Goal: Information Seeking & Learning: Find specific fact

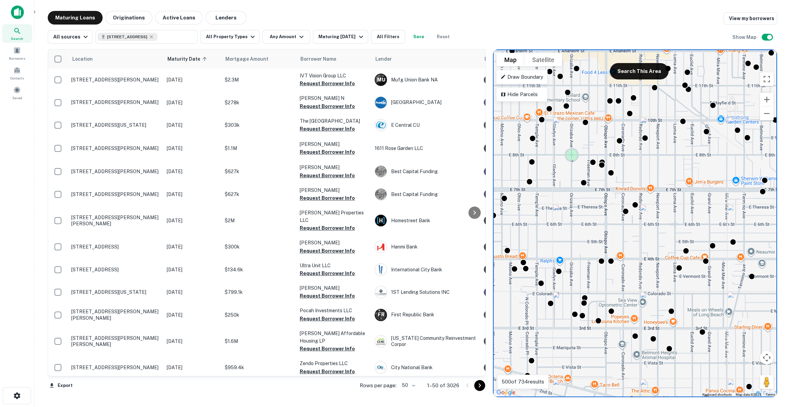
click at [13, 38] on span "Search" at bounding box center [17, 38] width 12 height 5
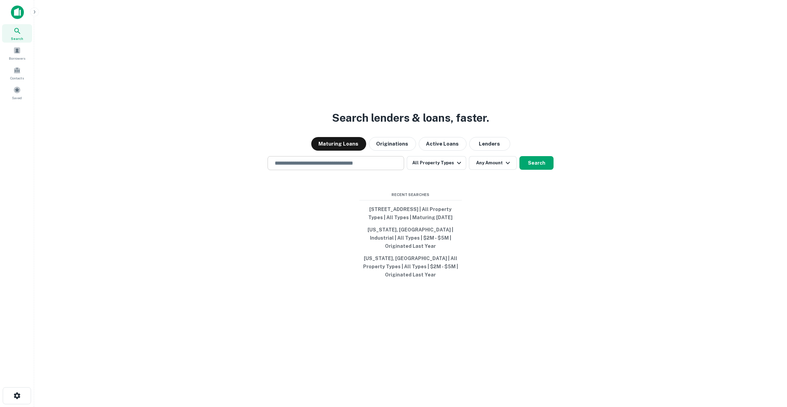
click at [373, 160] on div "​" at bounding box center [335, 163] width 136 height 14
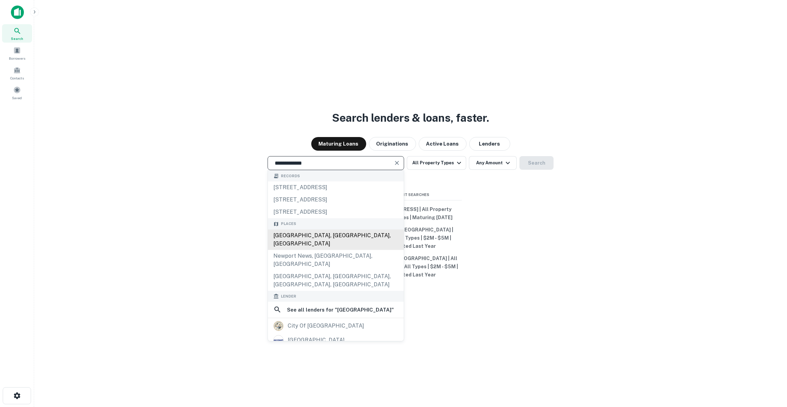
click at [356, 237] on div "[GEOGRAPHIC_DATA], [GEOGRAPHIC_DATA], [GEOGRAPHIC_DATA]" at bounding box center [336, 240] width 136 height 20
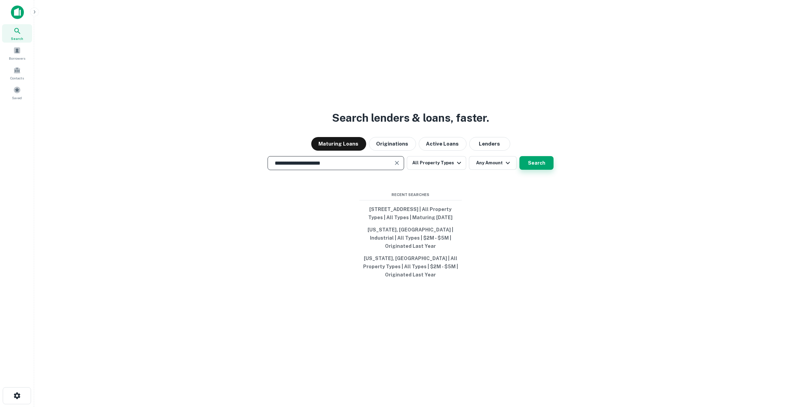
type input "**********"
click at [549, 169] on button "Search" at bounding box center [536, 163] width 34 height 14
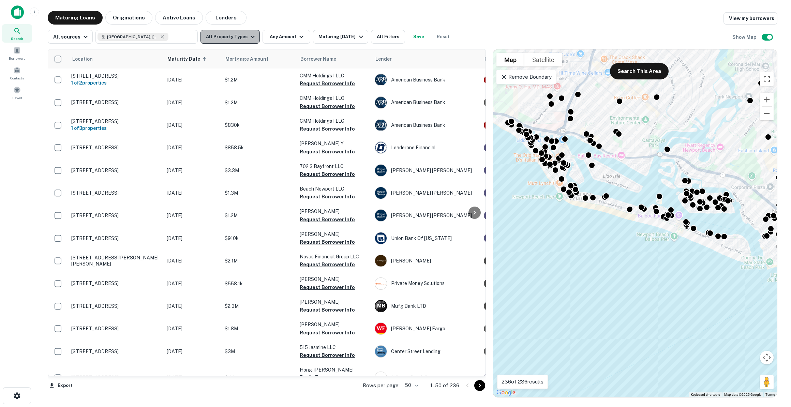
click at [242, 38] on button "All Property Types" at bounding box center [230, 37] width 59 height 14
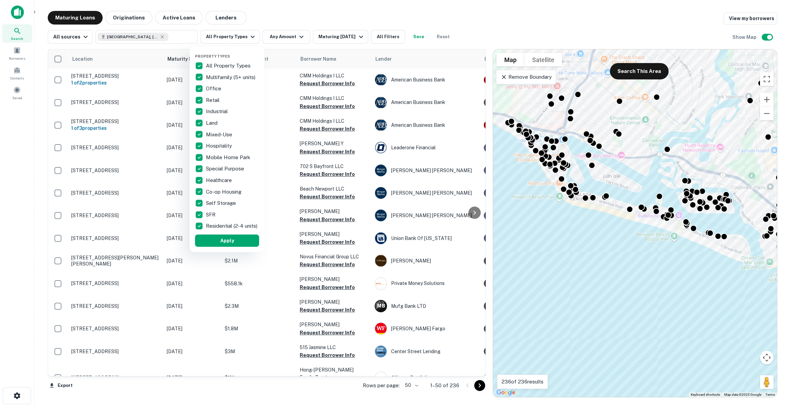
click at [229, 62] on p "All Property Types" at bounding box center [229, 66] width 46 height 8
click at [229, 73] on p "Multifamily (5+ units)" at bounding box center [231, 77] width 51 height 8
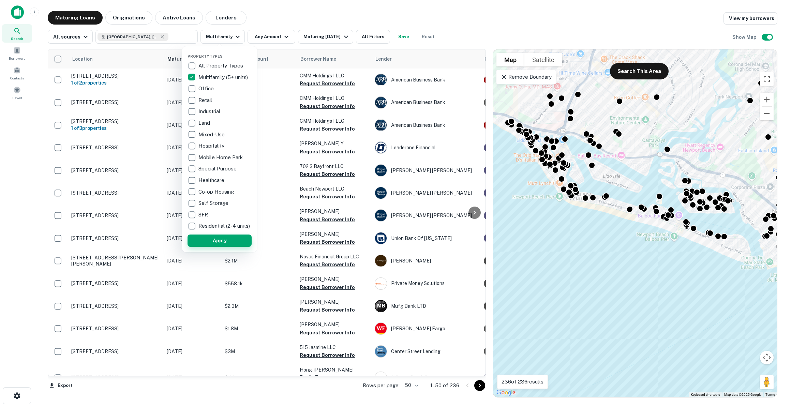
click at [222, 242] on button "Apply" at bounding box center [220, 241] width 64 height 12
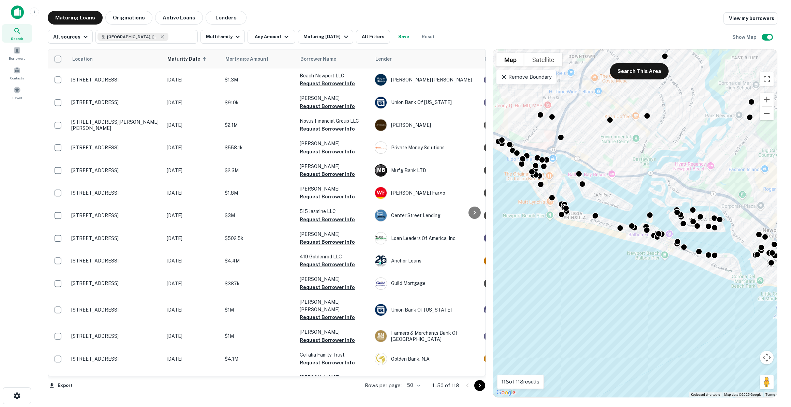
drag, startPoint x: 568, startPoint y: 237, endPoint x: 573, endPoint y: 252, distance: 15.5
click at [573, 252] on div "To activate drag with keyboard, press Alt + Enter. Once in keyboard drag state,…" at bounding box center [635, 223] width 284 height 348
click at [282, 39] on icon "button" at bounding box center [286, 37] width 8 height 8
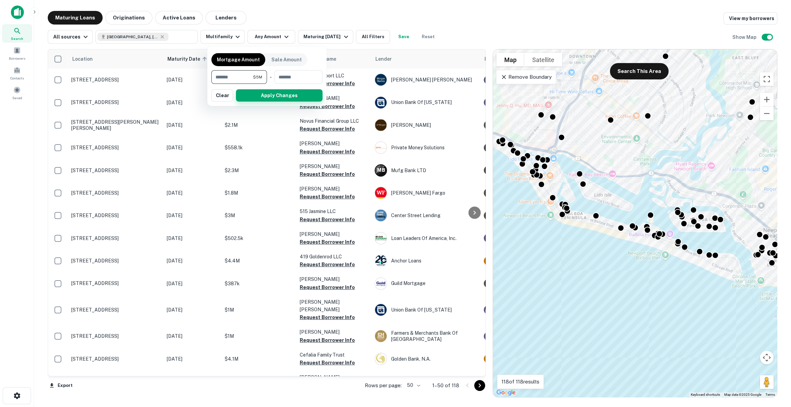
type input "*******"
click at [273, 91] on button "Apply Changes" at bounding box center [279, 95] width 87 height 12
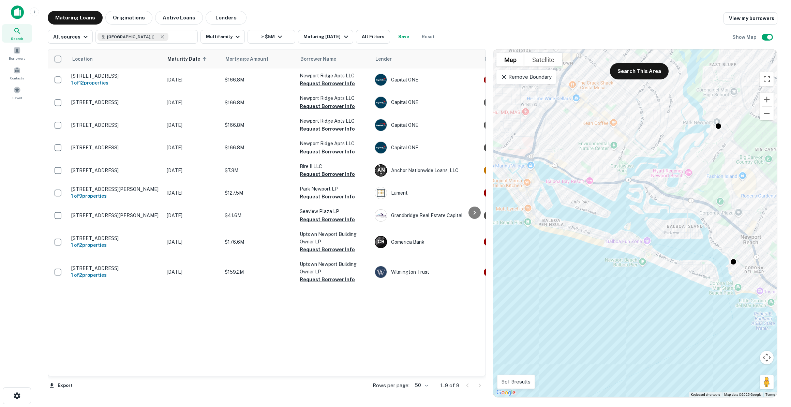
drag, startPoint x: 609, startPoint y: 182, endPoint x: 587, endPoint y: 189, distance: 23.8
click at [587, 189] on div "To activate drag with keyboard, press Alt + Enter. Once in keyboard drag state,…" at bounding box center [635, 223] width 284 height 348
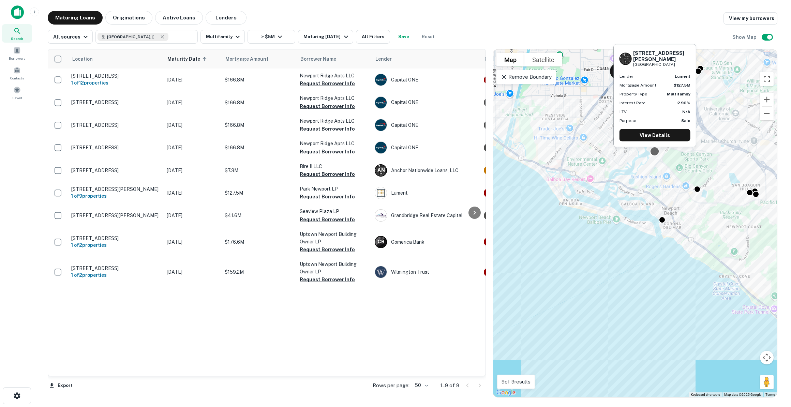
click at [655, 151] on div "900 San Joaquin Hills Rd Newport Beach, CA92660 Lender lument Mortgage Amount $…" at bounding box center [655, 97] width 84 height 108
click at [656, 137] on link "View Details" at bounding box center [655, 135] width 71 height 12
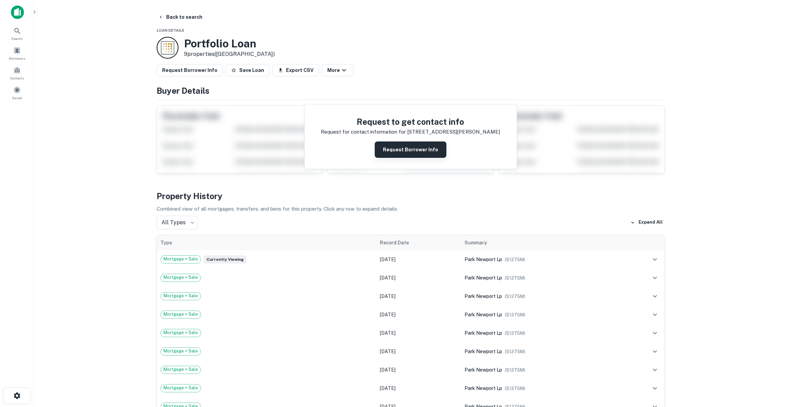
click at [402, 146] on button "Request Borrower Info" at bounding box center [410, 150] width 72 height 16
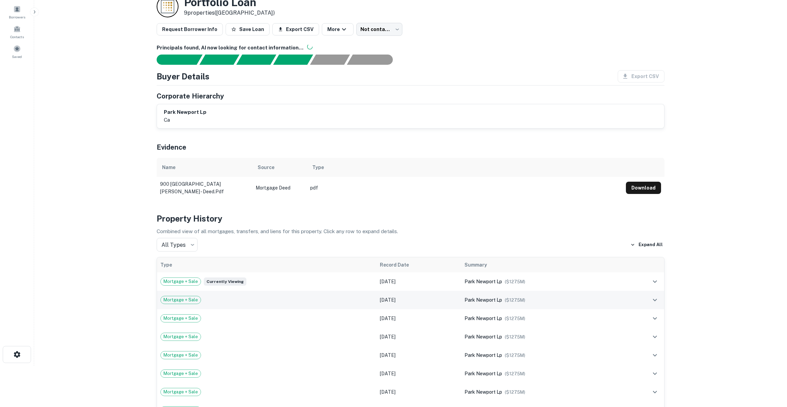
scroll to position [62, 0]
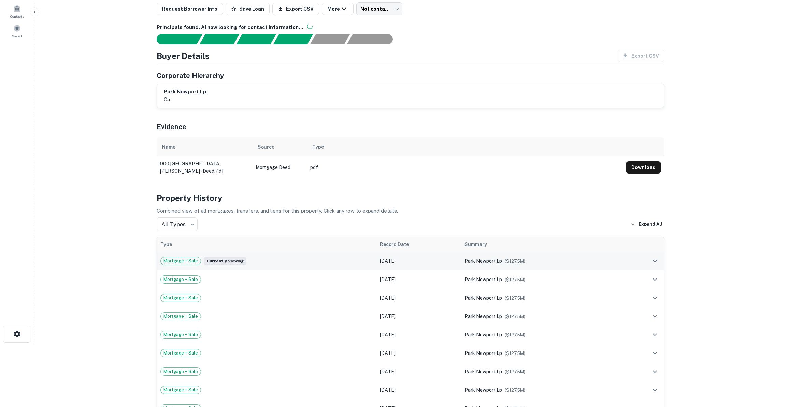
click at [636, 256] on td at bounding box center [642, 261] width 44 height 18
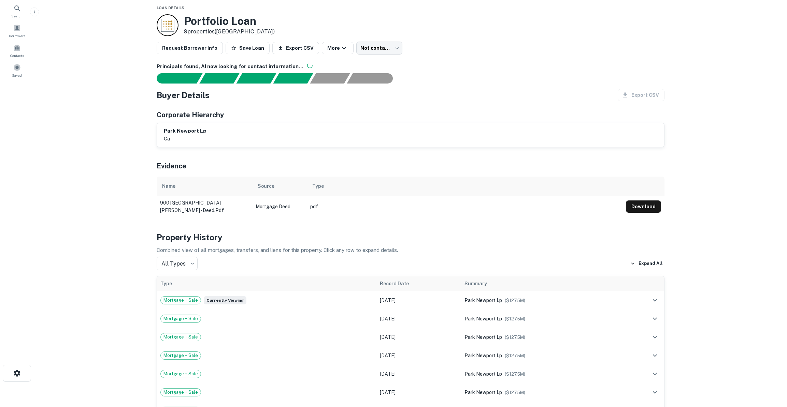
scroll to position [0, 0]
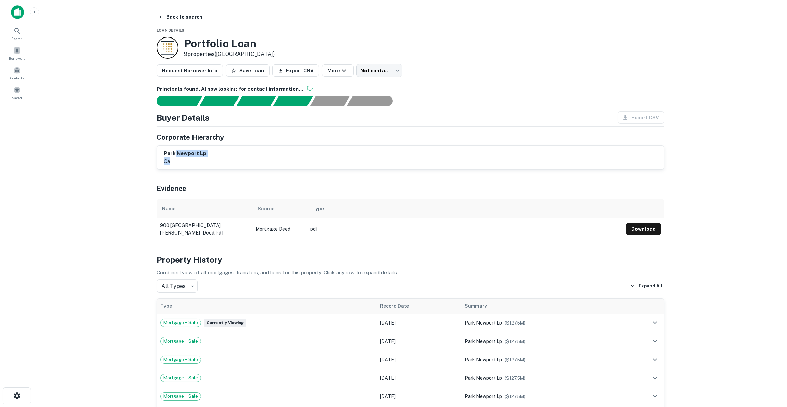
drag, startPoint x: 225, startPoint y: 168, endPoint x: 174, endPoint y: 153, distance: 53.1
click at [174, 153] on div "park newport lp ca" at bounding box center [410, 158] width 507 height 24
click at [197, 156] on h6 "park newport lp" at bounding box center [185, 154] width 43 height 8
click at [262, 159] on div "park newport lp ca" at bounding box center [410, 158] width 493 height 16
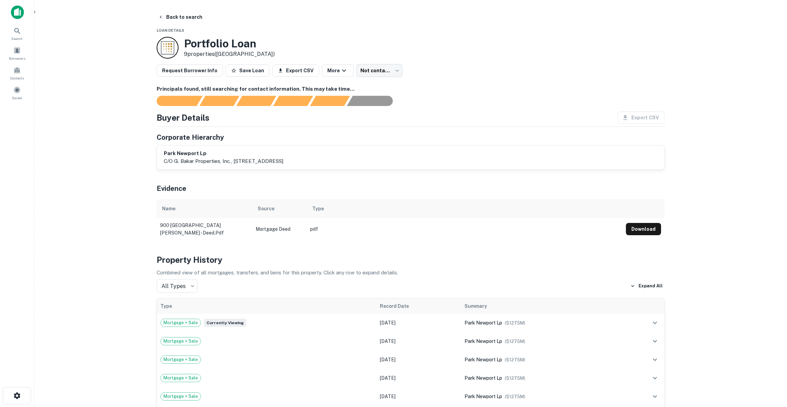
click at [283, 158] on p "c/o g. bakar properties, inc., 201 filbert street, suite 700, san francisco, ca…" at bounding box center [223, 161] width 119 height 8
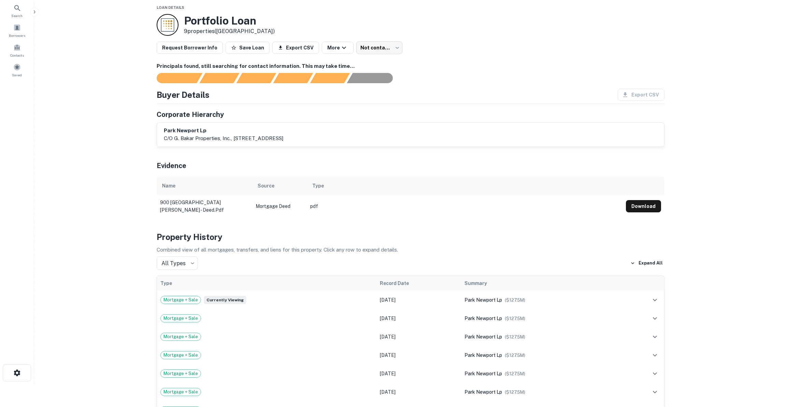
scroll to position [31, 0]
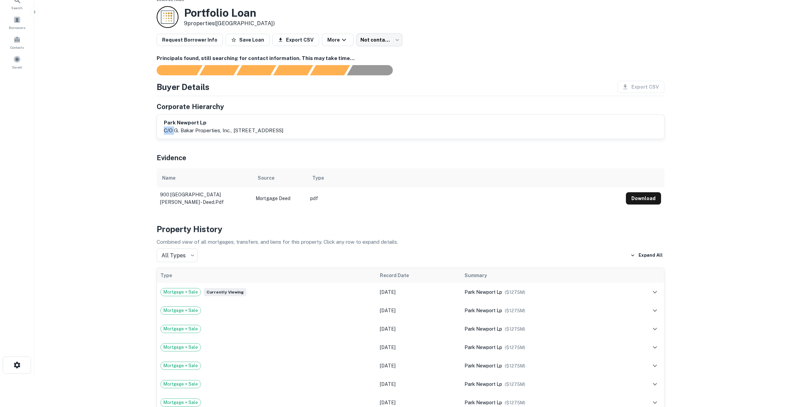
drag, startPoint x: 176, startPoint y: 132, endPoint x: 255, endPoint y: 122, distance: 80.5
click at [255, 122] on div "park newport lp c/o g. bakar properties, inc., 201 filbert street, suite 700, s…" at bounding box center [223, 127] width 119 height 16
click at [383, 123] on div "park newport lp c/o g. bakar properties, inc., 201 filbert street, suite 700, s…" at bounding box center [410, 127] width 493 height 16
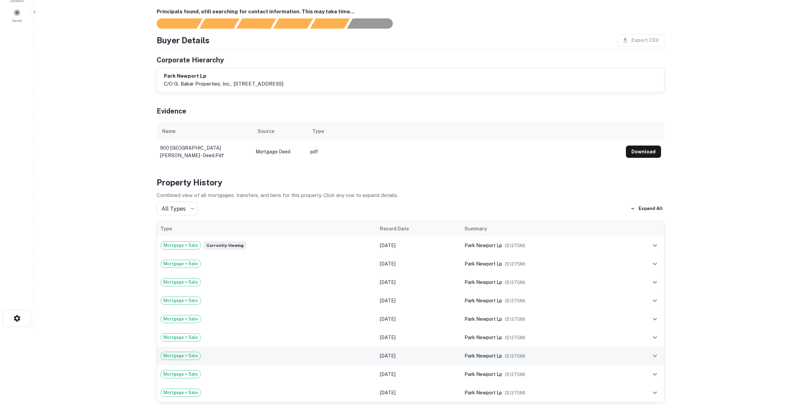
scroll to position [0, 0]
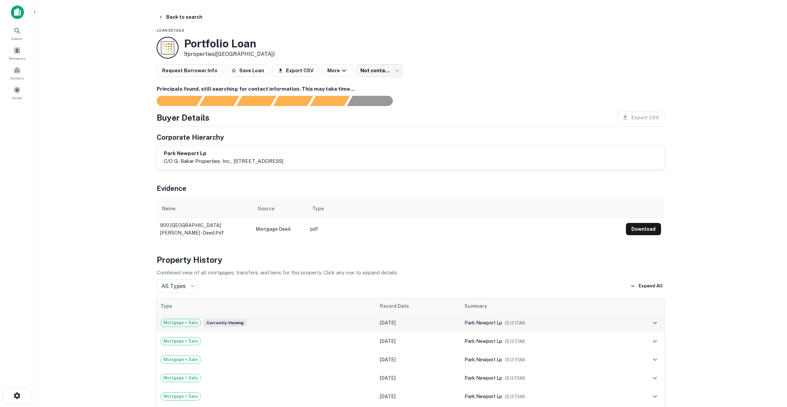
click at [455, 324] on td "Jun 30, 2021" at bounding box center [418, 323] width 85 height 18
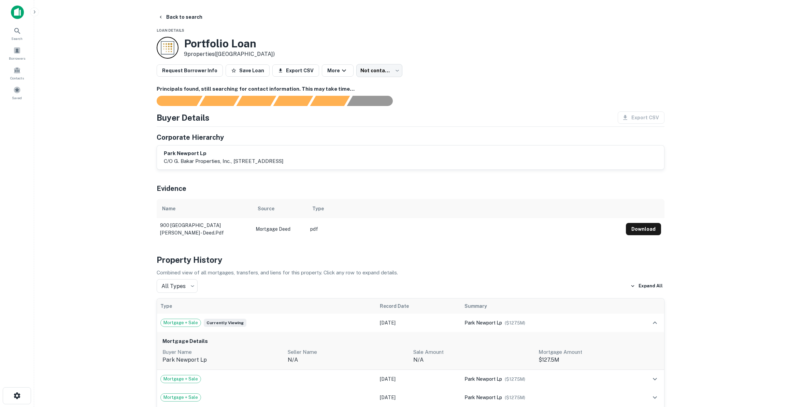
click at [562, 312] on th "Summary" at bounding box center [541, 306] width 160 height 15
click at [575, 319] on div "park newport lp ($ 127.5M )" at bounding box center [540, 323] width 153 height 8
click at [586, 334] on td "park newport lp ($ 127.5M )" at bounding box center [541, 341] width 160 height 18
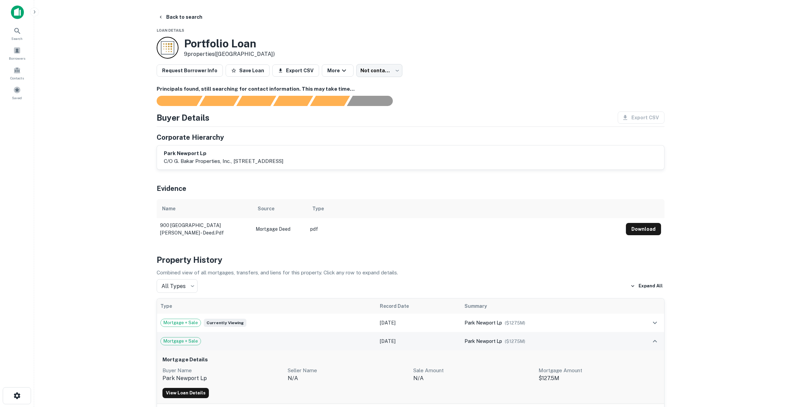
click at [586, 334] on td "park newport lp ($ 127.5M )" at bounding box center [541, 341] width 160 height 18
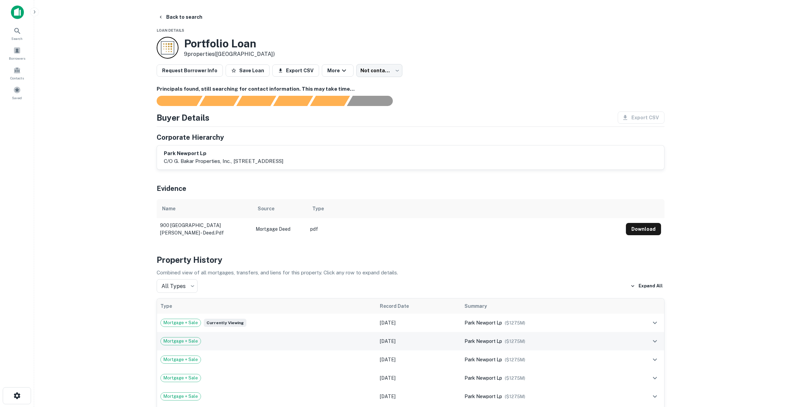
click at [598, 349] on td "park newport lp ($ 127.5M )" at bounding box center [541, 341] width 160 height 18
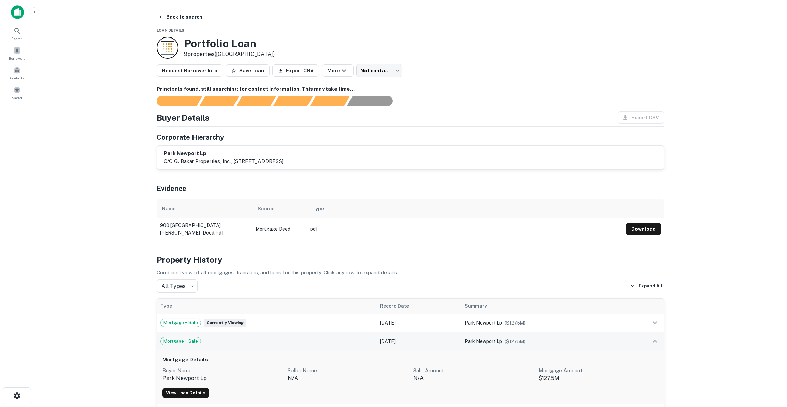
click at [593, 339] on div "park newport lp ($ 127.5M )" at bounding box center [540, 342] width 153 height 8
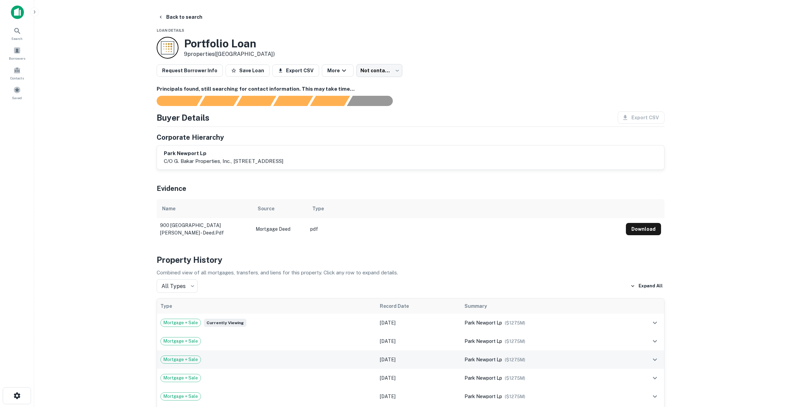
click at [605, 362] on div "park newport lp ($ 127.5M )" at bounding box center [540, 360] width 153 height 8
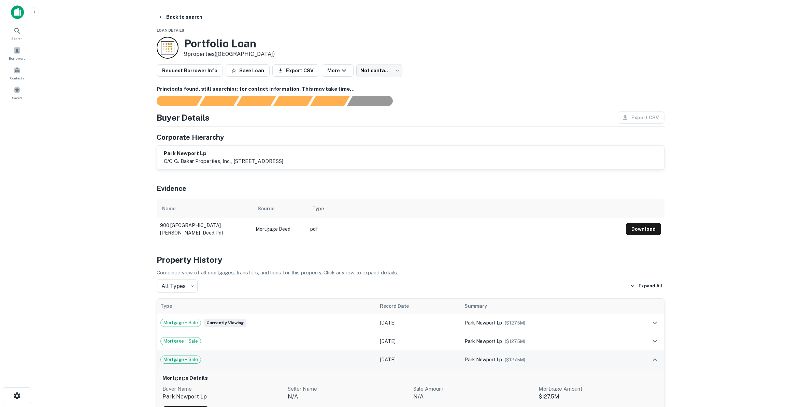
click at [605, 362] on div "park newport lp ($ 127.5M )" at bounding box center [540, 360] width 153 height 8
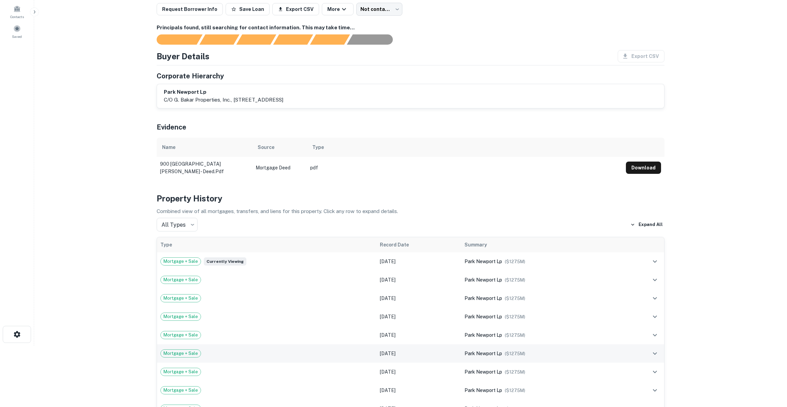
scroll to position [62, 0]
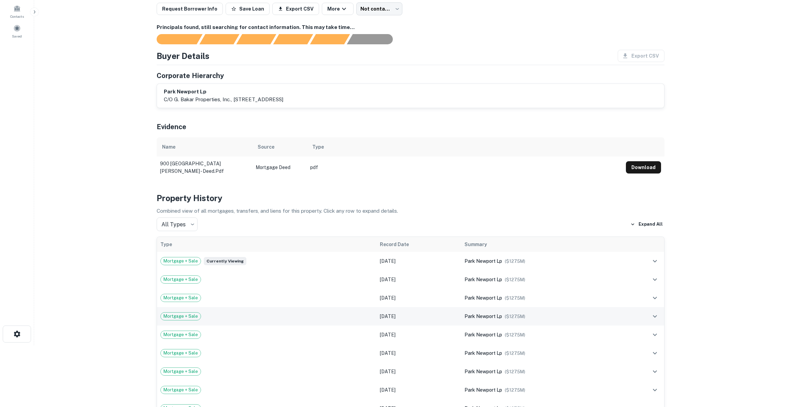
click at [600, 315] on div "park newport lp ($ 127.5M )" at bounding box center [540, 317] width 153 height 8
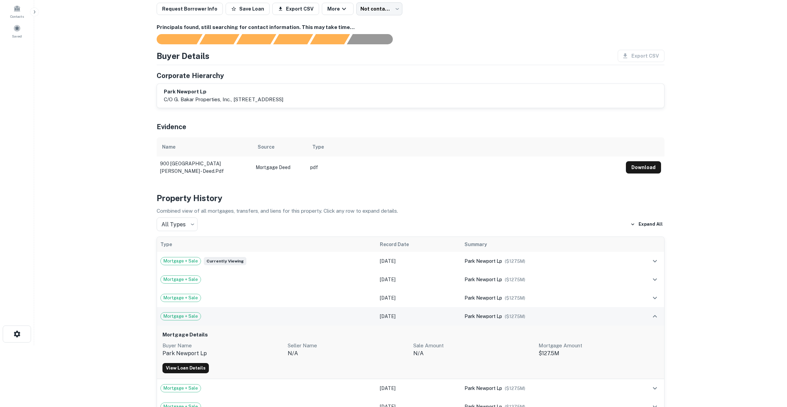
click at [600, 315] on div "park newport lp ($ 127.5M )" at bounding box center [540, 317] width 153 height 8
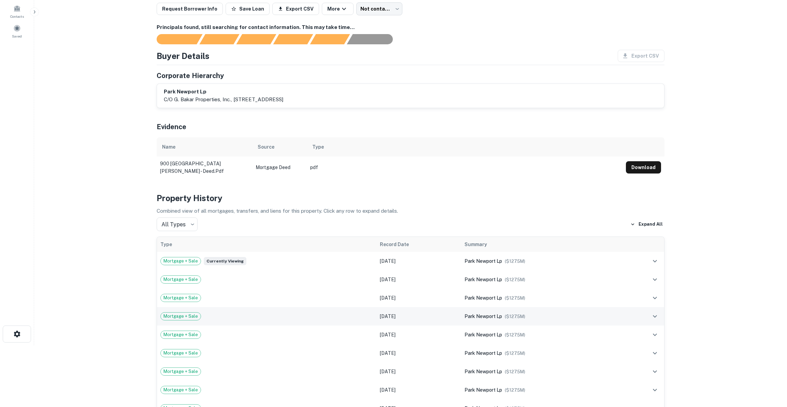
click at [588, 316] on div "park newport lp ($ 127.5M )" at bounding box center [540, 317] width 153 height 8
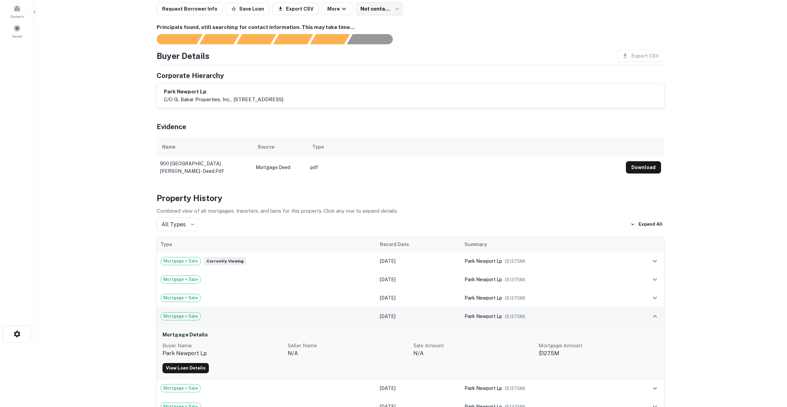
click at [588, 316] on div "park newport lp ($ 127.5M )" at bounding box center [540, 317] width 153 height 8
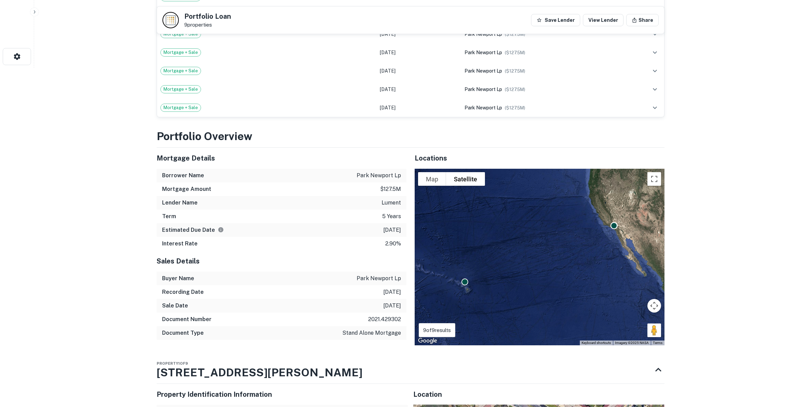
scroll to position [341, 0]
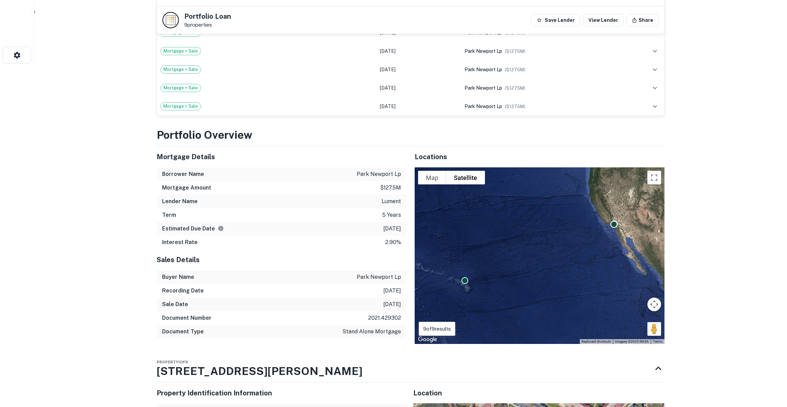
drag, startPoint x: 372, startPoint y: 229, endPoint x: 397, endPoint y: 228, distance: 24.6
click at [397, 228] on div "Estimated Due Date 6/30/2026" at bounding box center [282, 229] width 250 height 14
click at [398, 228] on p "6/30/2026" at bounding box center [392, 229] width 18 height 8
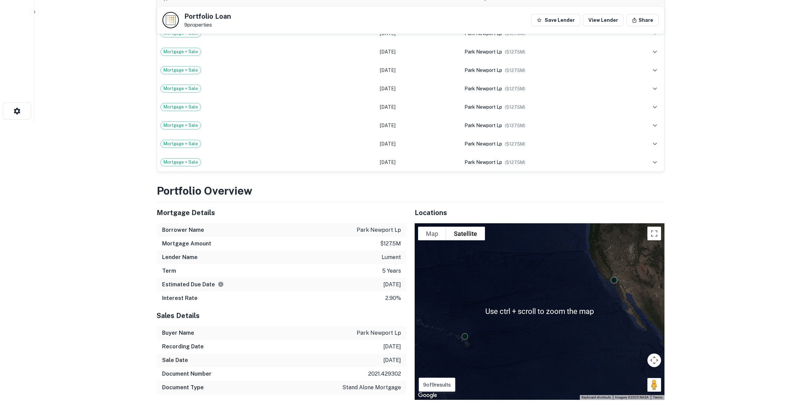
scroll to position [0, 0]
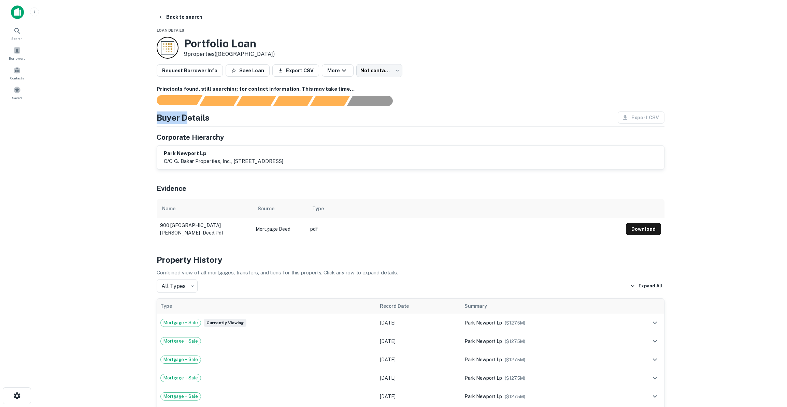
drag, startPoint x: 188, startPoint y: 97, endPoint x: 193, endPoint y: 104, distance: 9.1
click at [189, 106] on div "Principals found, still searching for contact information. This may take time..…" at bounding box center [411, 161] width 508 height 152
click at [211, 102] on div "Your request is received and processing..." at bounding box center [220, 100] width 40 height 10
click at [255, 102] on div "Documents found, AI parsing details..." at bounding box center [256, 100] width 40 height 10
click at [296, 103] on div "Principals found, AI now looking for contact information..." at bounding box center [293, 100] width 40 height 10
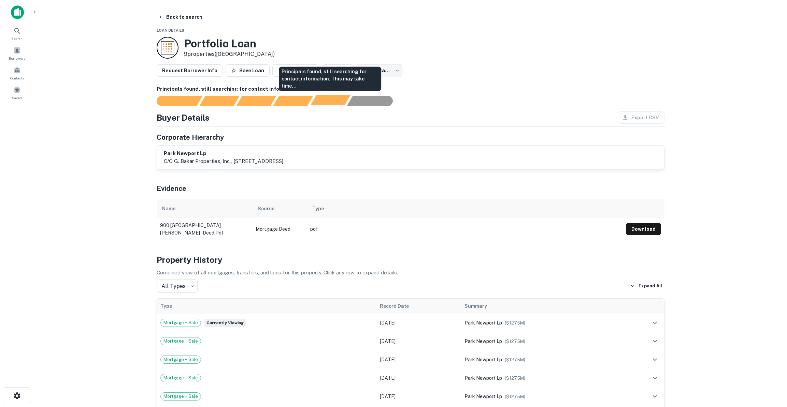
click at [330, 105] on div at bounding box center [406, 101] width 516 height 10
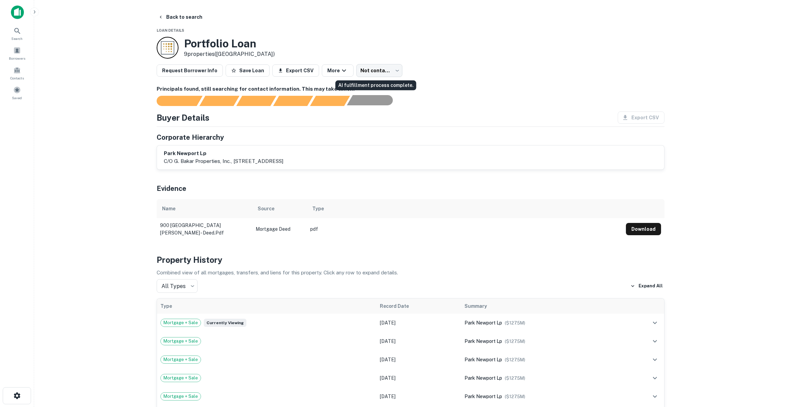
click at [366, 104] on div "AI fulfillment process complete." at bounding box center [367, 100] width 40 height 10
click at [325, 101] on div "Principals found, still searching for contact information. This may take time..." at bounding box center [330, 100] width 40 height 10
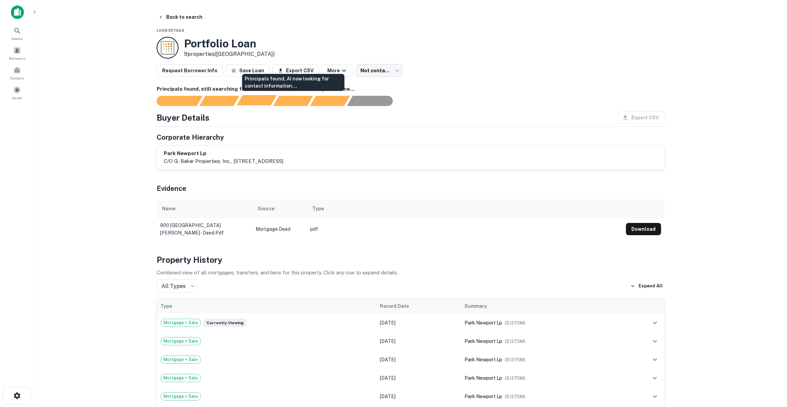
drag, startPoint x: 274, startPoint y: 102, endPoint x: 243, endPoint y: 102, distance: 30.7
click at [273, 102] on div at bounding box center [406, 101] width 516 height 10
click at [234, 101] on div "Your request is received and processing..." at bounding box center [220, 100] width 40 height 10
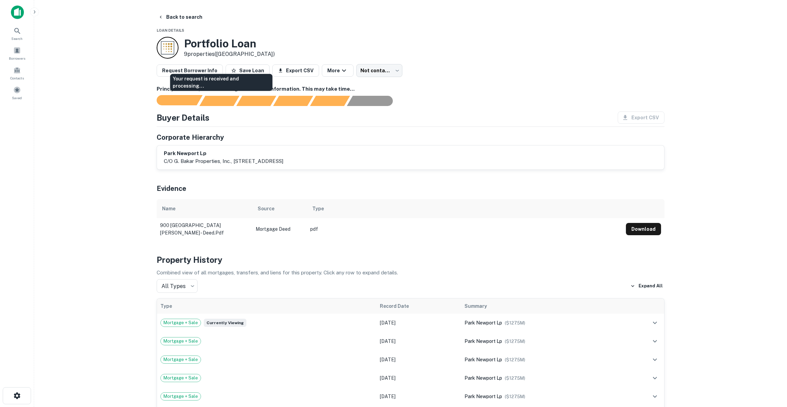
drag, startPoint x: 199, startPoint y: 104, endPoint x: 190, endPoint y: 102, distance: 8.4
click at [197, 103] on div "Sending borrower request to AI..." at bounding box center [173, 100] width 51 height 10
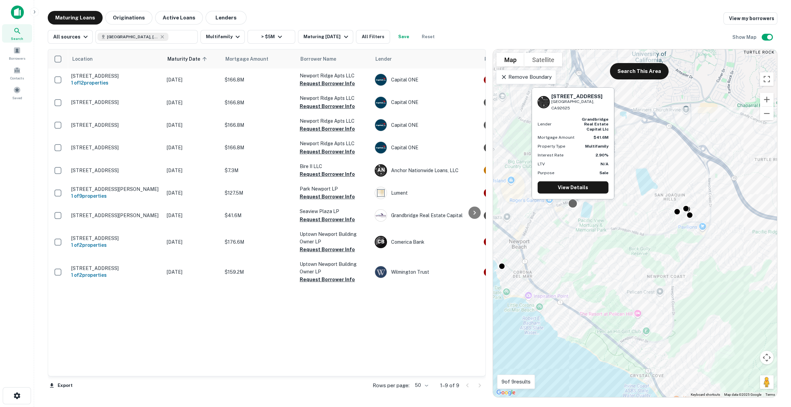
click at [572, 205] on div at bounding box center [573, 204] width 10 height 10
click at [571, 193] on link "View Details" at bounding box center [573, 187] width 71 height 12
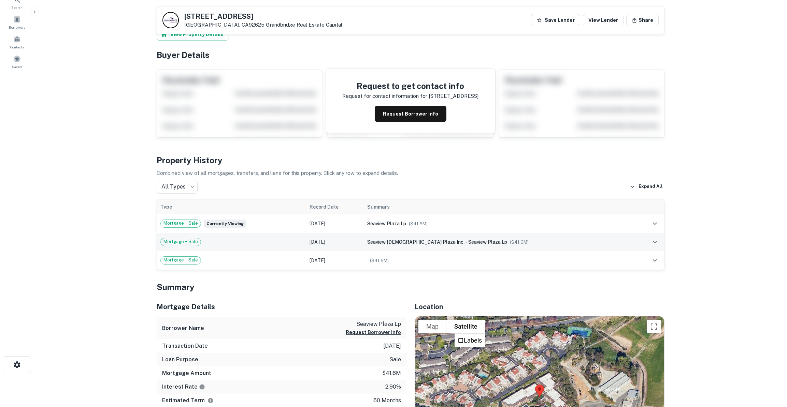
scroll to position [31, 0]
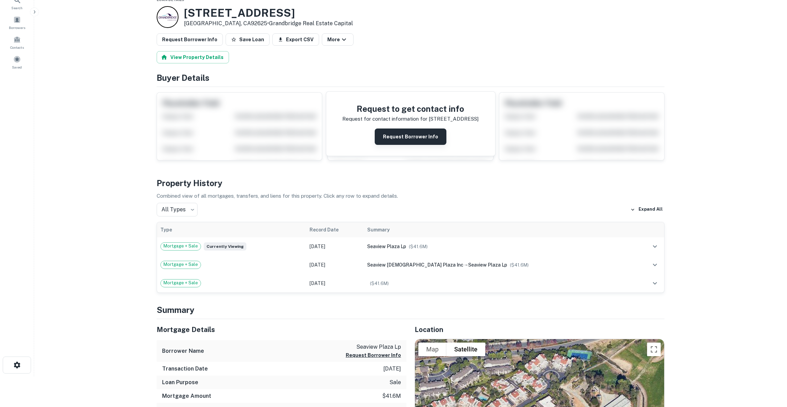
click at [401, 135] on button "Request Borrower Info" at bounding box center [410, 137] width 72 height 16
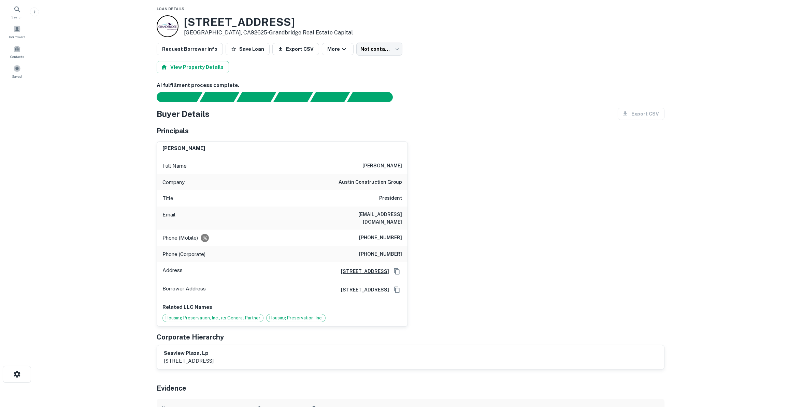
scroll to position [0, 0]
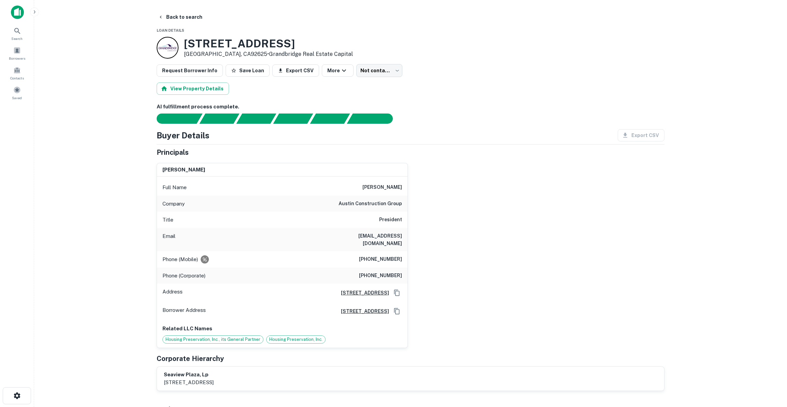
click at [285, 336] on span "Housing Preservation, Inc." at bounding box center [295, 339] width 59 height 7
click at [246, 325] on p "Related LLC Names" at bounding box center [281, 329] width 239 height 8
drag, startPoint x: 337, startPoint y: 203, endPoint x: 417, endPoint y: 200, distance: 79.9
click at [417, 200] on div "eleanor white Full Name eleanor white Company austin construction group Title P…" at bounding box center [407, 253] width 513 height 191
click at [415, 206] on div "eleanor white Full Name eleanor white Company austin construction group Title P…" at bounding box center [407, 253] width 513 height 191
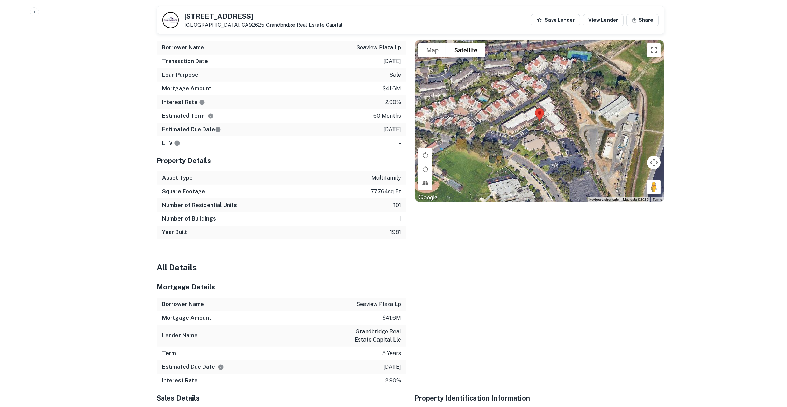
scroll to position [589, 0]
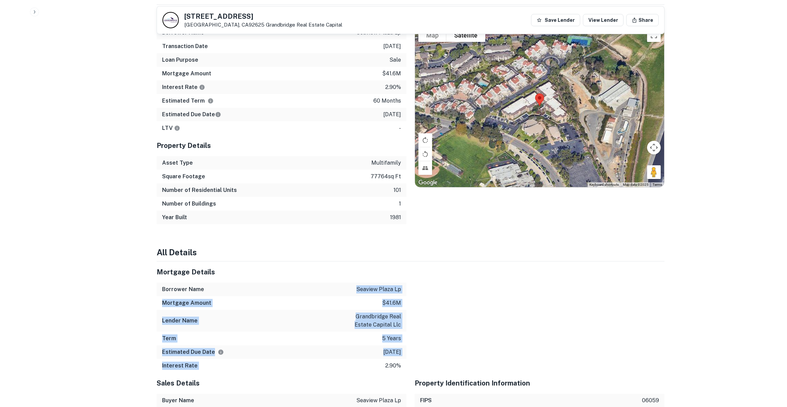
drag, startPoint x: 297, startPoint y: 279, endPoint x: 360, endPoint y: 356, distance: 99.6
click at [360, 356] on div "Mortgage Details Borrower Name seaview plaza lp Mortgage Amount $41.6m Lender N…" at bounding box center [282, 317] width 250 height 111
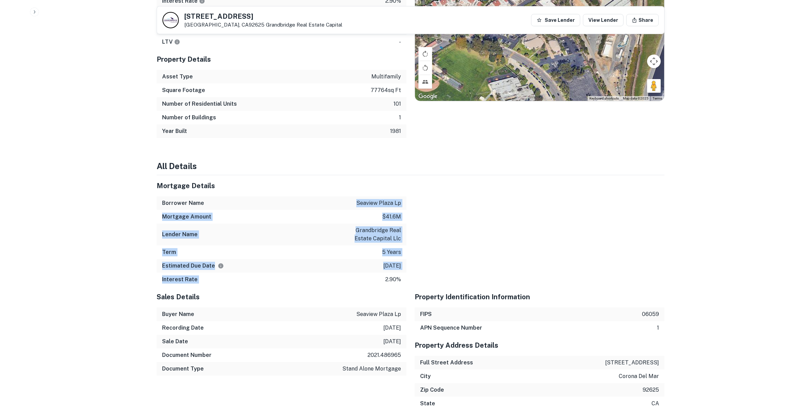
scroll to position [682, 0]
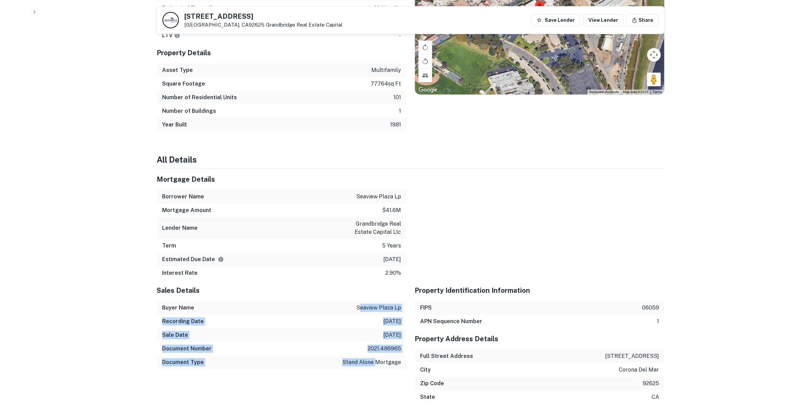
drag, startPoint x: 361, startPoint y: 302, endPoint x: 377, endPoint y: 363, distance: 63.0
click at [377, 363] on div "Sales Details Buyer Name seaview plaza lp Recording Date 8/1/2021 Sale Date 7/2…" at bounding box center [282, 327] width 250 height 95
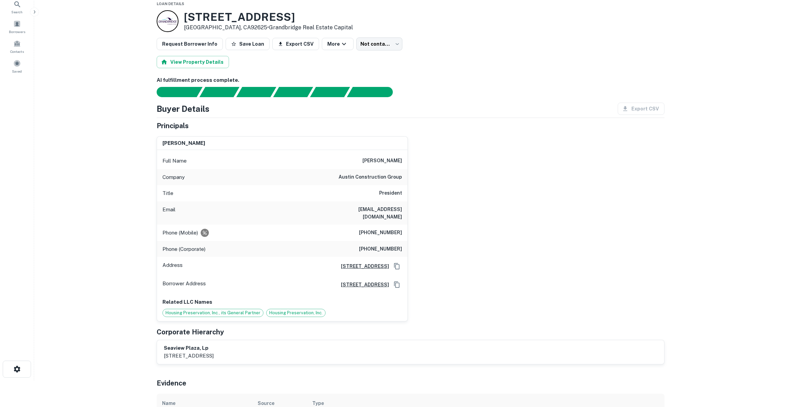
scroll to position [0, 0]
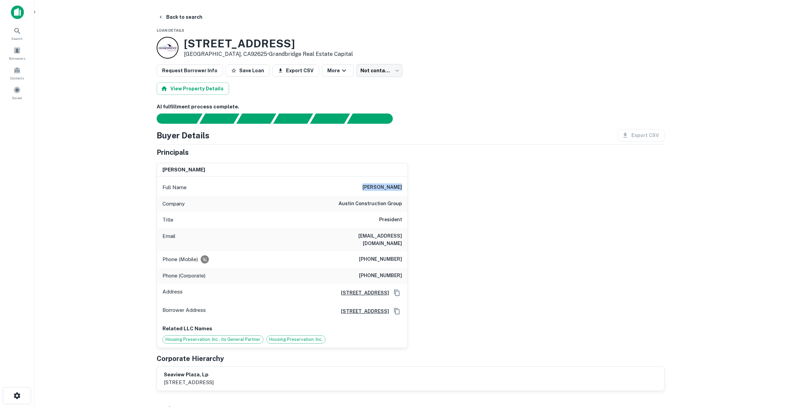
drag, startPoint x: 369, startPoint y: 188, endPoint x: 404, endPoint y: 191, distance: 34.6
click at [404, 191] on div "Full Name eleanor white" at bounding box center [282, 187] width 250 height 16
copy h6 "eleanor white"
click at [444, 145] on div "Buyer Details Export CSV Principals eleanor white Full Name eleanor white Compa…" at bounding box center [411, 260] width 508 height 262
drag, startPoint x: 367, startPoint y: 183, endPoint x: 414, endPoint y: 210, distance: 53.9
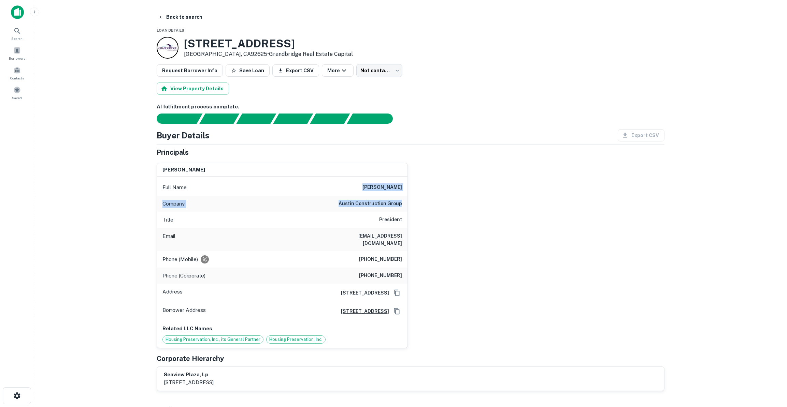
click at [414, 210] on div "eleanor white Full Name eleanor white Company austin construction group Title P…" at bounding box center [407, 253] width 513 height 191
copy div "eleanor white Company austin construction group"
click at [432, 207] on div "eleanor white Full Name eleanor white Company austin construction group Title P…" at bounding box center [407, 253] width 513 height 191
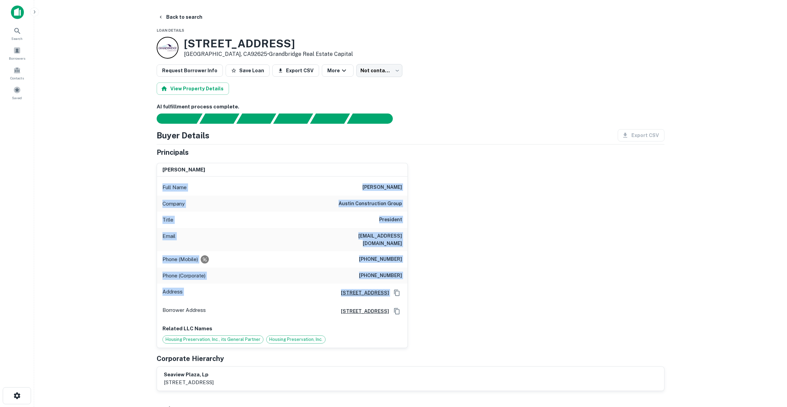
drag, startPoint x: 366, startPoint y: 183, endPoint x: 440, endPoint y: 283, distance: 124.5
click at [440, 283] on div "eleanor white Full Name eleanor white Company austin construction group Title P…" at bounding box center [407, 253] width 513 height 191
click at [473, 281] on div "eleanor white Full Name eleanor white Company austin construction group Title P…" at bounding box center [407, 253] width 513 height 191
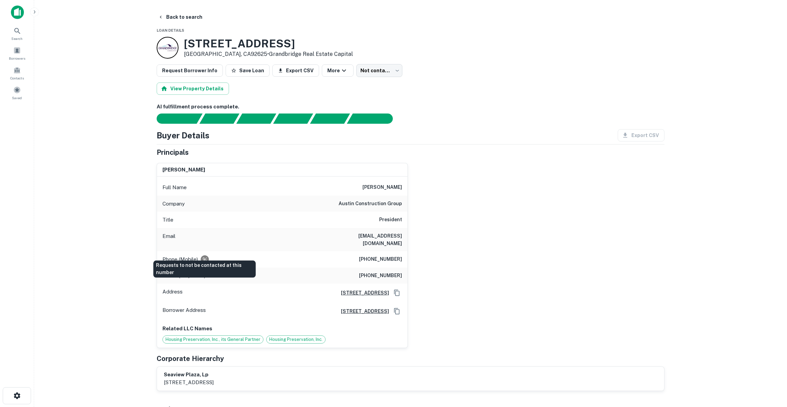
drag, startPoint x: 204, startPoint y: 254, endPoint x: 357, endPoint y: 248, distance: 152.6
click at [357, 251] on div "Phone (Mobile) (484) 802-6406" at bounding box center [282, 259] width 250 height 16
drag, startPoint x: 357, startPoint y: 248, endPoint x: 427, endPoint y: 251, distance: 70.7
click at [427, 251] on div "eleanor white Full Name eleanor white Company austin construction group Title P…" at bounding box center [407, 253] width 513 height 191
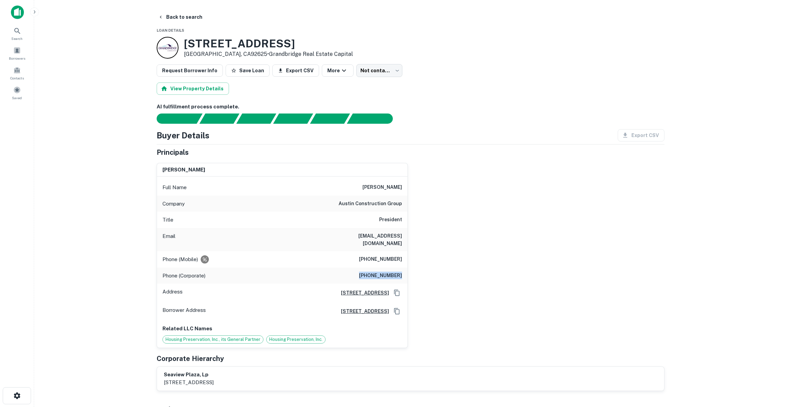
drag, startPoint x: 247, startPoint y: 263, endPoint x: 455, endPoint y: 265, distance: 207.7
click at [455, 265] on div "eleanor white Full Name eleanor white Company austin construction group Title P…" at bounding box center [407, 253] width 513 height 191
click at [466, 261] on div "eleanor white Full Name eleanor white Company austin construction group Title P…" at bounding box center [407, 253] width 513 height 191
click at [326, 253] on div "Phone (Mobile) (484) 802-6406" at bounding box center [282, 259] width 250 height 16
click at [457, 145] on div "Buyer Details Export CSV Principals eleanor white Full Name eleanor white Compa…" at bounding box center [411, 260] width 508 height 262
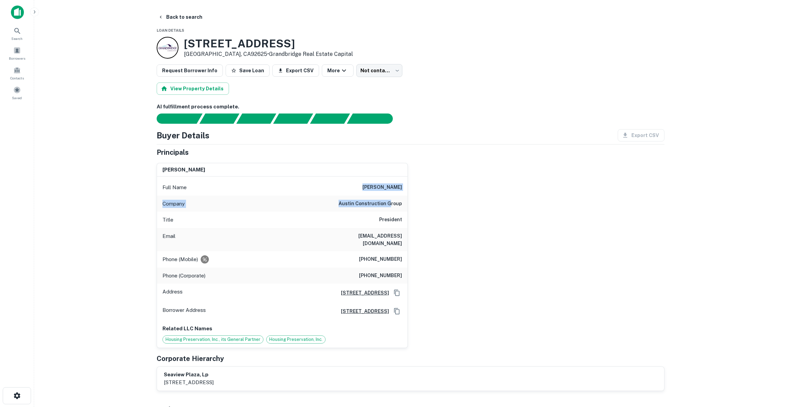
drag, startPoint x: 371, startPoint y: 188, endPoint x: 392, endPoint y: 203, distance: 26.1
click at [392, 203] on div "Full Name eleanor white Company austin construction group Title President Email…" at bounding box center [282, 262] width 250 height 171
click at [436, 227] on div "eleanor white Full Name eleanor white Company austin construction group Title P…" at bounding box center [407, 253] width 513 height 191
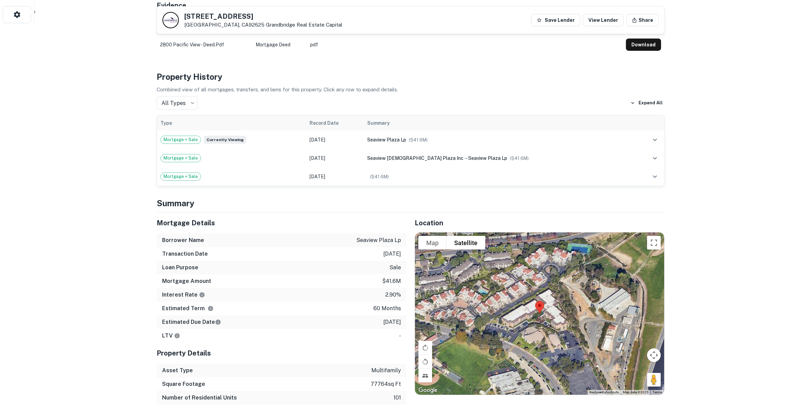
scroll to position [403, 0]
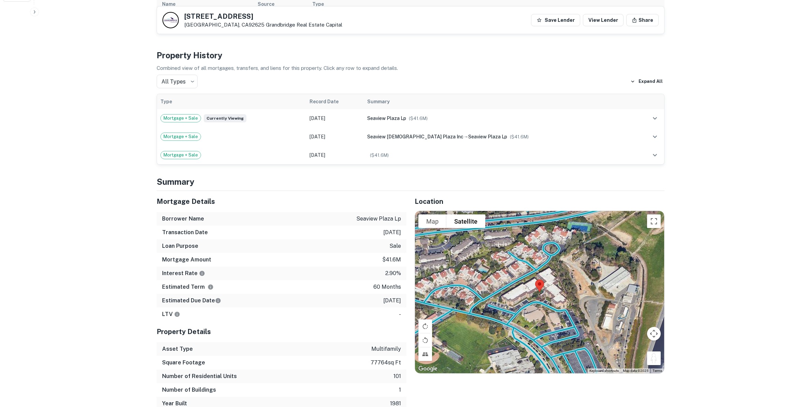
drag, startPoint x: 660, startPoint y: 355, endPoint x: 758, endPoint y: 313, distance: 106.8
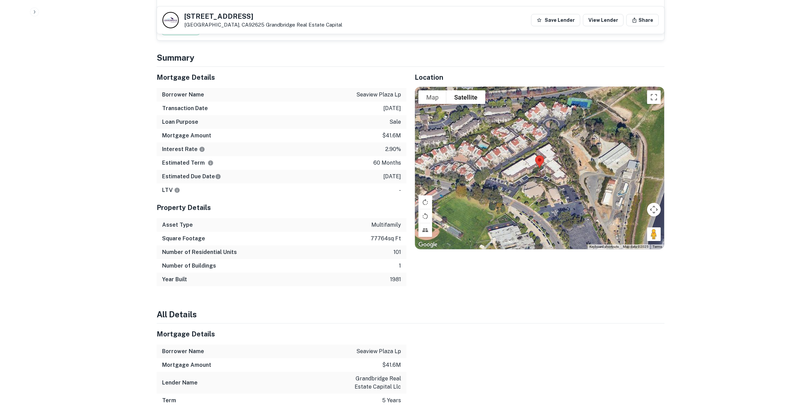
click at [329, 309] on h4 "All Details" at bounding box center [411, 314] width 508 height 12
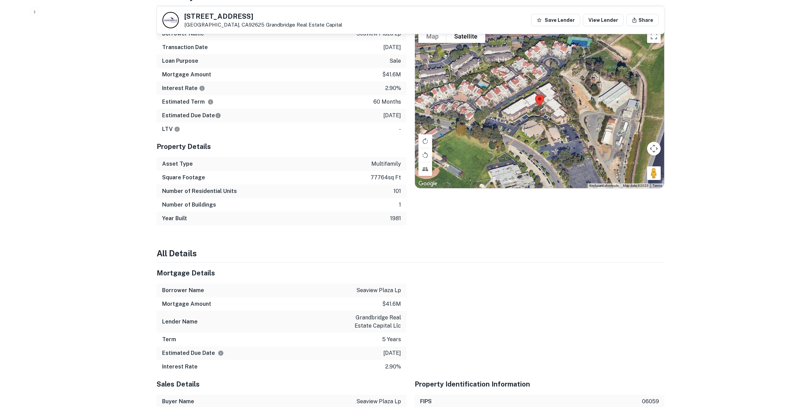
scroll to position [589, 0]
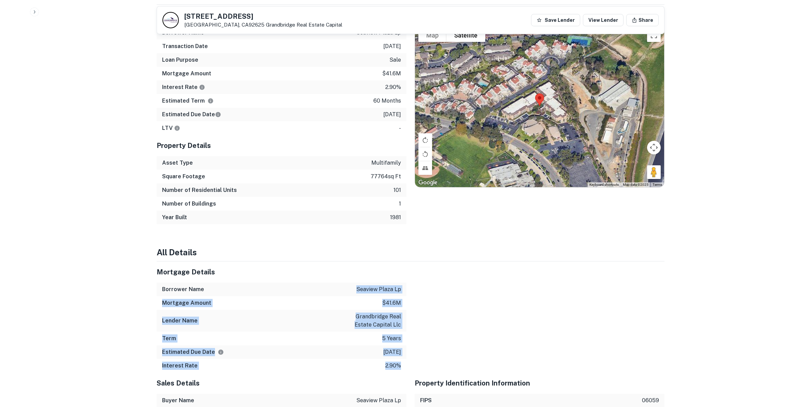
drag, startPoint x: 394, startPoint y: 275, endPoint x: 422, endPoint y: 276, distance: 28.0
click at [423, 281] on div at bounding box center [535, 317] width 258 height 111
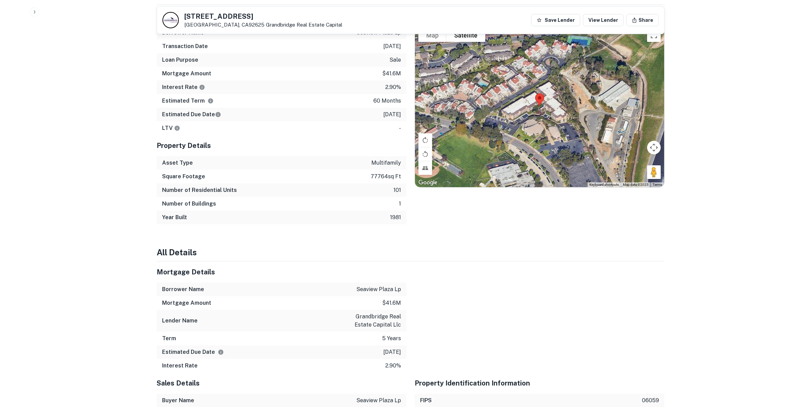
click at [414, 290] on div at bounding box center [535, 317] width 258 height 111
drag, startPoint x: 368, startPoint y: 295, endPoint x: 402, endPoint y: 315, distance: 39.0
click at [402, 315] on div "Mortgage Details Borrower Name seaview plaza lp Mortgage Amount $41.6m Lender N…" at bounding box center [282, 317] width 250 height 111
click at [403, 318] on div "Lender Name grandbridge real estate capital llc" at bounding box center [282, 321] width 250 height 22
click at [399, 322] on div "Lender Name grandbridge real estate capital llc" at bounding box center [282, 321] width 250 height 22
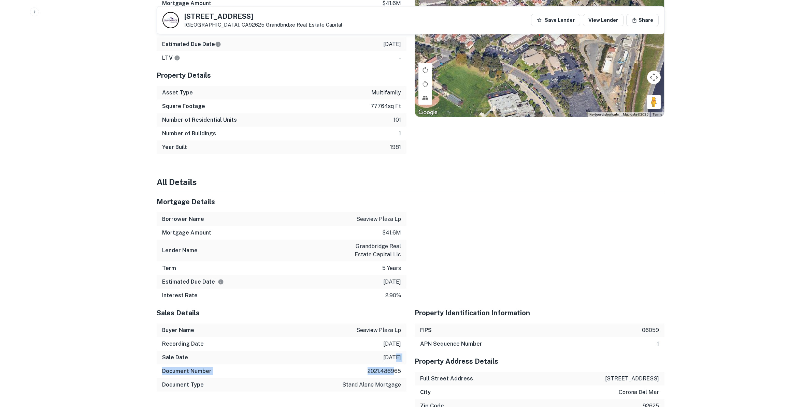
drag, startPoint x: 387, startPoint y: 335, endPoint x: 399, endPoint y: 373, distance: 39.5
click at [398, 372] on div "Sales Details Buyer Name seaview plaza lp Recording Date 8/1/2021 Sale Date 7/2…" at bounding box center [282, 350] width 250 height 95
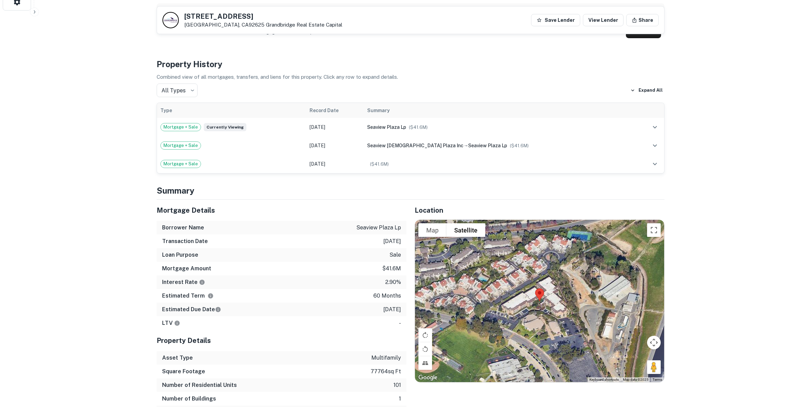
scroll to position [391, 0]
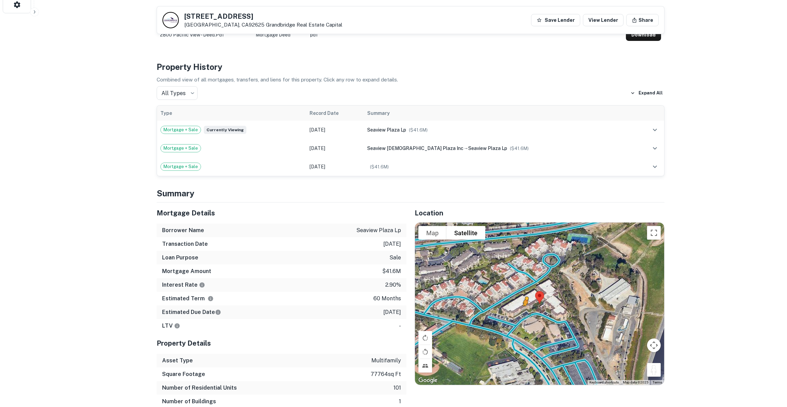
drag, startPoint x: 653, startPoint y: 365, endPoint x: 521, endPoint y: 304, distance: 145.3
click at [521, 304] on div "To activate drag with keyboard, press Alt + Enter. Once in keyboard drag state,…" at bounding box center [539, 304] width 249 height 162
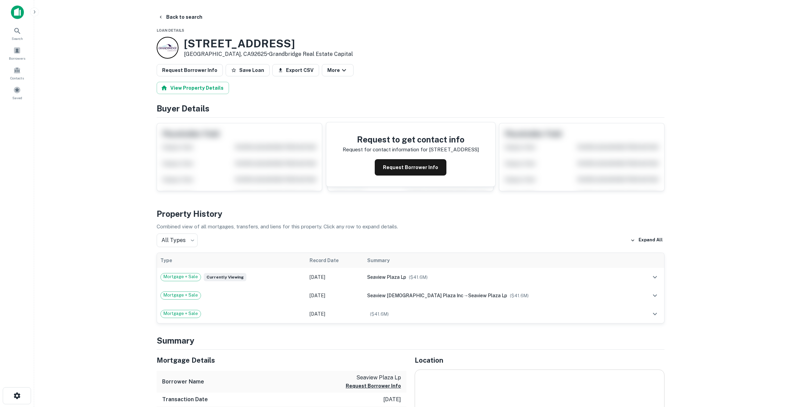
scroll to position [11, 0]
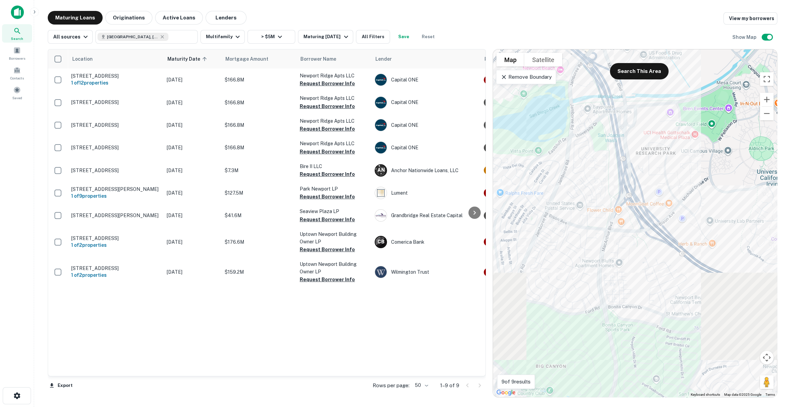
drag, startPoint x: 634, startPoint y: 293, endPoint x: 605, endPoint y: 120, distance: 175.5
click at [605, 120] on div "To activate drag with keyboard, press Alt + Enter. Once in keyboard drag state,…" at bounding box center [635, 223] width 284 height 348
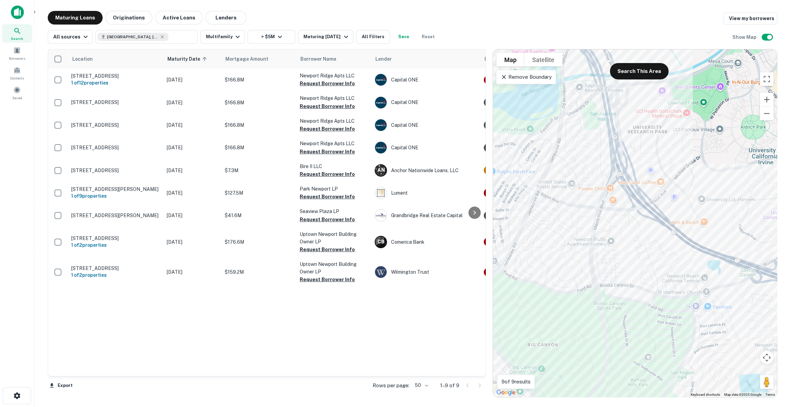
drag, startPoint x: 600, startPoint y: 267, endPoint x: 573, endPoint y: 156, distance: 115.0
click at [571, 153] on div "To activate drag with keyboard, press Alt + Enter. Once in keyboard drag state,…" at bounding box center [635, 223] width 284 height 348
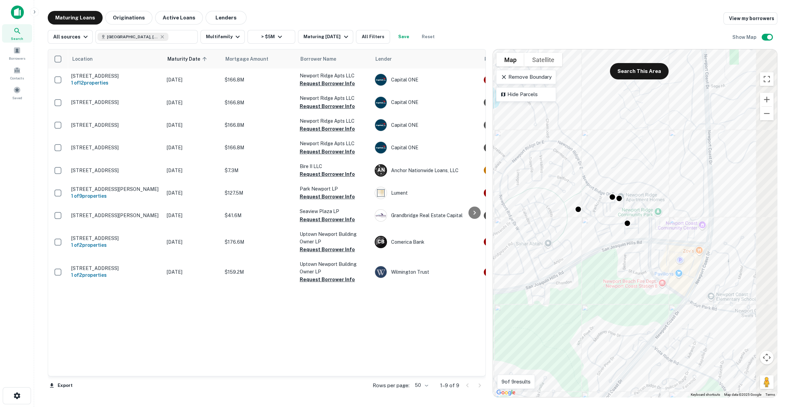
drag, startPoint x: 633, startPoint y: 235, endPoint x: 589, endPoint y: 237, distance: 44.7
click at [589, 237] on div "To activate drag with keyboard, press Alt + Enter. Once in keyboard drag state,…" at bounding box center [635, 223] width 284 height 348
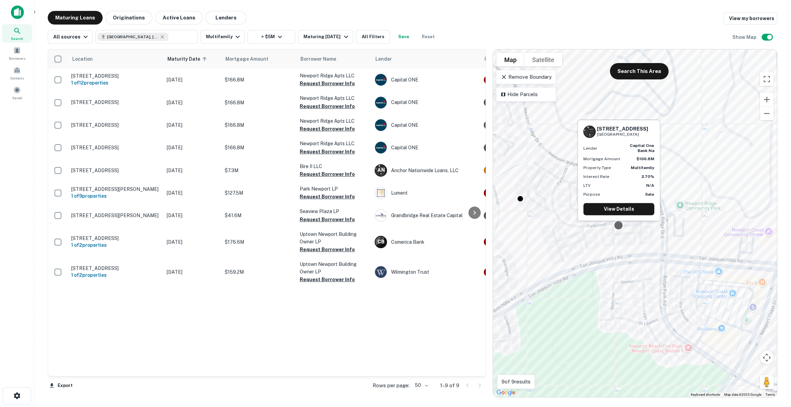
click at [619, 224] on div "276 White Cap Ln Newport Coast, CA92657 Lender capital one bank na Mortgage Amo…" at bounding box center [619, 172] width 84 height 107
click at [619, 212] on link "View Details" at bounding box center [619, 209] width 71 height 12
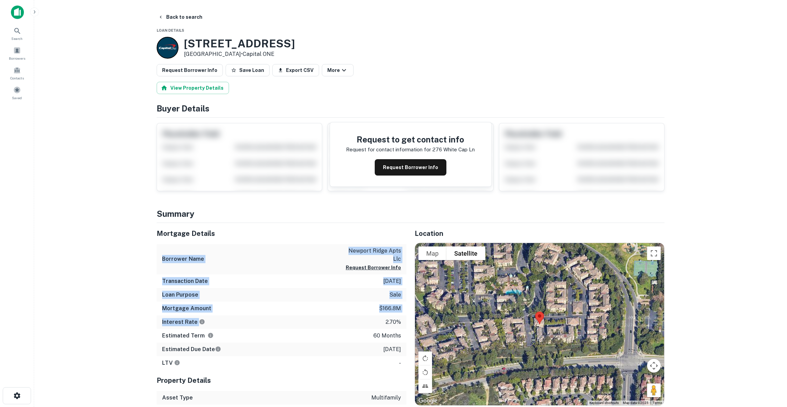
drag, startPoint x: 329, startPoint y: 237, endPoint x: 371, endPoint y: 316, distance: 89.2
click at [371, 316] on div "Mortgage Details Borrower Name newport ridge apts llc Request Borrower Info Tra…" at bounding box center [282, 296] width 250 height 147
click at [336, 306] on div "Mortgage Amount $166.8m" at bounding box center [282, 309] width 250 height 14
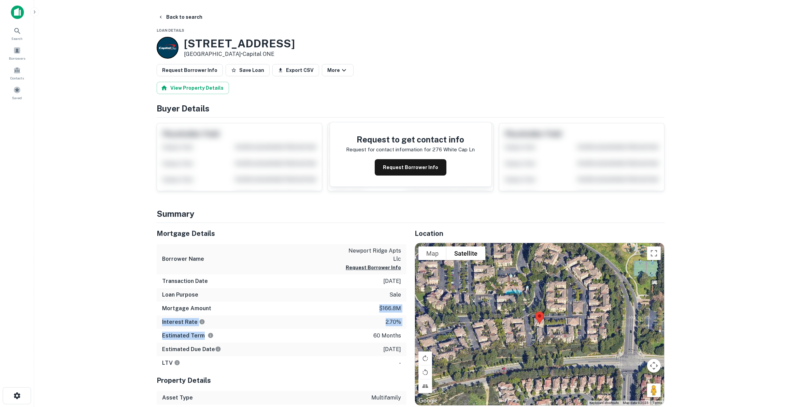
drag, startPoint x: 330, startPoint y: 296, endPoint x: 341, endPoint y: 321, distance: 27.2
click at [341, 321] on div "Mortgage Details Borrower Name newport ridge apts llc Request Borrower Info Tra…" at bounding box center [282, 296] width 250 height 147
click at [339, 317] on div "Interest Rate 2.70%" at bounding box center [282, 322] width 250 height 14
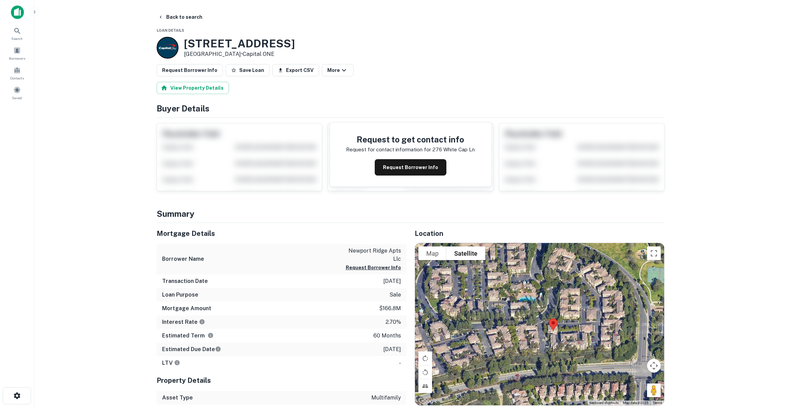
drag, startPoint x: 516, startPoint y: 296, endPoint x: 531, endPoint y: 302, distance: 15.3
click at [531, 302] on div at bounding box center [539, 324] width 249 height 162
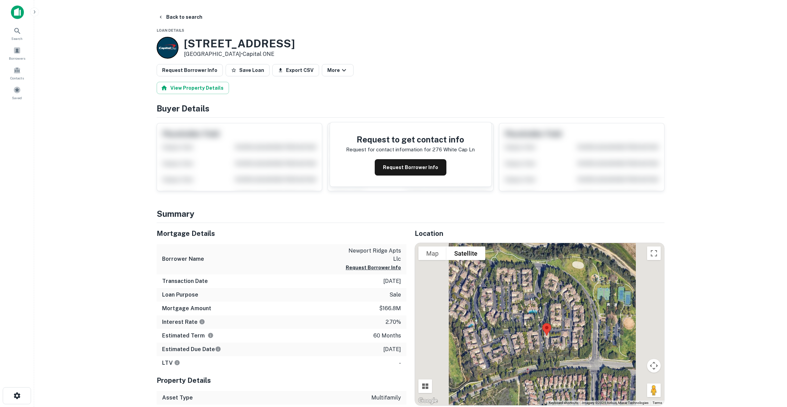
drag, startPoint x: 541, startPoint y: 321, endPoint x: 540, endPoint y: 328, distance: 6.6
click at [540, 328] on div at bounding box center [539, 324] width 249 height 162
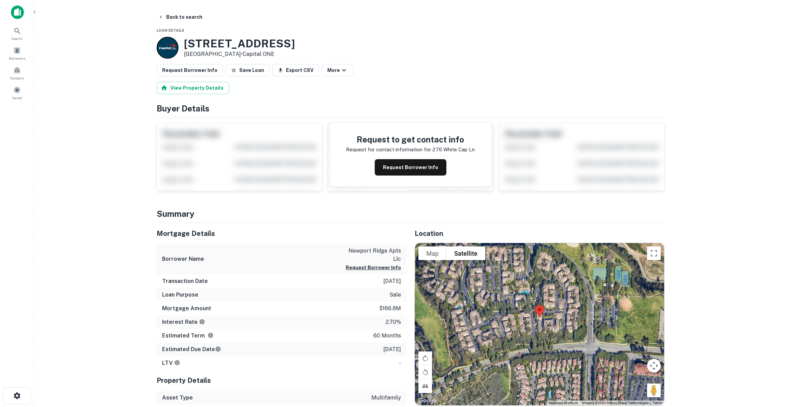
drag, startPoint x: 525, startPoint y: 322, endPoint x: 525, endPoint y: 313, distance: 8.9
click at [525, 313] on div at bounding box center [539, 324] width 249 height 162
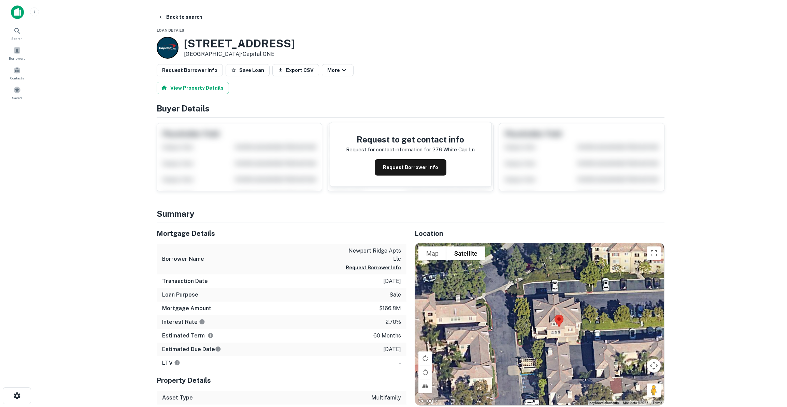
click at [550, 320] on div at bounding box center [539, 324] width 249 height 162
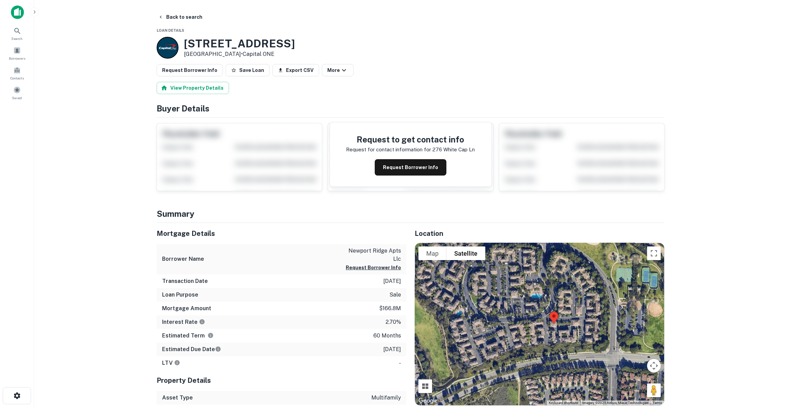
click at [552, 323] on div at bounding box center [539, 324] width 249 height 162
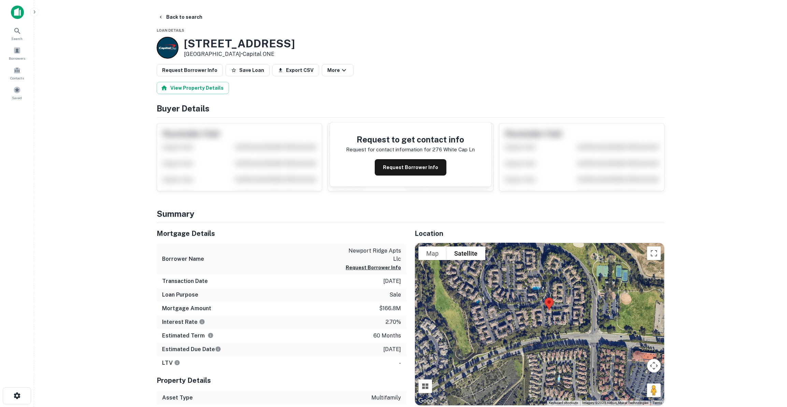
drag, startPoint x: 599, startPoint y: 348, endPoint x: 595, endPoint y: 335, distance: 14.2
click at [595, 335] on div at bounding box center [539, 324] width 249 height 162
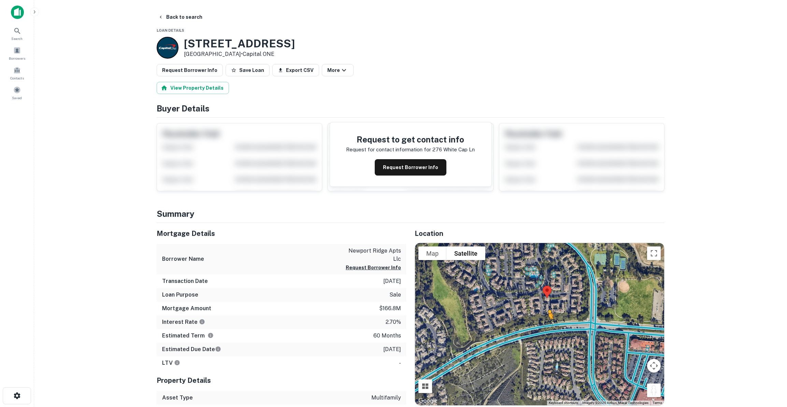
drag, startPoint x: 652, startPoint y: 393, endPoint x: 547, endPoint y: 324, distance: 125.2
click at [547, 324] on div "To activate drag with keyboard, press Alt + Enter. Once in keyboard drag state,…" at bounding box center [539, 324] width 249 height 162
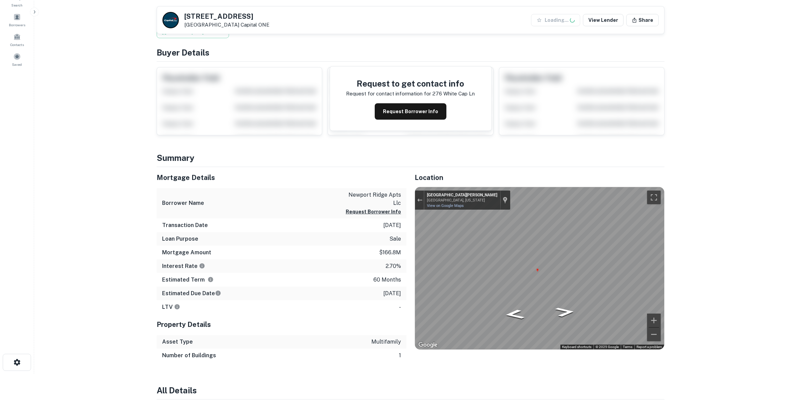
scroll to position [93, 0]
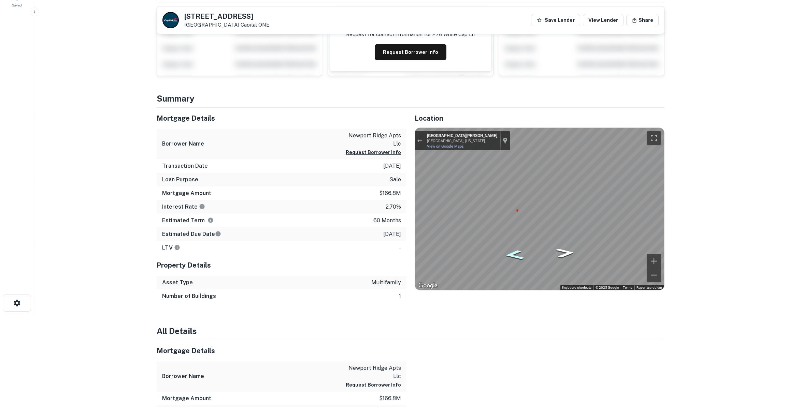
click at [509, 254] on icon "Go West, San Joaquin Hills Rd" at bounding box center [514, 255] width 36 height 14
click at [509, 254] on icon "Go West, San Joaquin Hills Rd" at bounding box center [514, 255] width 37 height 15
click at [544, 217] on div "Back to search 276 White Cap Ln Newport Coast, CA92657 Capital ONE Save Lender …" at bounding box center [410, 372] width 524 height 909
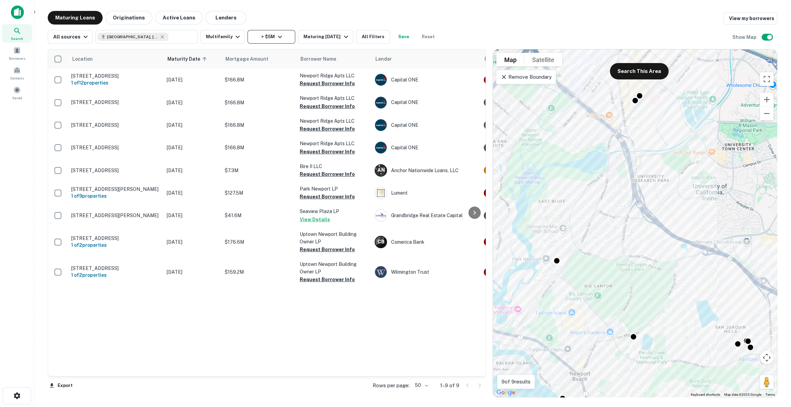
click at [253, 33] on button "> $5M" at bounding box center [272, 37] width 48 height 14
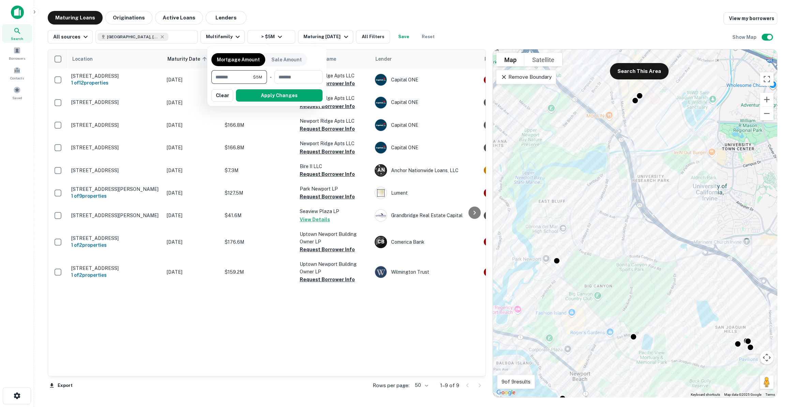
click at [229, 39] on div at bounding box center [395, 203] width 791 height 407
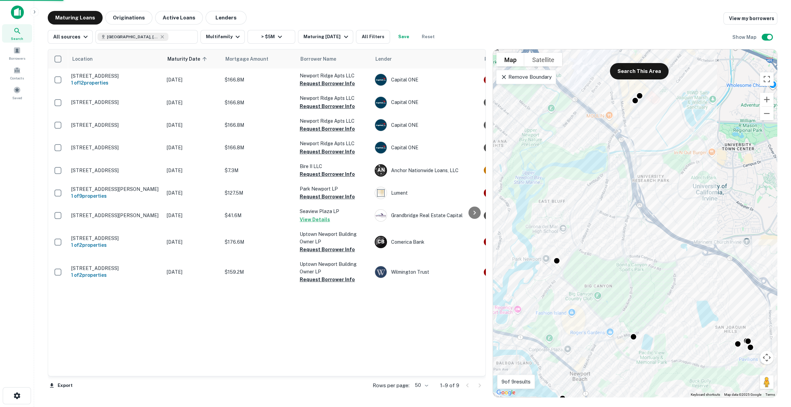
click at [229, 37] on div "Mortgage Amount Sale Amount ******* $5M ​ - ​ Apply Changes Clear" at bounding box center [395, 203] width 791 height 407
click at [229, 37] on button "Multifamily" at bounding box center [223, 37] width 44 height 14
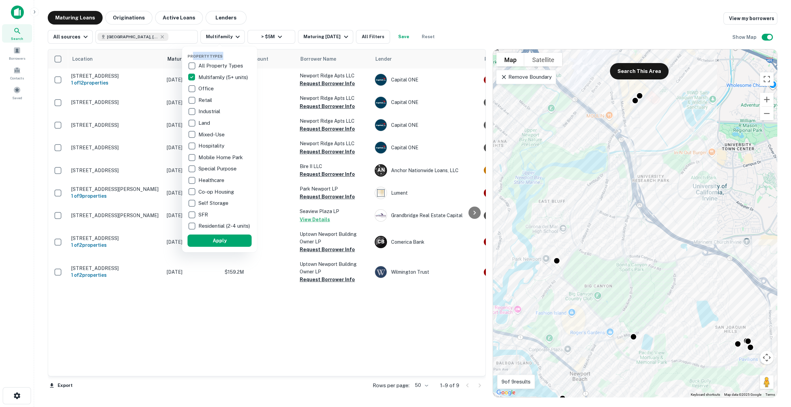
click at [196, 62] on div "Property Types All Property Types Multifamily (5+ units) Office Retail Industri…" at bounding box center [220, 149] width 64 height 195
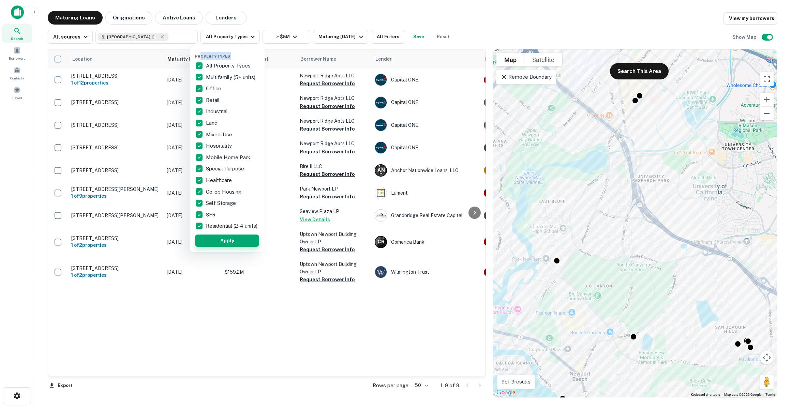
click at [235, 246] on button "Apply" at bounding box center [227, 241] width 64 height 12
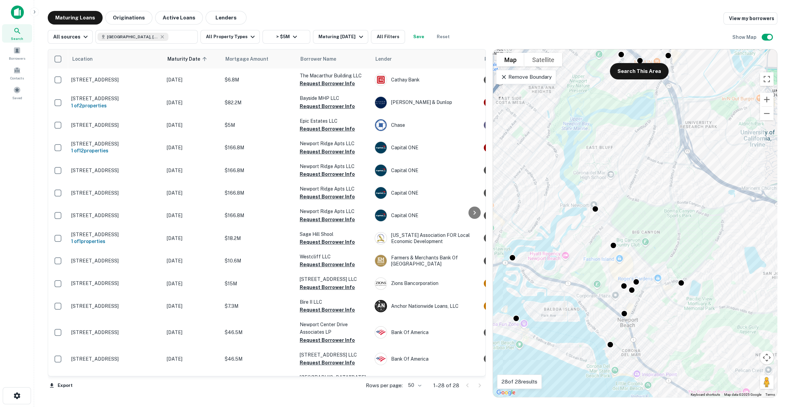
drag, startPoint x: 590, startPoint y: 323, endPoint x: 646, endPoint y: 245, distance: 95.8
click at [646, 245] on div "To activate drag with keyboard, press Alt + Enter. Once in keyboard drag state,…" at bounding box center [635, 223] width 284 height 348
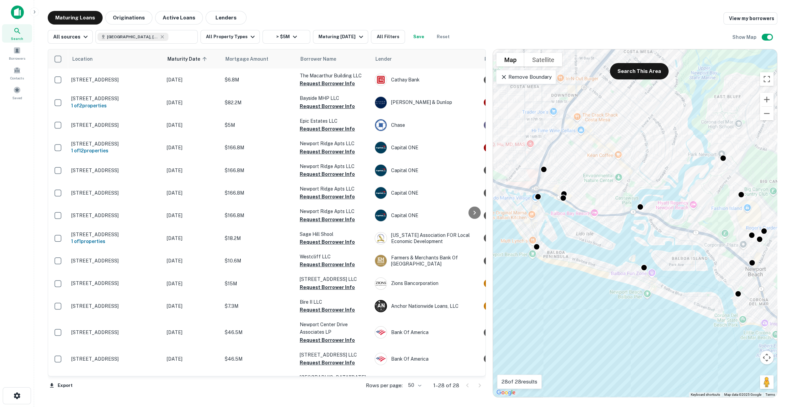
drag, startPoint x: 564, startPoint y: 318, endPoint x: 687, endPoint y: 289, distance: 125.7
click at [687, 289] on div "To activate drag with keyboard, press Alt + Enter. Once in keyboard drag state,…" at bounding box center [635, 223] width 284 height 348
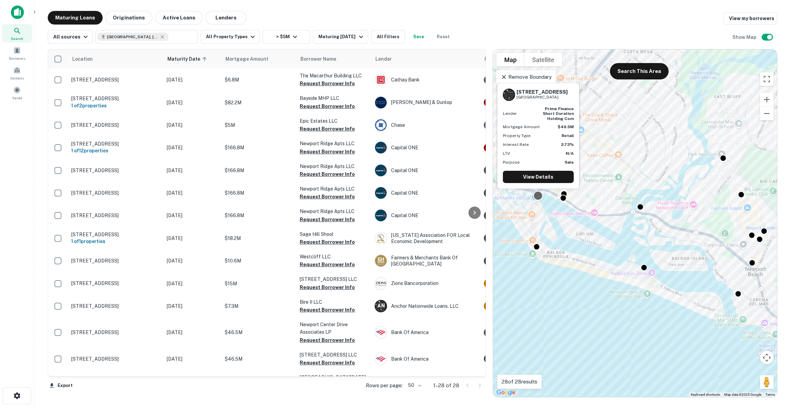
click at [539, 192] on div "3440 Via Oporto Newport Beach, CA92663 Lender prime finance short duration hold…" at bounding box center [539, 138] width 84 height 112
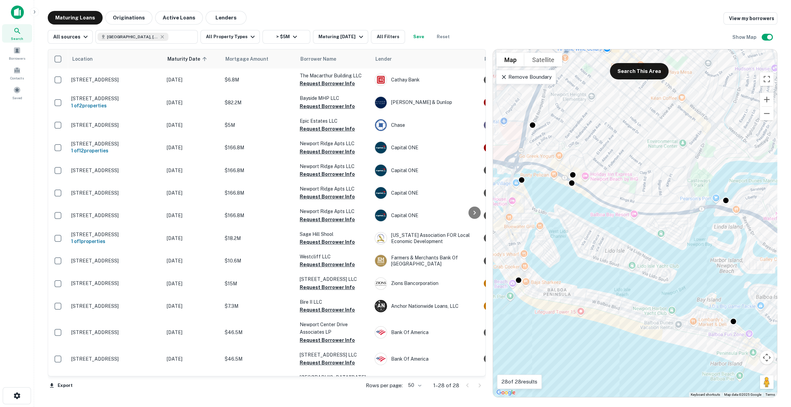
drag, startPoint x: 543, startPoint y: 192, endPoint x: 591, endPoint y: 222, distance: 56.3
click at [591, 222] on div "To activate drag with keyboard, press Alt + Enter. Once in keyboard drag state,…" at bounding box center [635, 223] width 284 height 348
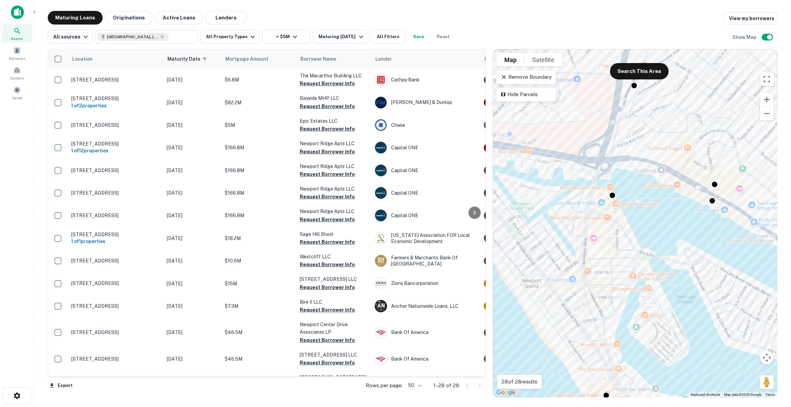
drag, startPoint x: 602, startPoint y: 245, endPoint x: 550, endPoint y: 166, distance: 94.6
click at [550, 166] on div "To activate drag with keyboard, press Alt + Enter. Once in keyboard drag state,…" at bounding box center [635, 223] width 284 height 348
drag, startPoint x: 601, startPoint y: 290, endPoint x: 585, endPoint y: 203, distance: 88.4
click at [585, 203] on div "To activate drag with keyboard, press Alt + Enter. Once in keyboard drag state,…" at bounding box center [635, 223] width 284 height 348
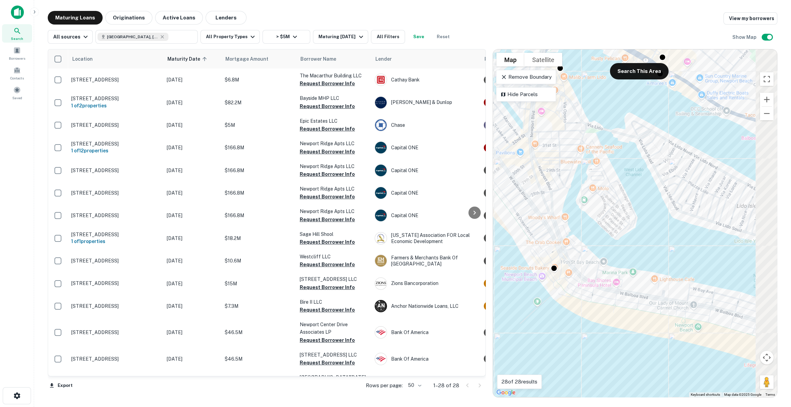
drag, startPoint x: 689, startPoint y: 231, endPoint x: 625, endPoint y: 250, distance: 66.9
click at [625, 250] on div "To activate drag with keyboard, press Alt + Enter. Once in keyboard drag state,…" at bounding box center [635, 223] width 284 height 348
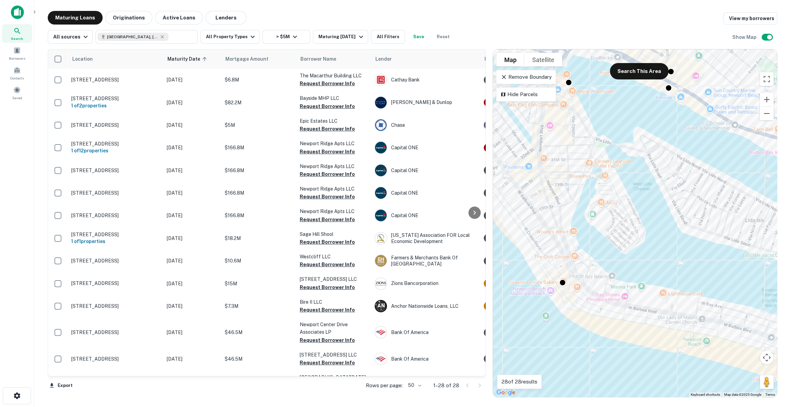
drag, startPoint x: 625, startPoint y: 250, endPoint x: 688, endPoint y: 248, distance: 63.5
click at [688, 248] on div "To activate drag with keyboard, press Alt + Enter. Once in keyboard drag state,…" at bounding box center [635, 223] width 284 height 348
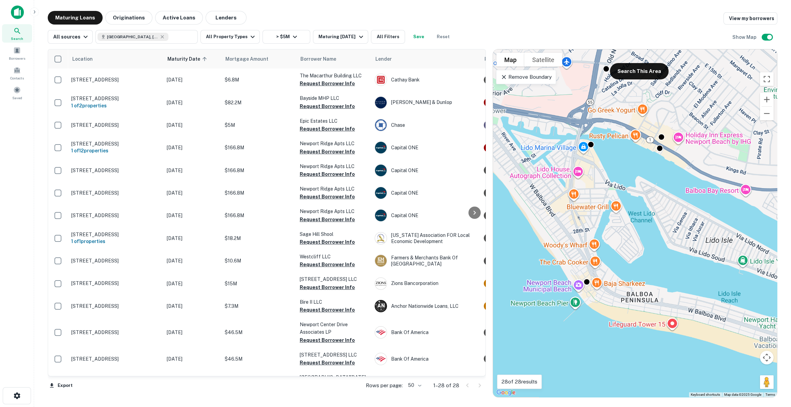
drag, startPoint x: 685, startPoint y: 249, endPoint x: 666, endPoint y: 262, distance: 22.8
click at [666, 262] on div "To activate drag with keyboard, press Alt + Enter. Once in keyboard drag state,…" at bounding box center [635, 223] width 284 height 348
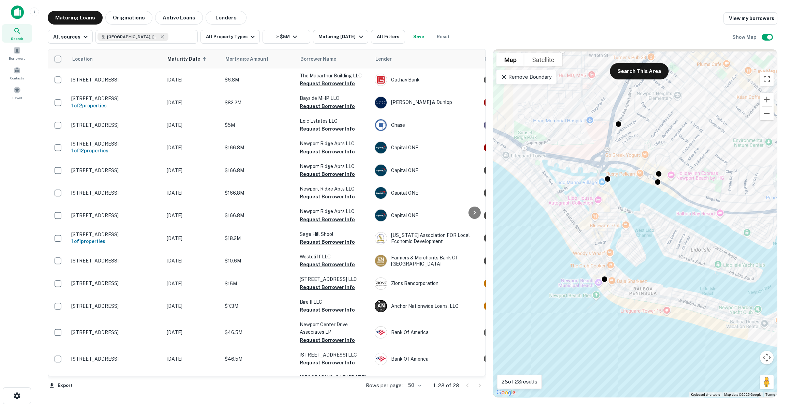
drag, startPoint x: 681, startPoint y: 182, endPoint x: 672, endPoint y: 191, distance: 13.0
click at [672, 191] on div "To activate drag with keyboard, press Alt + Enter. Once in keyboard drag state,…" at bounding box center [635, 223] width 284 height 348
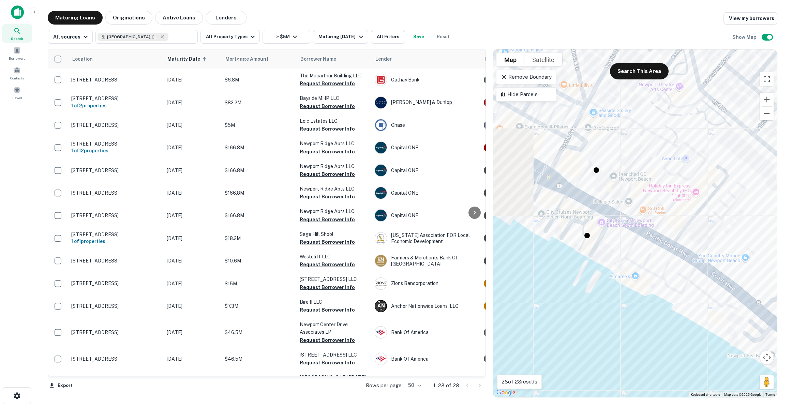
drag, startPoint x: 653, startPoint y: 197, endPoint x: 692, endPoint y: 230, distance: 51.3
click at [692, 230] on div "To activate drag with keyboard, press Alt + Enter. Once in keyboard drag state,…" at bounding box center [635, 223] width 284 height 348
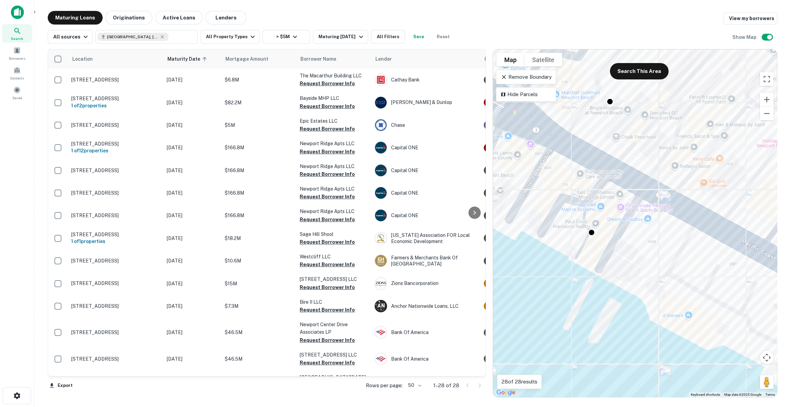
drag, startPoint x: 600, startPoint y: 244, endPoint x: 722, endPoint y: 248, distance: 122.2
click at [722, 248] on div "To activate drag with keyboard, press Alt + Enter. Once in keyboard drag state,…" at bounding box center [635, 223] width 284 height 348
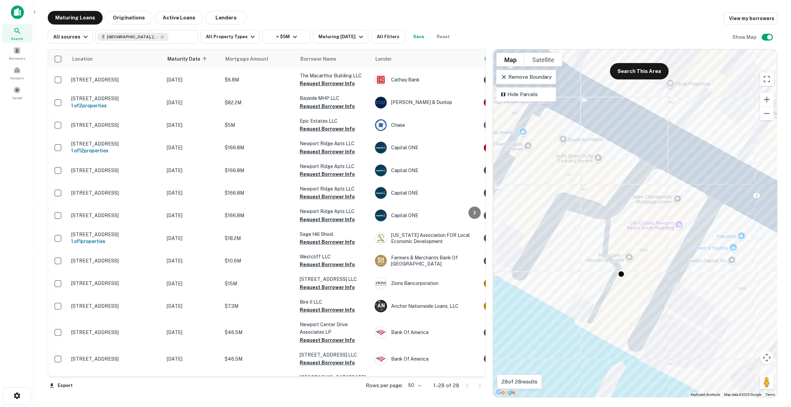
drag, startPoint x: 643, startPoint y: 199, endPoint x: 640, endPoint y: 225, distance: 25.8
click at [640, 225] on div "To activate drag with keyboard, press Alt + Enter. Once in keyboard drag state,…" at bounding box center [635, 223] width 284 height 348
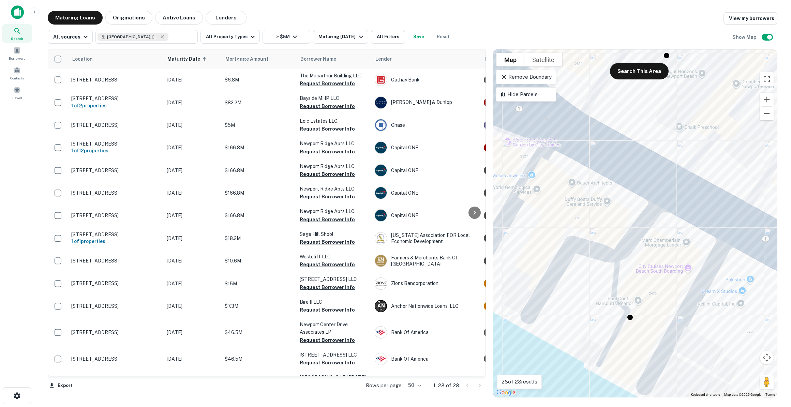
drag, startPoint x: 650, startPoint y: 202, endPoint x: 660, endPoint y: 246, distance: 44.7
click at [660, 246] on div "To activate drag with keyboard, press Alt + Enter. Once in keyboard drag state,…" at bounding box center [635, 223] width 284 height 348
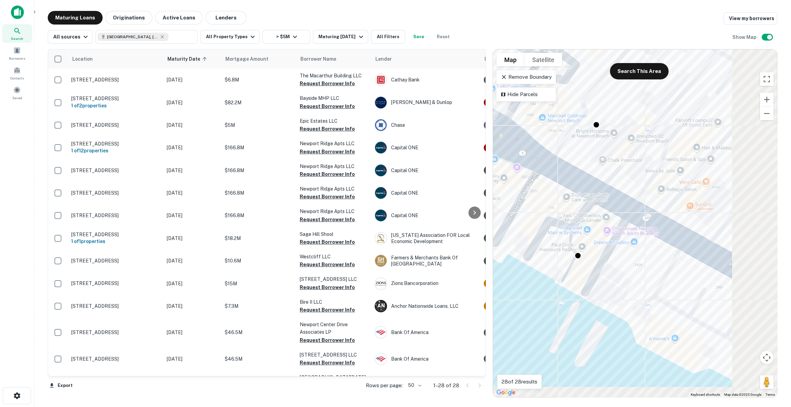
drag, startPoint x: 646, startPoint y: 165, endPoint x: 566, endPoint y: 147, distance: 81.8
click at [566, 147] on div "To activate drag with keyboard, press Alt + Enter. Once in keyboard drag state,…" at bounding box center [635, 223] width 284 height 348
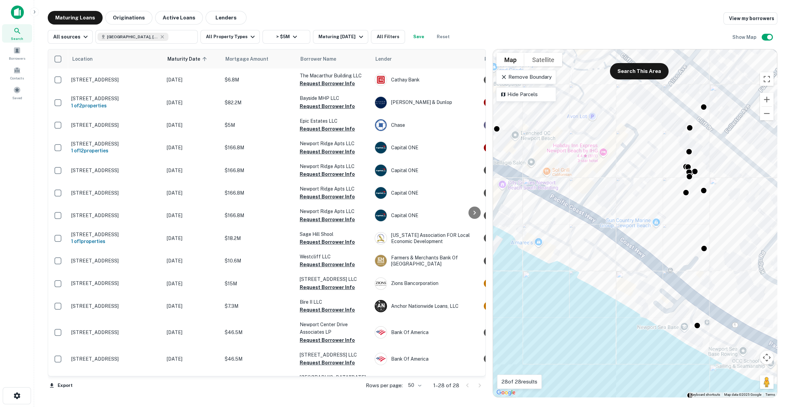
drag, startPoint x: 610, startPoint y: 201, endPoint x: 616, endPoint y: 202, distance: 6.2
click at [616, 202] on div "To activate drag with keyboard, press Alt + Enter. Once in keyboard drag state,…" at bounding box center [635, 223] width 284 height 348
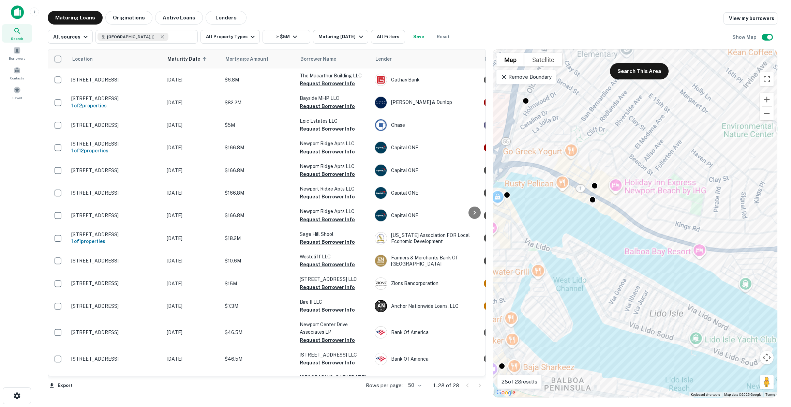
click at [619, 203] on div "To activate drag with keyboard, press Alt + Enter. Once in keyboard drag state,…" at bounding box center [635, 223] width 284 height 348
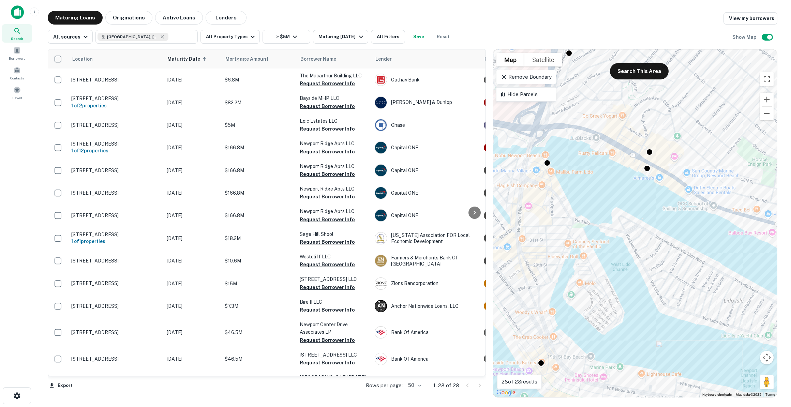
drag, startPoint x: 609, startPoint y: 235, endPoint x: 669, endPoint y: 205, distance: 67.1
click at [669, 205] on div "To activate drag with keyboard, press Alt + Enter. Once in keyboard drag state,…" at bounding box center [635, 223] width 284 height 348
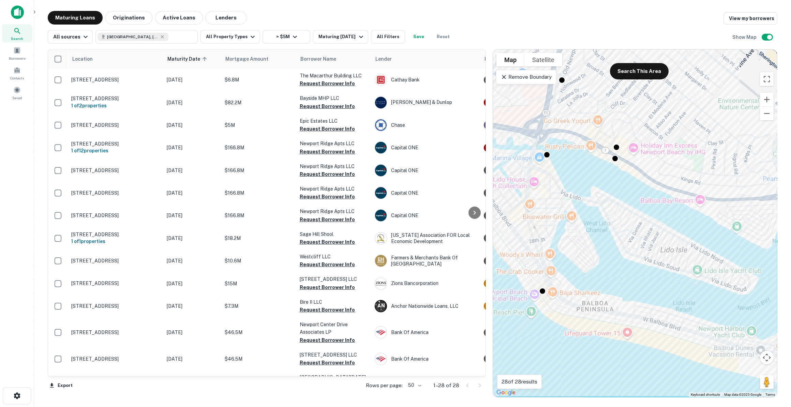
drag, startPoint x: 687, startPoint y: 308, endPoint x: 641, endPoint y: 253, distance: 71.9
click at [641, 253] on div "To activate drag with keyboard, press Alt + Enter. Once in keyboard drag state,…" at bounding box center [635, 223] width 284 height 348
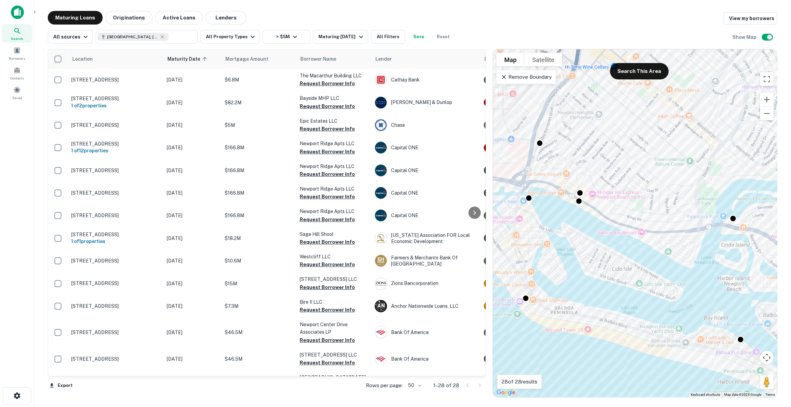
drag, startPoint x: 666, startPoint y: 249, endPoint x: 623, endPoint y: 267, distance: 46.6
click at [623, 267] on div "To activate drag with keyboard, press Alt + Enter. Once in keyboard drag state,…" at bounding box center [635, 223] width 284 height 348
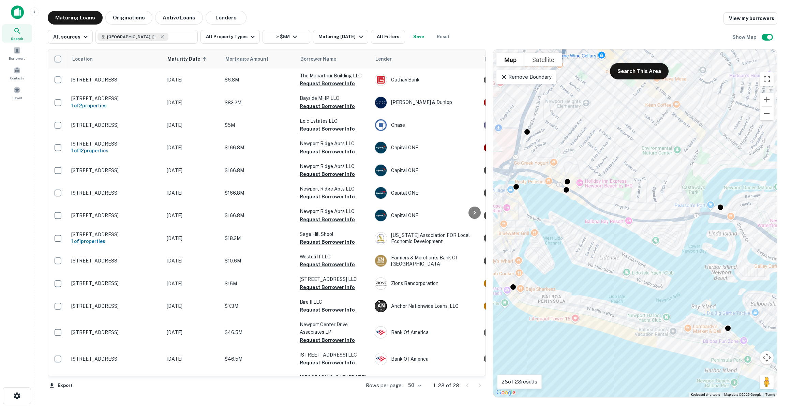
drag, startPoint x: 700, startPoint y: 240, endPoint x: 632, endPoint y: 213, distance: 73.6
click at [637, 194] on div "To activate drag with keyboard, press Alt + Enter. Once in keyboard drag state,…" at bounding box center [635, 223] width 284 height 348
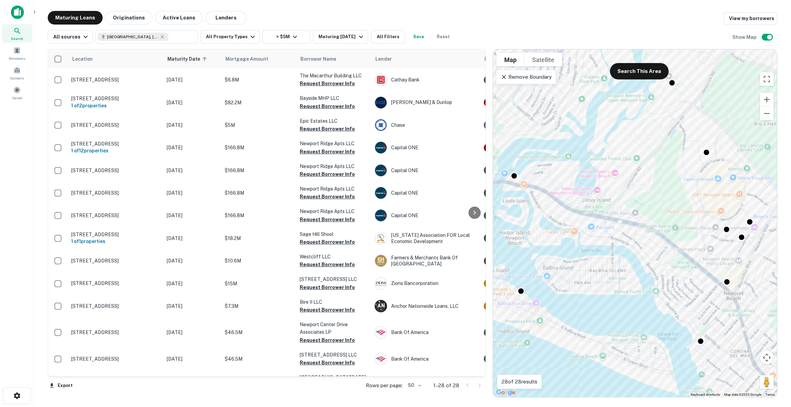
drag, startPoint x: 730, startPoint y: 236, endPoint x: 641, endPoint y: 276, distance: 97.2
click at [641, 276] on div "To activate drag with keyboard, press Alt + Enter. Once in keyboard drag state,…" at bounding box center [635, 223] width 284 height 348
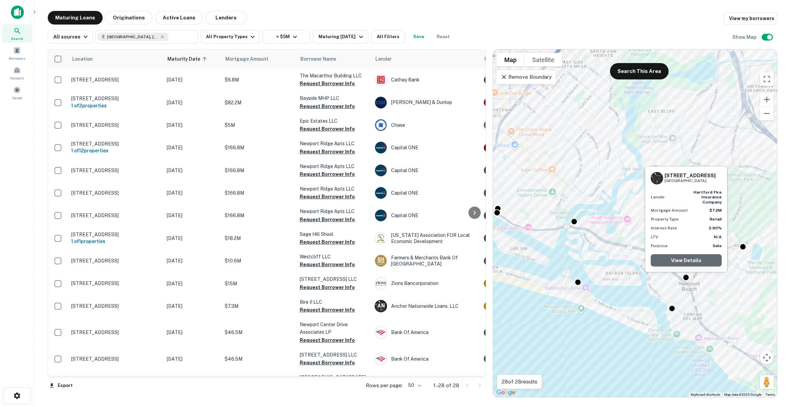
click at [683, 261] on link "View Details" at bounding box center [686, 260] width 71 height 12
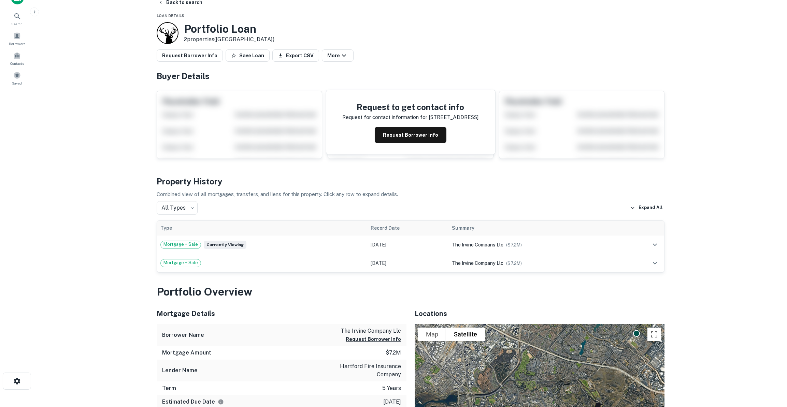
scroll to position [62, 0]
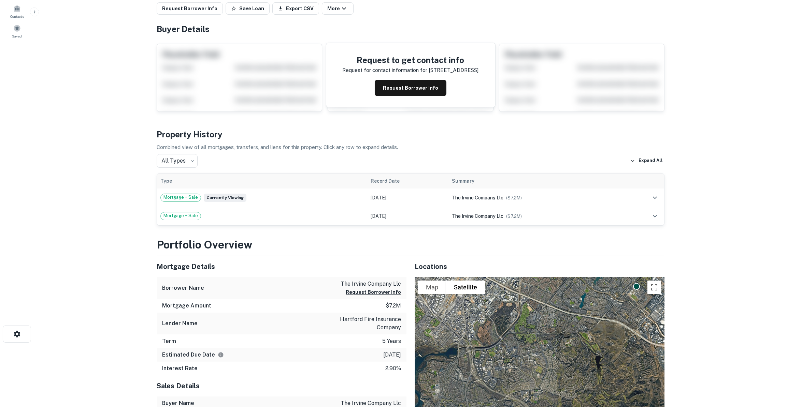
drag, startPoint x: 377, startPoint y: 356, endPoint x: 396, endPoint y: 356, distance: 19.4
click at [396, 356] on p "[DATE]" at bounding box center [392, 355] width 18 height 8
drag, startPoint x: 372, startPoint y: 355, endPoint x: 401, endPoint y: 352, distance: 29.5
click at [402, 352] on div "Estimated Due Date [DATE]" at bounding box center [282, 355] width 250 height 14
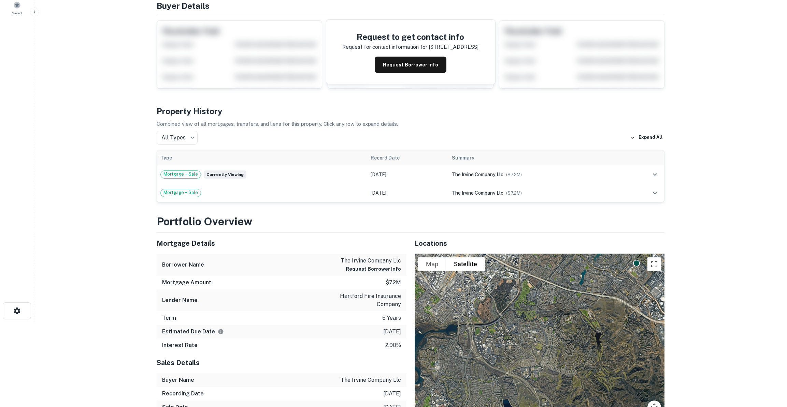
scroll to position [93, 0]
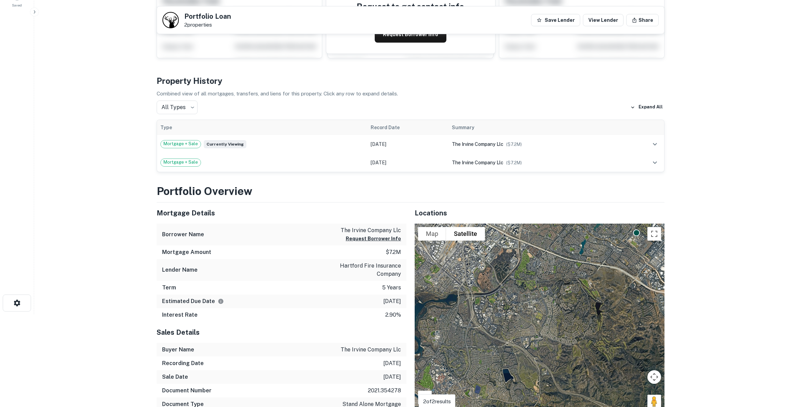
drag, startPoint x: 373, startPoint y: 310, endPoint x: 383, endPoint y: 313, distance: 11.0
click at [378, 311] on div "Interest Rate 2.90%" at bounding box center [282, 315] width 250 height 14
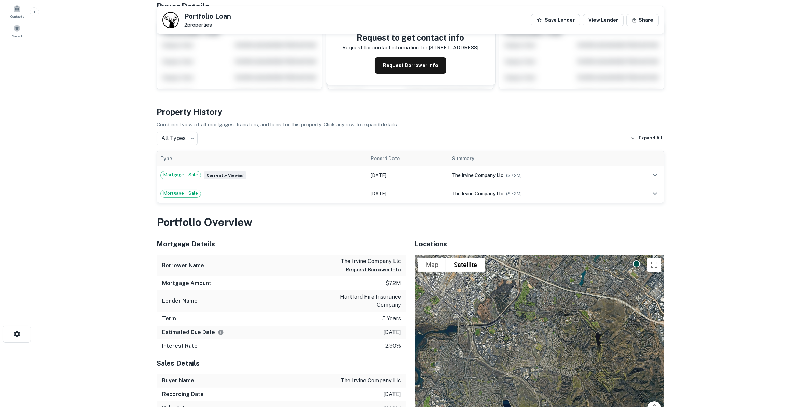
scroll to position [0, 0]
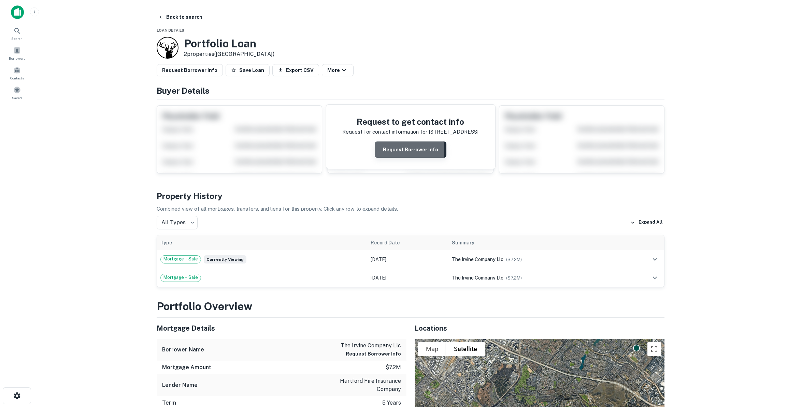
click at [395, 150] on button "Request Borrower Info" at bounding box center [410, 150] width 72 height 16
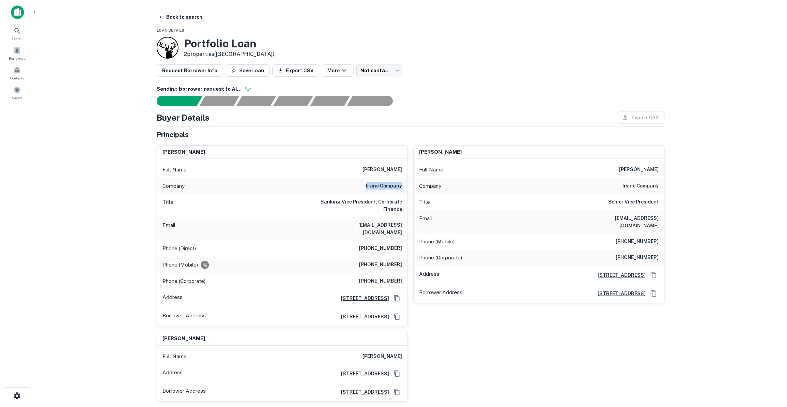
drag, startPoint x: 367, startPoint y: 189, endPoint x: 405, endPoint y: 186, distance: 37.6
click at [405, 186] on div "Company irvine company" at bounding box center [282, 186] width 250 height 16
click at [401, 197] on div "Title Banking Vice President, Corporate Finance" at bounding box center [282, 205] width 250 height 23
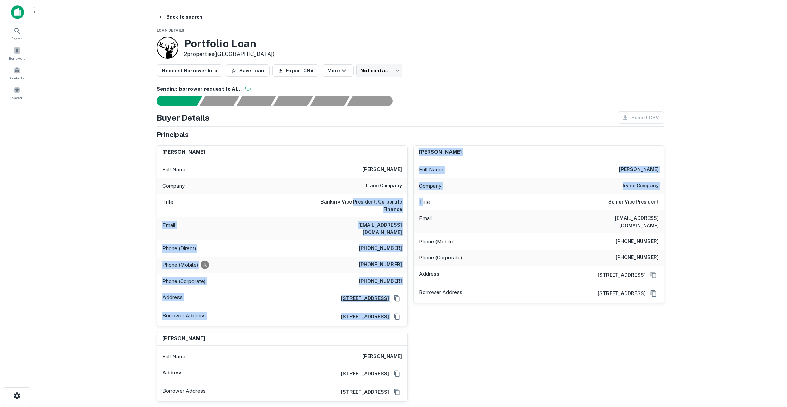
drag, startPoint x: 356, startPoint y: 197, endPoint x: 422, endPoint y: 208, distance: 66.8
click at [422, 208] on div "[PERSON_NAME] Full Name [PERSON_NAME] Company irvine company Title Banking Vice…" at bounding box center [407, 271] width 513 height 262
click at [375, 205] on h6 "Banking Vice President, Corporate Finance" at bounding box center [361, 205] width 82 height 15
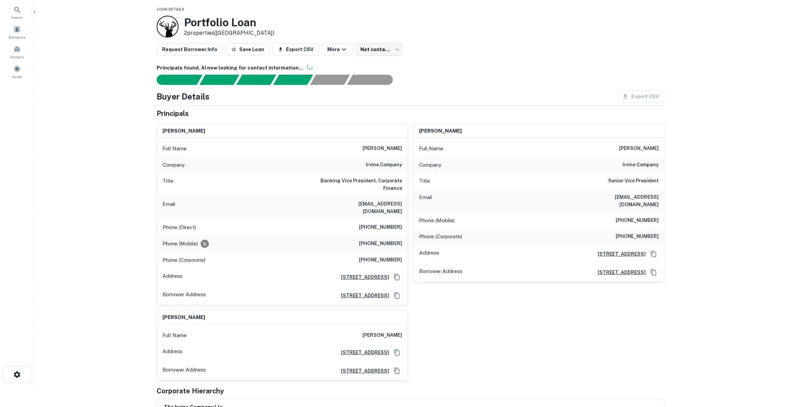
scroll to position [31, 0]
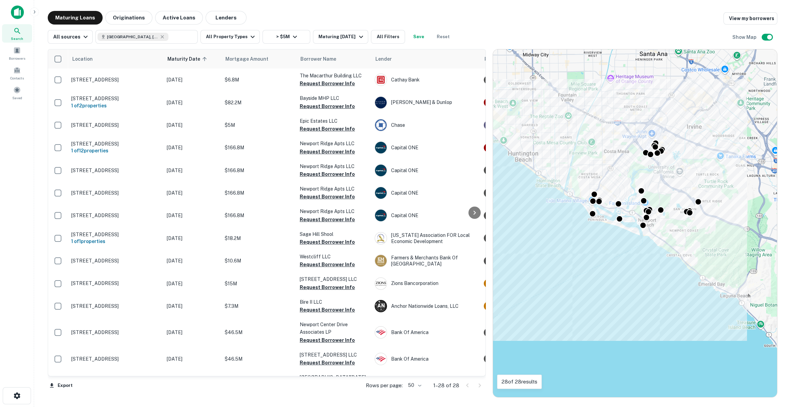
scroll to position [31, 0]
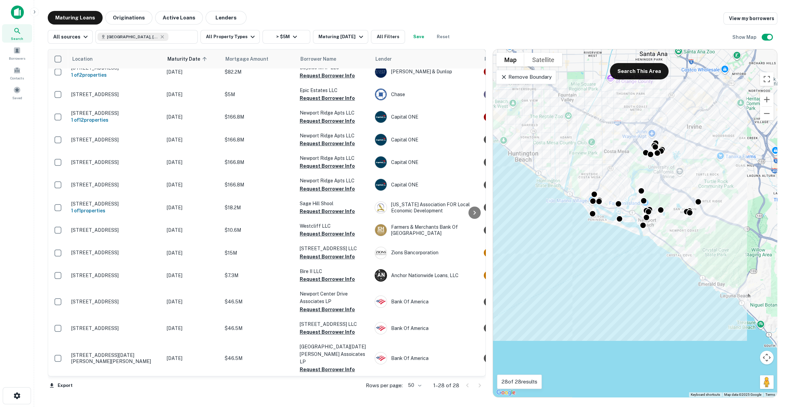
drag, startPoint x: 695, startPoint y: 169, endPoint x: 678, endPoint y: 190, distance: 27.2
click at [678, 190] on div "To activate drag with keyboard, press Alt + Enter. Once in keyboard drag state,…" at bounding box center [635, 223] width 284 height 348
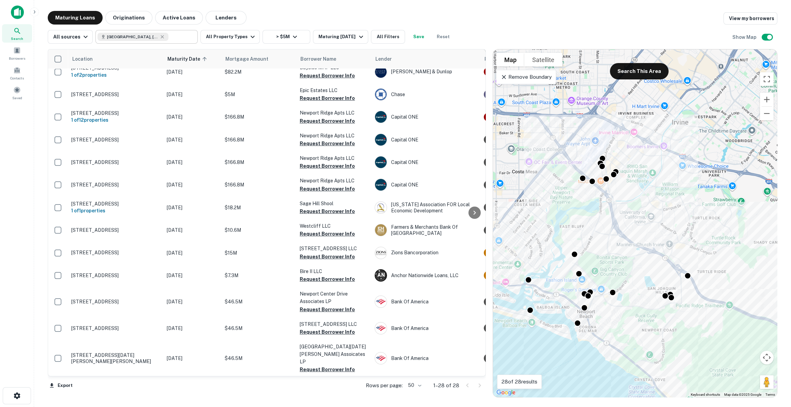
type input "**********"
click at [174, 35] on input "**********" at bounding box center [141, 37] width 87 height 10
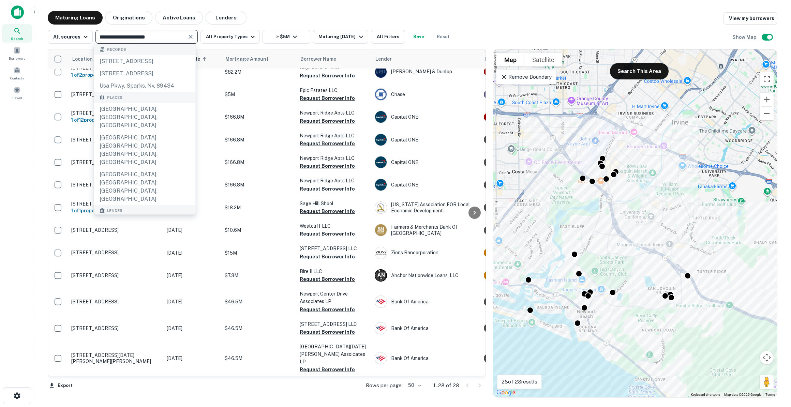
click at [187, 37] on icon "Clear" at bounding box center [190, 36] width 7 height 7
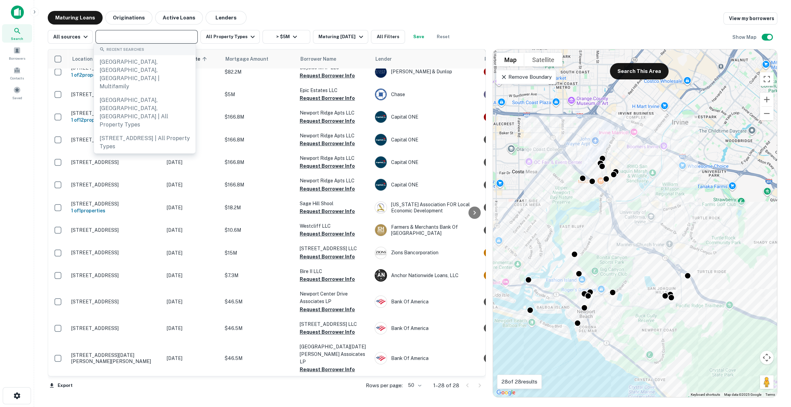
click at [173, 39] on input "text" at bounding box center [146, 37] width 97 height 10
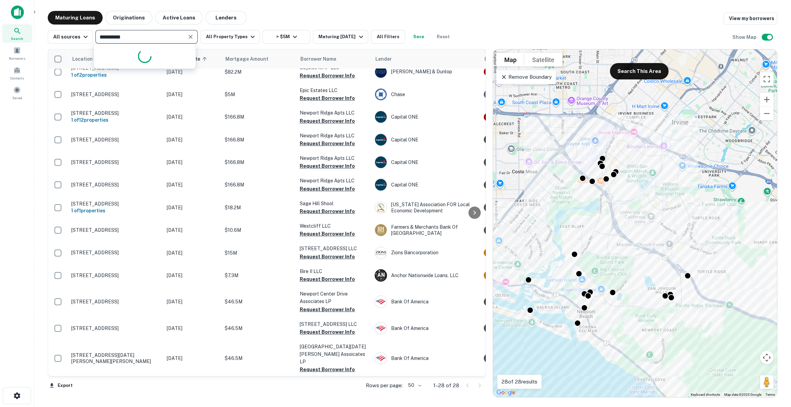
type input "**********"
click at [173, 39] on input "**********" at bounding box center [141, 37] width 87 height 10
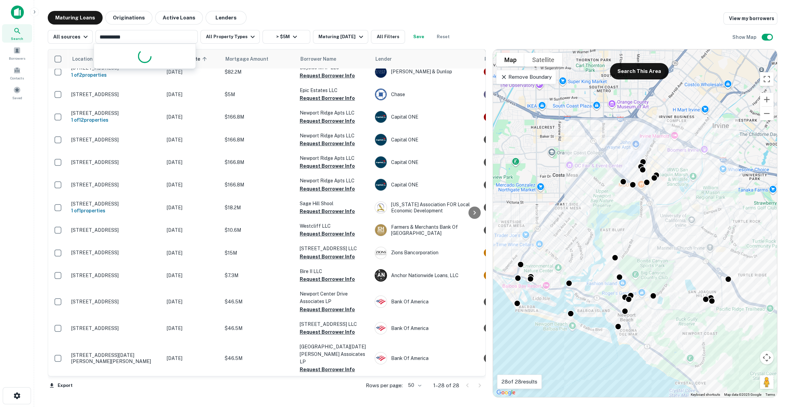
drag, startPoint x: 573, startPoint y: 191, endPoint x: 577, endPoint y: 191, distance: 4.1
click at [577, 191] on div "To activate drag with keyboard, press Alt + Enter. Once in keyboard drag state,…" at bounding box center [635, 223] width 284 height 348
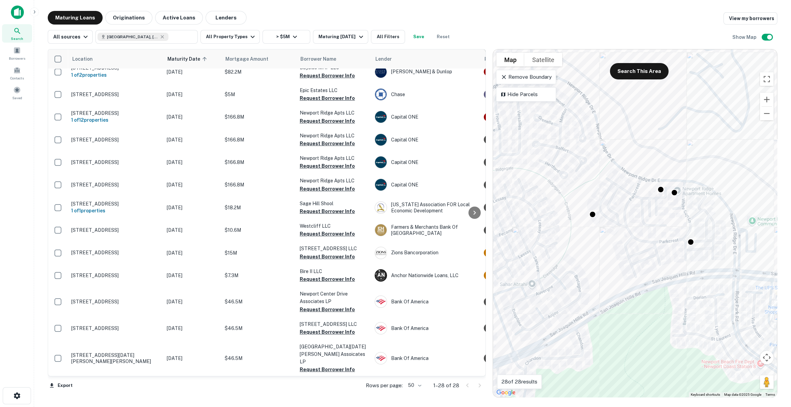
drag, startPoint x: 577, startPoint y: 277, endPoint x: 616, endPoint y: 176, distance: 107.6
click at [616, 176] on div "To activate drag with keyboard, press Alt + Enter. Once in keyboard drag state,…" at bounding box center [635, 223] width 284 height 348
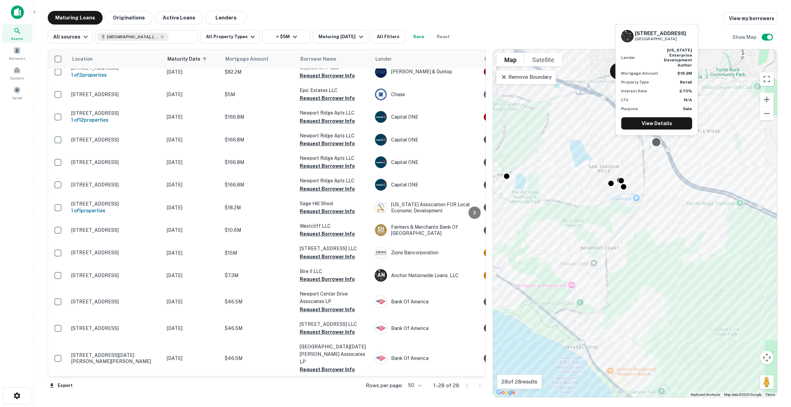
click at [654, 142] on div at bounding box center [657, 142] width 10 height 10
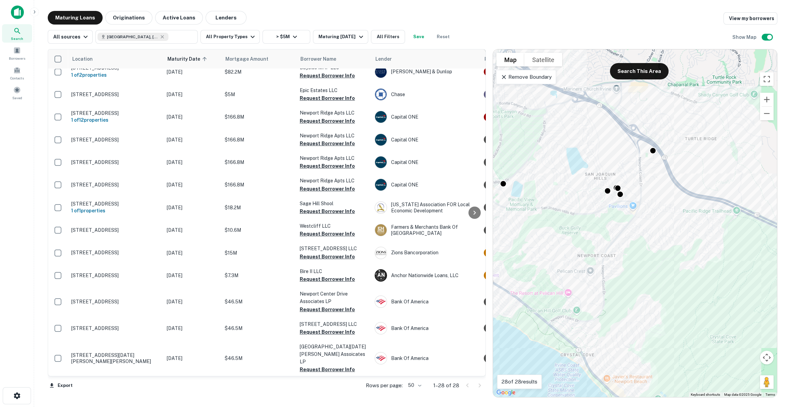
drag, startPoint x: 653, startPoint y: 160, endPoint x: 646, endPoint y: 173, distance: 14.8
click at [646, 173] on div "To navigate, press the arrow keys. To activate drag with keyboard, press Alt + …" at bounding box center [635, 223] width 284 height 348
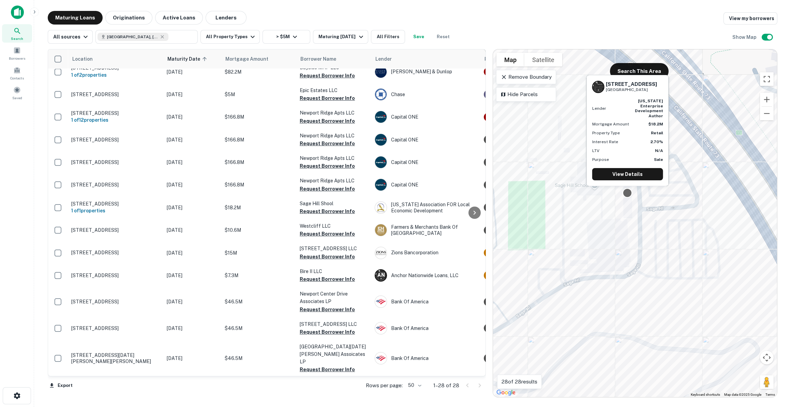
click at [625, 191] on div at bounding box center [628, 193] width 10 height 10
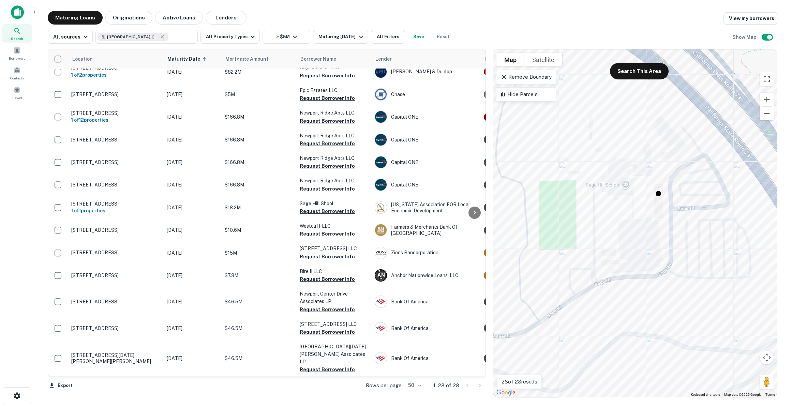
drag, startPoint x: 603, startPoint y: 212, endPoint x: 634, endPoint y: 211, distance: 30.7
click at [634, 211] on div "To activate drag with keyboard, press Alt + Enter. Once in keyboard drag state,…" at bounding box center [635, 223] width 284 height 348
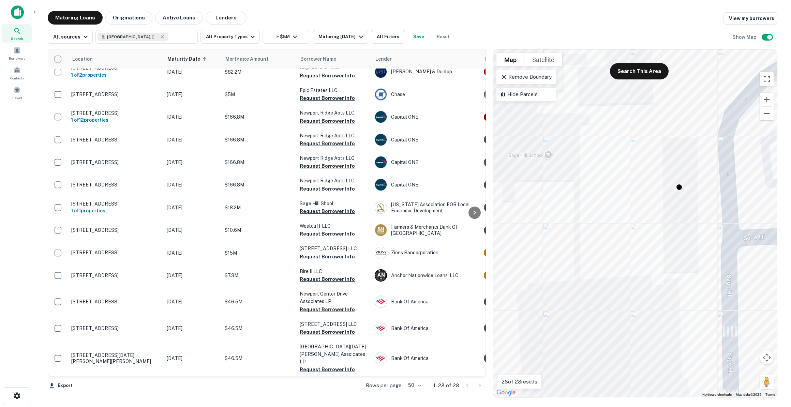
drag, startPoint x: 688, startPoint y: 175, endPoint x: 645, endPoint y: 207, distance: 53.1
click at [645, 207] on div "To activate drag with keyboard, press Alt + Enter. Once in keyboard drag state,…" at bounding box center [635, 223] width 284 height 348
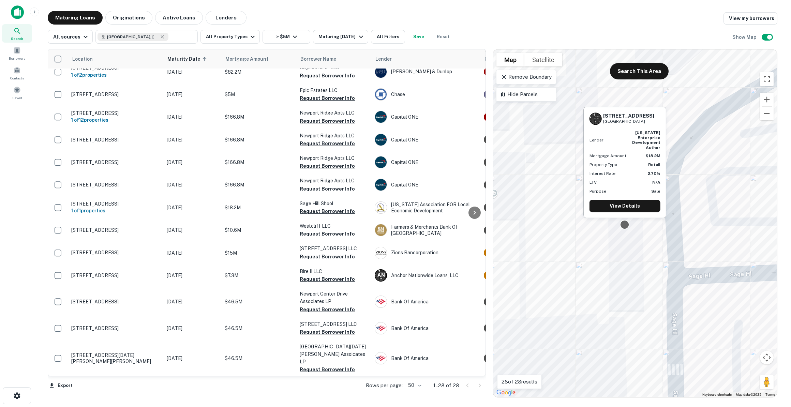
click at [622, 224] on div at bounding box center [625, 225] width 10 height 10
click at [620, 207] on link "View Details" at bounding box center [625, 206] width 71 height 12
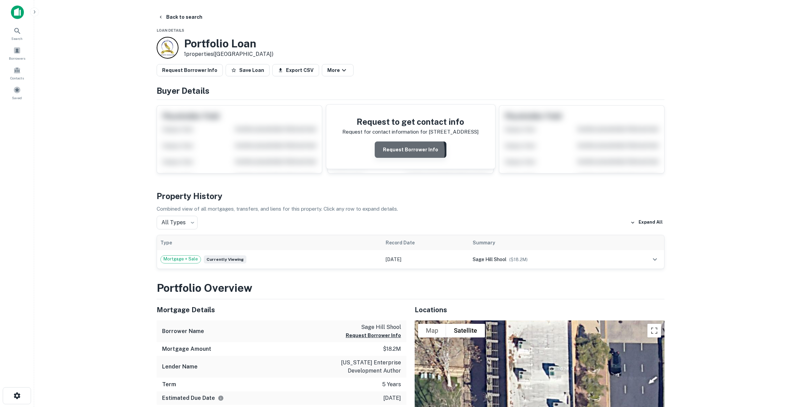
click at [400, 151] on button "Request Borrower Info" at bounding box center [410, 150] width 72 height 16
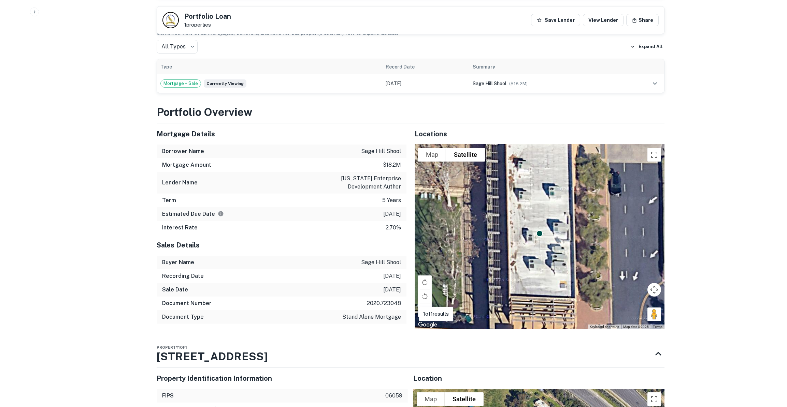
scroll to position [403, 0]
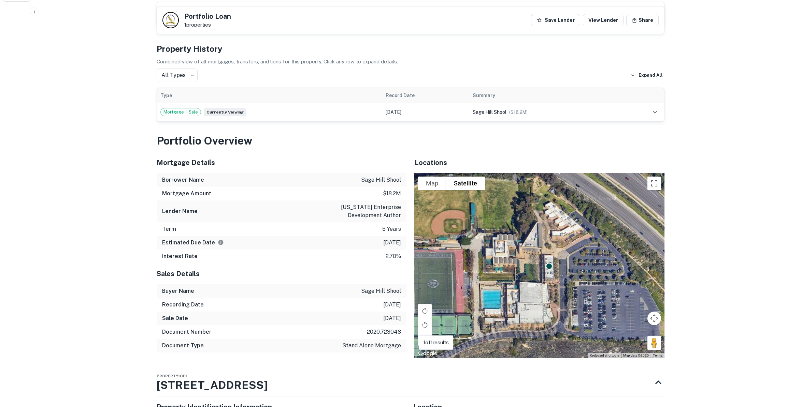
drag, startPoint x: 554, startPoint y: 258, endPoint x: 551, endPoint y: 248, distance: 10.0
click at [551, 248] on div "To activate drag with keyboard, press Alt + Enter. Once in keyboard drag state,…" at bounding box center [539, 265] width 250 height 185
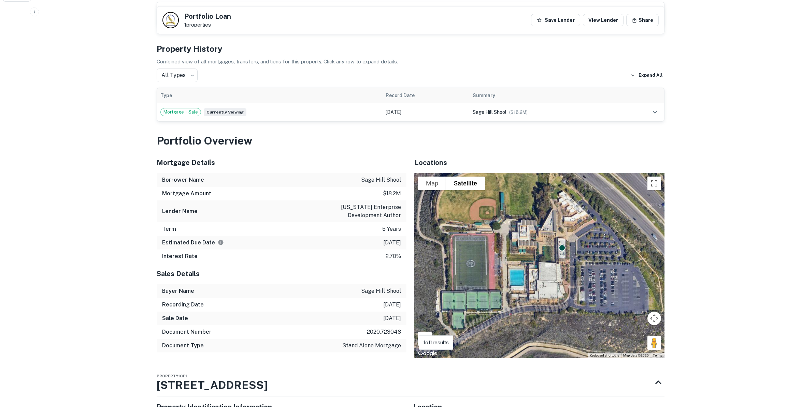
drag, startPoint x: 551, startPoint y: 248, endPoint x: 563, endPoint y: 230, distance: 22.1
click at [563, 230] on div "To activate drag with keyboard, press Alt + Enter. Once in keyboard drag state,…" at bounding box center [539, 265] width 250 height 185
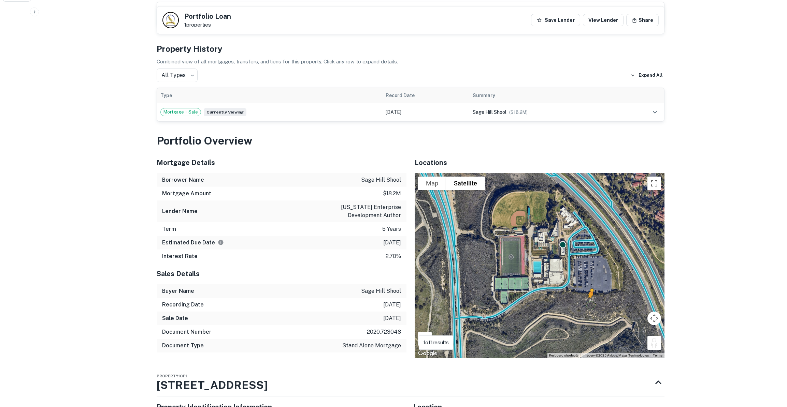
drag, startPoint x: 650, startPoint y: 320, endPoint x: 589, endPoint y: 280, distance: 73.3
click at [589, 280] on div "To activate drag with keyboard, press Alt + Enter. Once in keyboard drag state,…" at bounding box center [539, 265] width 250 height 185
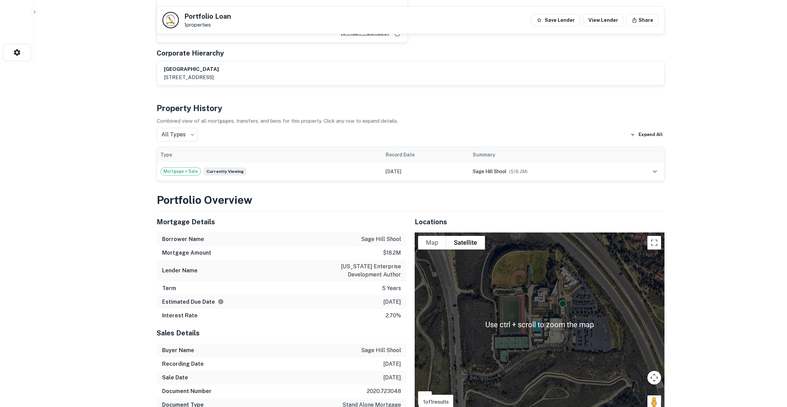
scroll to position [341, 0]
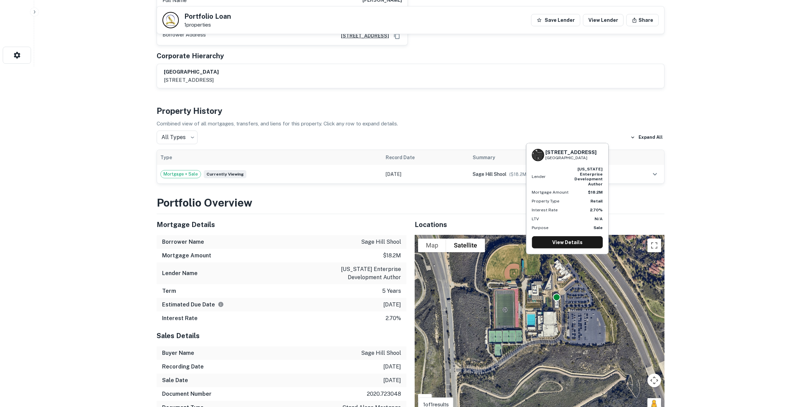
drag, startPoint x: 563, startPoint y: 282, endPoint x: 557, endPoint y: 272, distance: 12.1
click at [557, 294] on div at bounding box center [557, 298] width 8 height 8
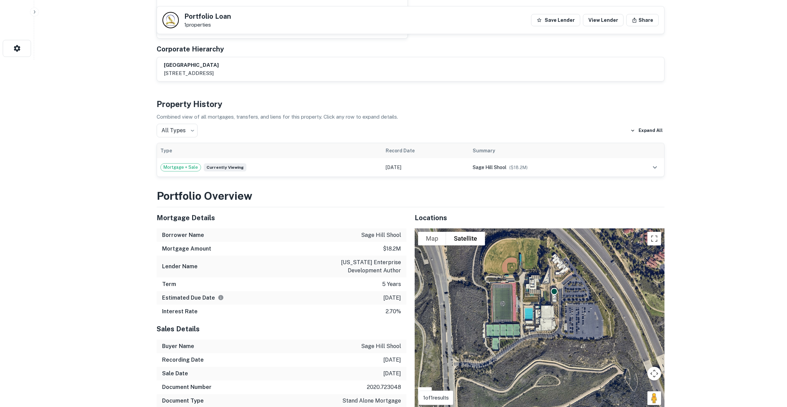
scroll to position [217, 0]
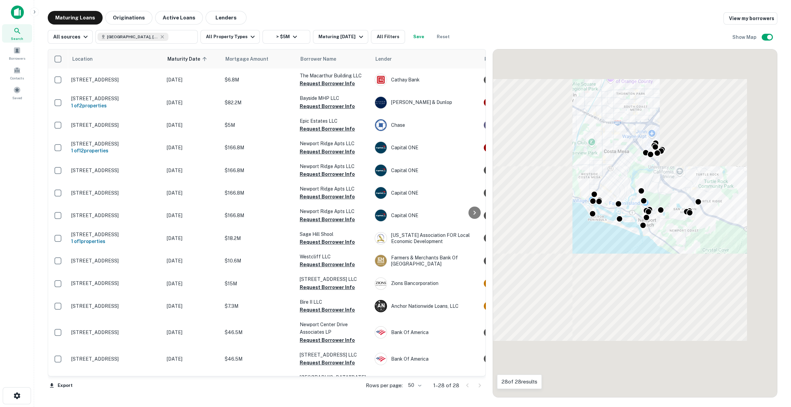
scroll to position [31, 0]
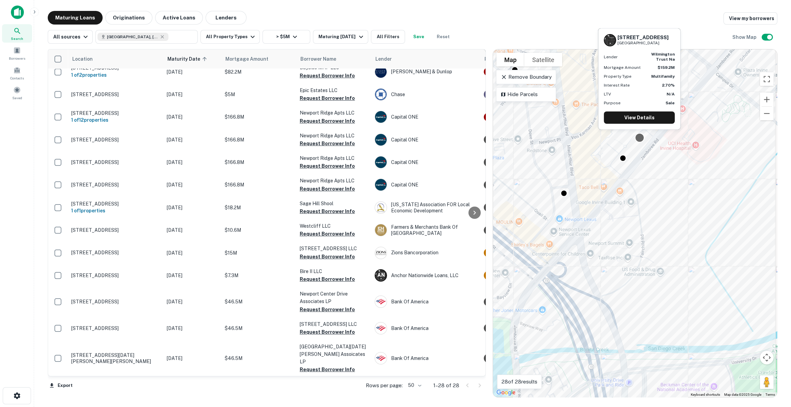
click at [638, 140] on div at bounding box center [640, 138] width 10 height 10
click at [645, 115] on link "View Details" at bounding box center [639, 118] width 71 height 12
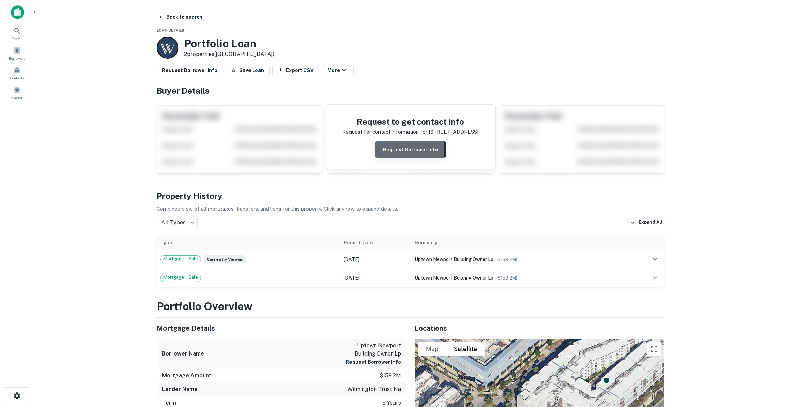
click at [408, 150] on button "Request Borrower Info" at bounding box center [410, 150] width 72 height 16
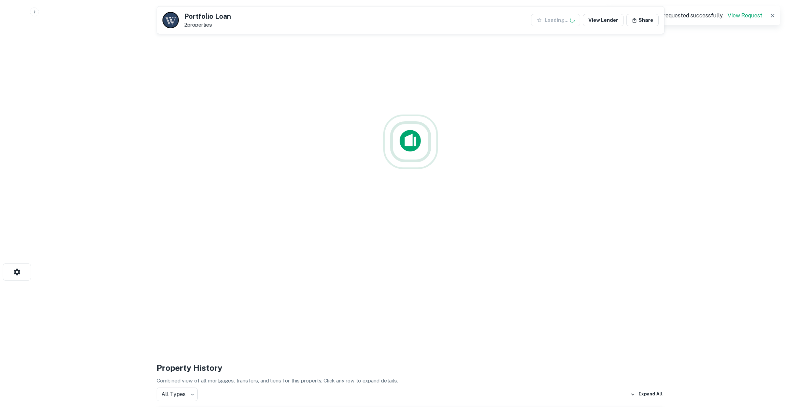
scroll to position [124, 0]
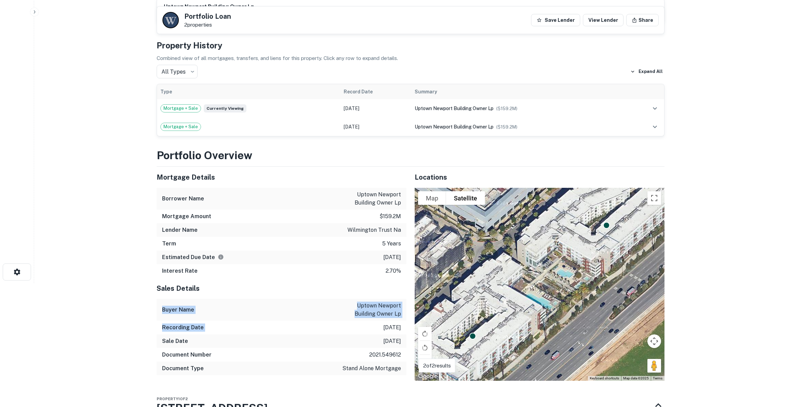
drag, startPoint x: 309, startPoint y: 290, endPoint x: 338, endPoint y: 327, distance: 46.9
click at [338, 327] on div "Sales Details Buyer Name uptown newport building owner lp Recording Date [DATE]…" at bounding box center [282, 329] width 250 height 103
click at [338, 340] on div "Sale Date [DATE]" at bounding box center [282, 342] width 250 height 14
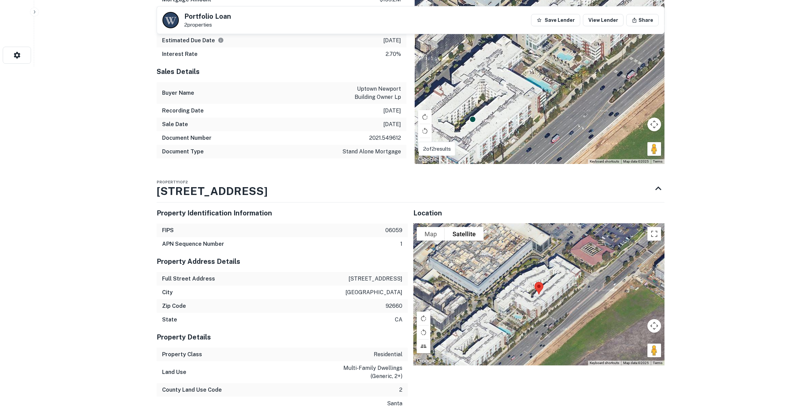
scroll to position [341, 0]
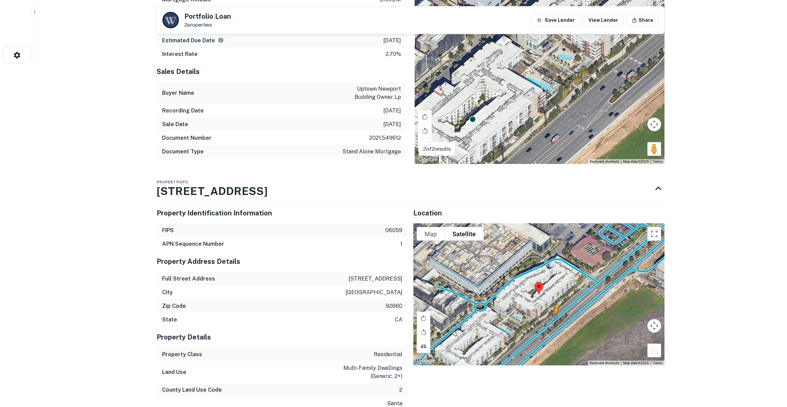
drag, startPoint x: 656, startPoint y: 351, endPoint x: 555, endPoint y: 319, distance: 105.9
click at [555, 319] on div "To activate drag with keyboard, press Alt + Enter. Once in keyboard drag state,…" at bounding box center [538, 295] width 251 height 142
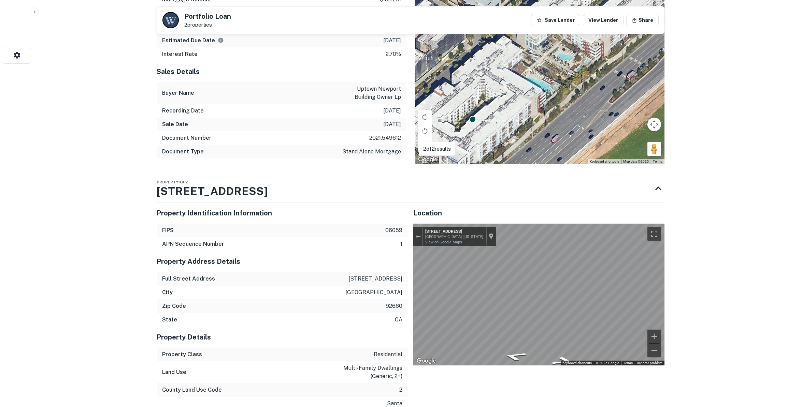
click at [627, 304] on div "Location To navigate the map with touch gestures double-tap and hold your finge…" at bounding box center [538, 284] width 251 height 163
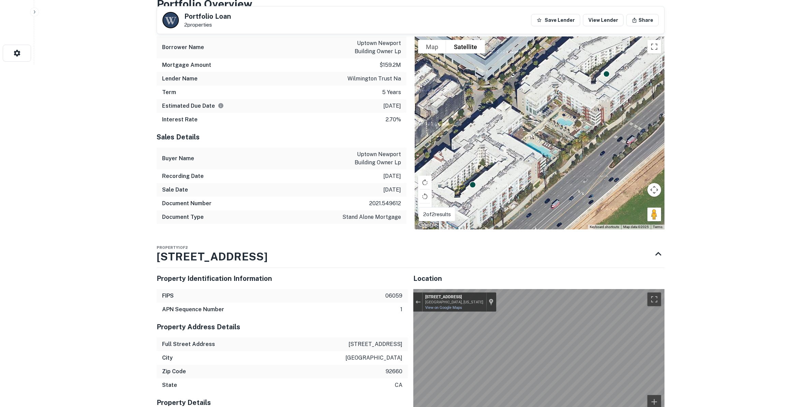
scroll to position [403, 0]
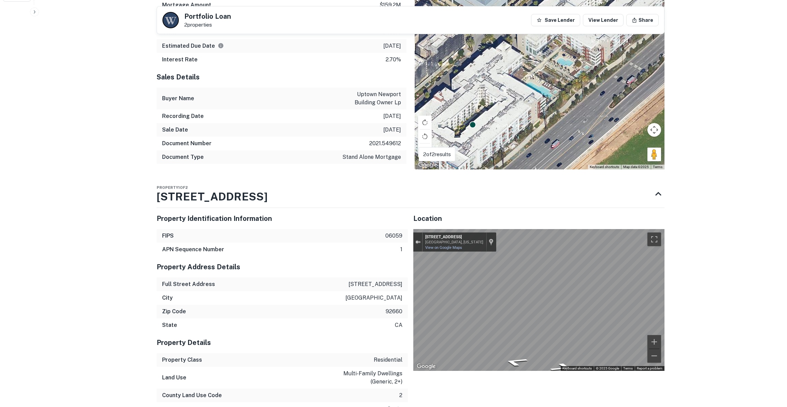
click at [416, 240] on div "Exit the Street View" at bounding box center [417, 242] width 5 height 4
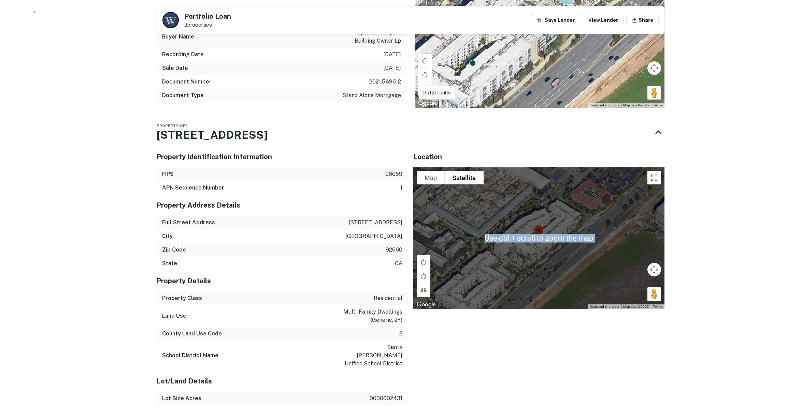
scroll to position [465, 0]
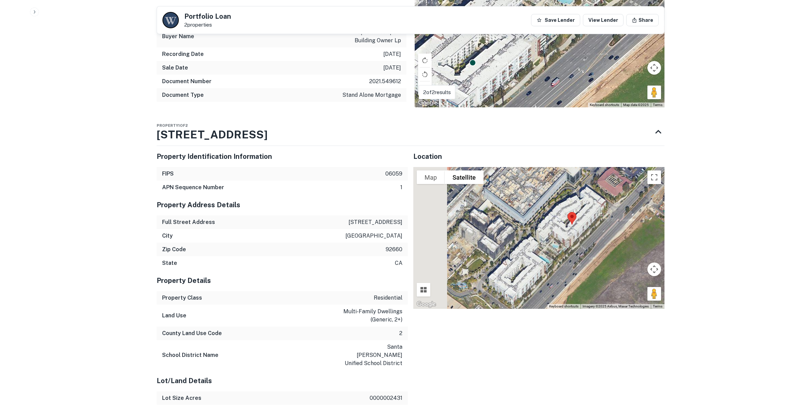
drag, startPoint x: 584, startPoint y: 273, endPoint x: 610, endPoint y: 254, distance: 31.9
click at [610, 254] on div "Loading..." at bounding box center [538, 238] width 251 height 142
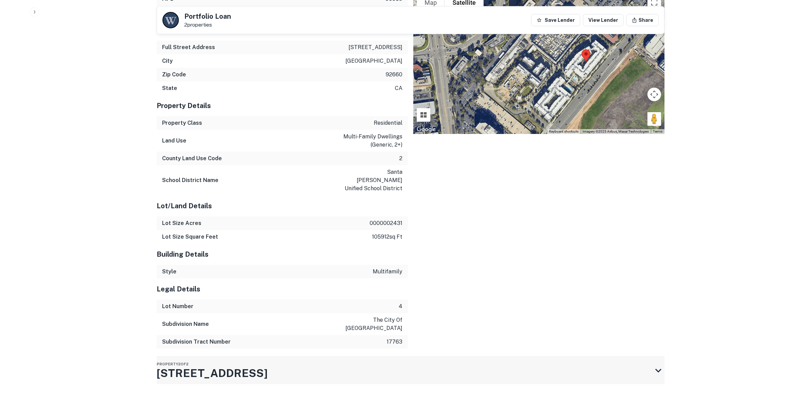
click at [505, 357] on div "Property 2 of 2 4201 Jamboree Rd" at bounding box center [404, 370] width 495 height 27
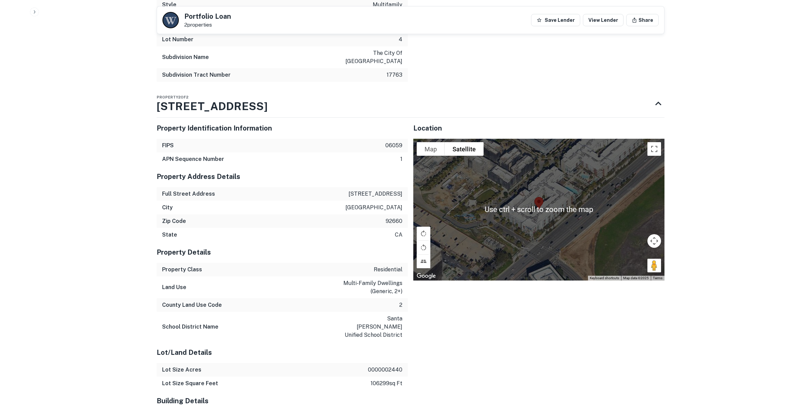
scroll to position [944, 0]
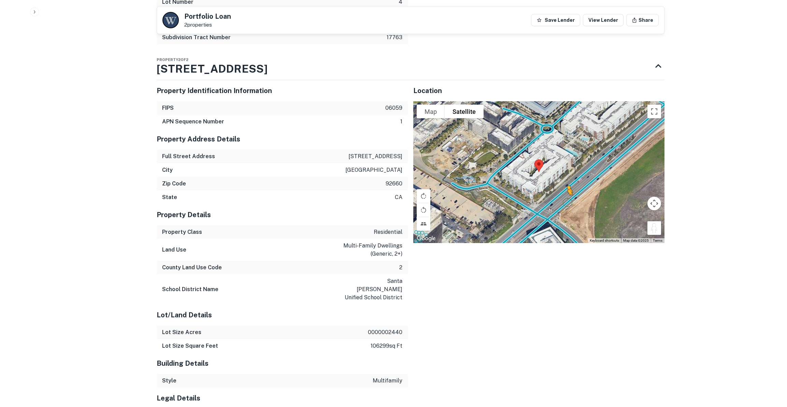
drag, startPoint x: 649, startPoint y: 220, endPoint x: 566, endPoint y: 192, distance: 87.9
click at [566, 192] on div "To activate drag with keyboard, press Alt + Enter. Once in keyboard drag state,…" at bounding box center [538, 172] width 251 height 142
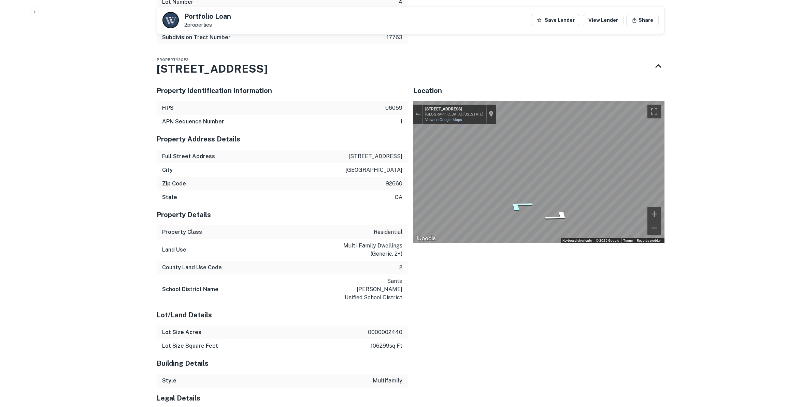
click at [523, 198] on icon "Go Southwest, Jamboree Rd" at bounding box center [519, 206] width 50 height 16
click at [522, 198] on icon "Go Southwest, Jamboree Rd" at bounding box center [519, 206] width 50 height 16
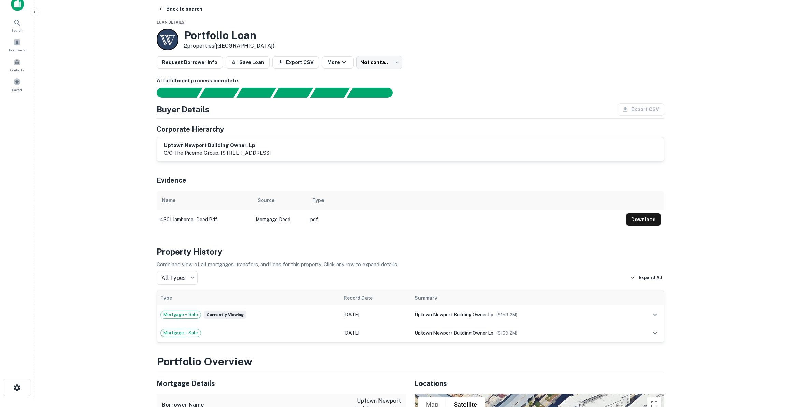
scroll to position [31, 0]
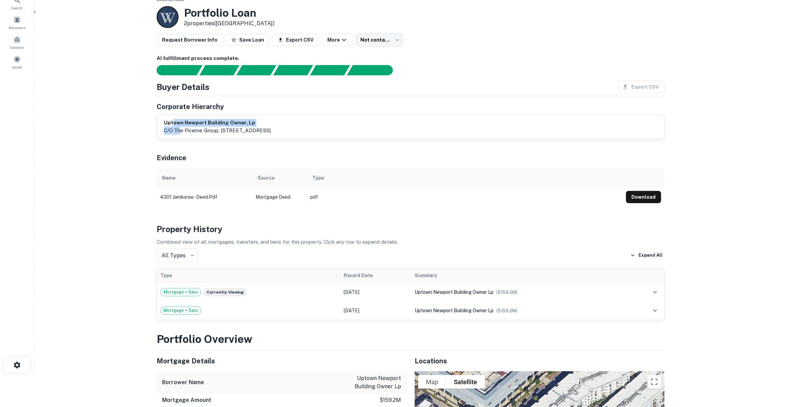
drag, startPoint x: 172, startPoint y: 119, endPoint x: 180, endPoint y: 127, distance: 11.3
click at [180, 127] on div "uptown newport building owner, lp c/o the picerne group, 5000 birch, east tower…" at bounding box center [217, 127] width 107 height 16
click at [182, 129] on p "c/o the picerne group, 5000 birch, east tower - sixth floor, newport beach, ca,…" at bounding box center [217, 131] width 107 height 8
drag, startPoint x: 176, startPoint y: 129, endPoint x: 218, endPoint y: 130, distance: 42.0
click at [218, 130] on p "c/o the picerne group, 5000 birch, east tower - sixth floor, newport beach, ca,…" at bounding box center [217, 131] width 107 height 8
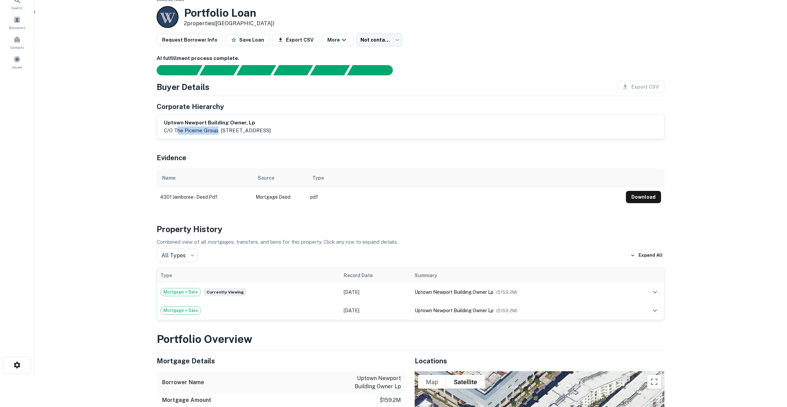
copy p "he picerne group"
click at [443, 38] on div "Request Borrower Info Save Loan Export CSV More Not contacted **** ​" at bounding box center [411, 39] width 508 height 13
click at [461, 40] on div "Request Borrower Info Save Loan Export CSV More Not contacted **** ​" at bounding box center [411, 39] width 508 height 13
click at [513, 292] on span "($ 159.2M )" at bounding box center [506, 292] width 21 height 5
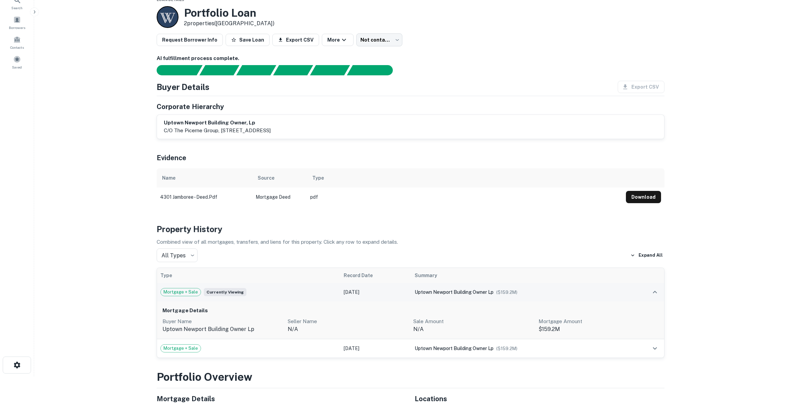
click at [513, 292] on span "($ 159.2M )" at bounding box center [506, 292] width 21 height 5
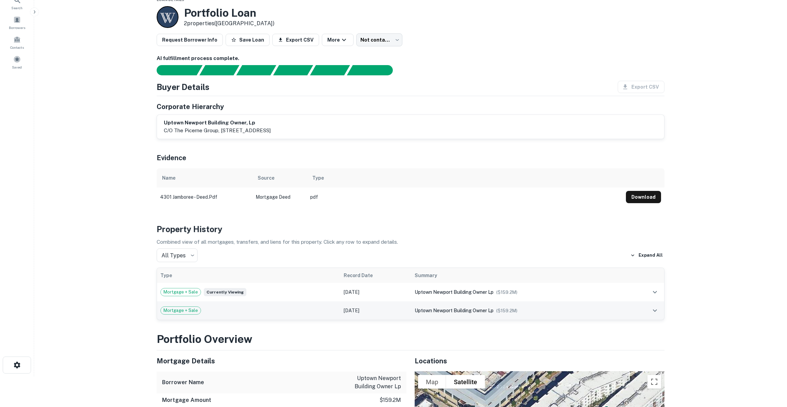
click at [512, 308] on span "($ 159.2M )" at bounding box center [506, 310] width 21 height 5
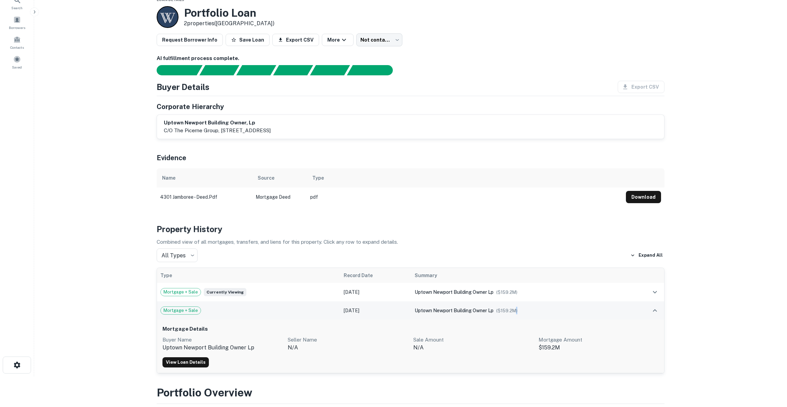
click at [512, 308] on span "($ 159.2M )" at bounding box center [506, 310] width 21 height 5
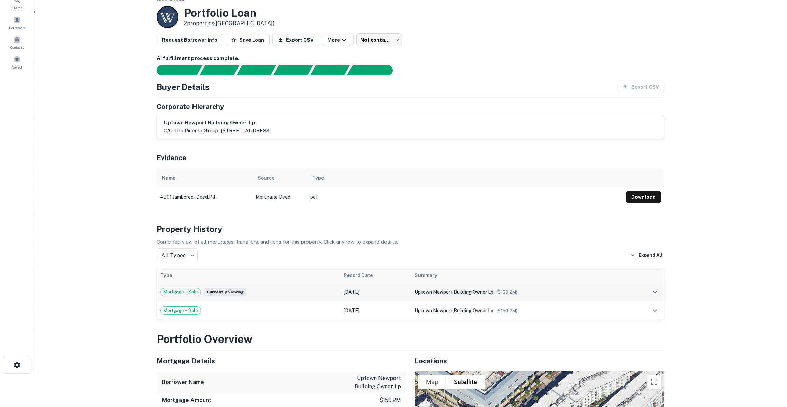
click at [518, 295] on div "uptown newport building owner lp ($ 159.2M )" at bounding box center [518, 293] width 209 height 8
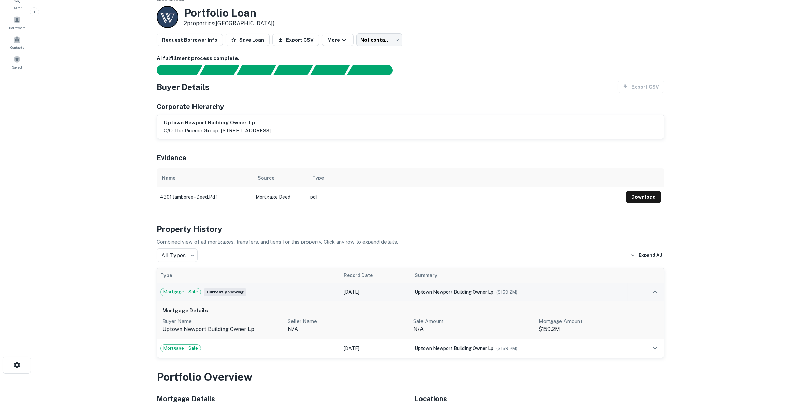
click at [518, 295] on div "uptown newport building owner lp ($ 159.2M )" at bounding box center [518, 293] width 209 height 8
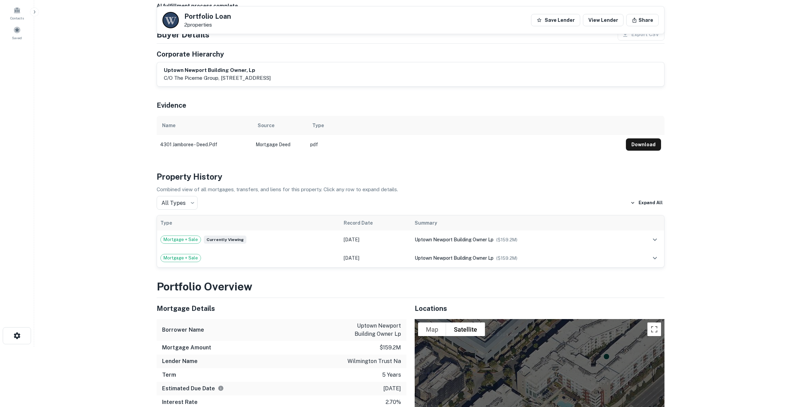
scroll to position [0, 0]
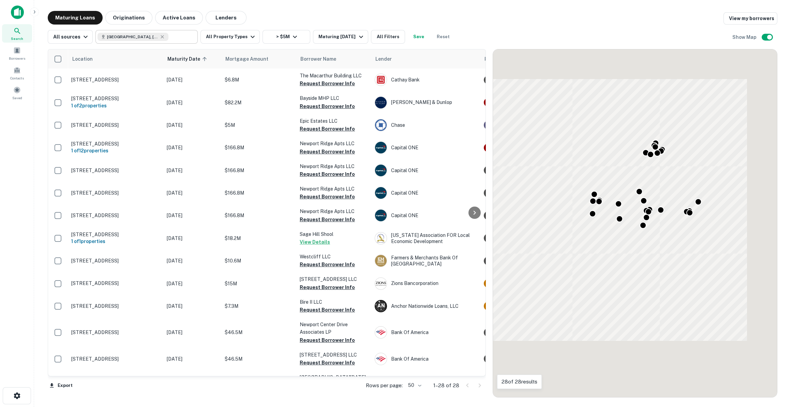
scroll to position [31, 0]
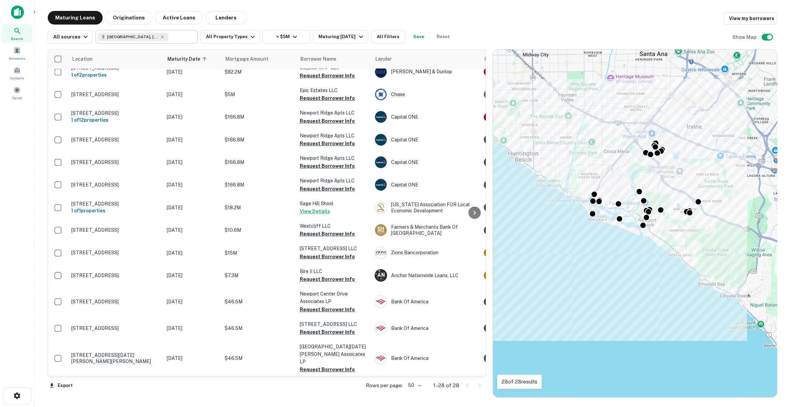
click at [160, 38] on div "[GEOGRAPHIC_DATA], [GEOGRAPHIC_DATA], [GEOGRAPHIC_DATA]" at bounding box center [133, 37] width 71 height 8
type input "**********"
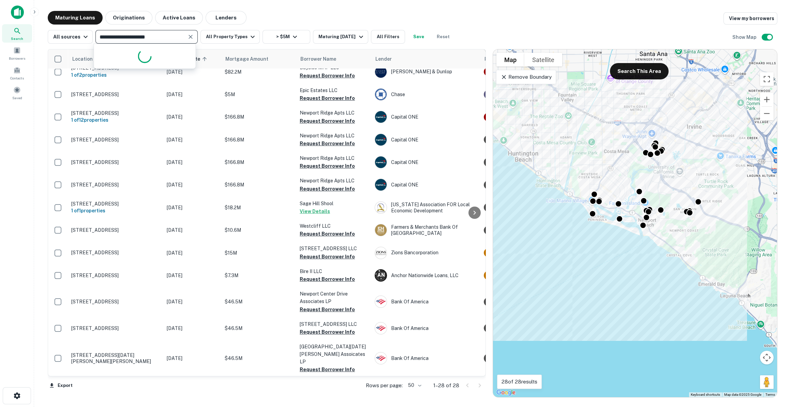
click at [190, 40] on icon "Clear" at bounding box center [190, 36] width 7 height 7
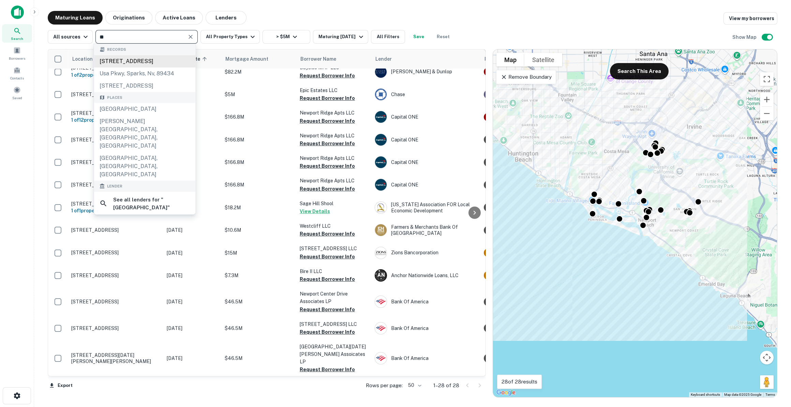
type input "*"
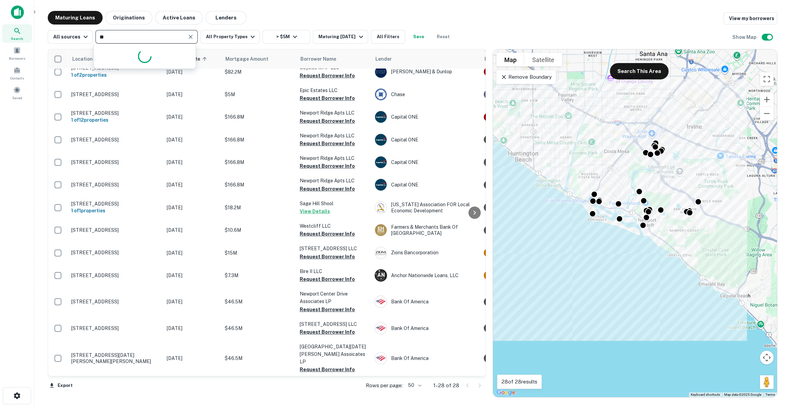
type input "*"
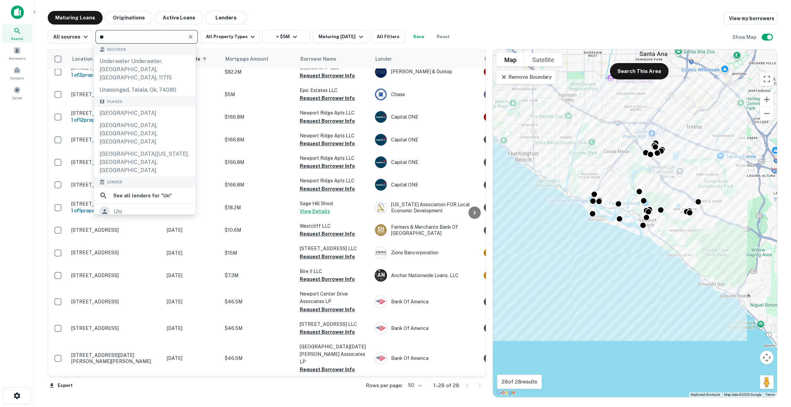
type input "*"
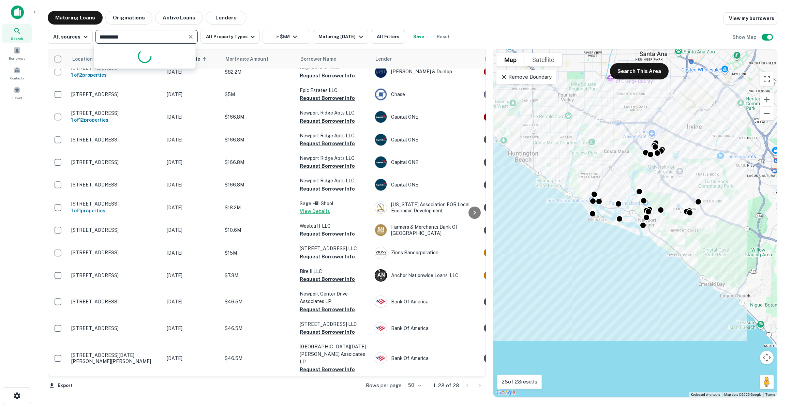
type input "**********"
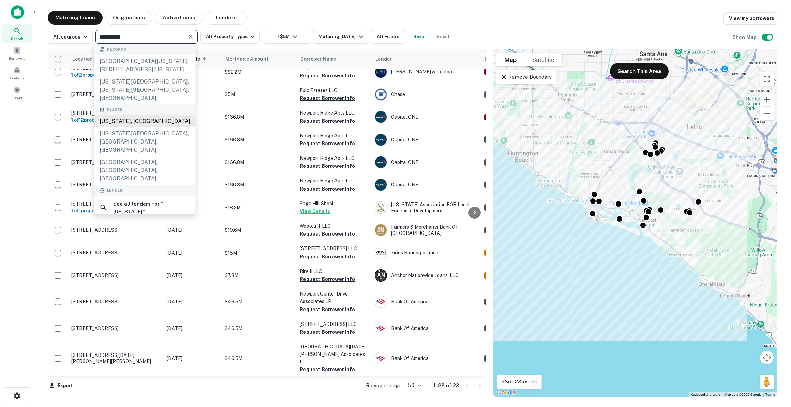
click at [130, 116] on div "[US_STATE], [GEOGRAPHIC_DATA]" at bounding box center [145, 121] width 102 height 12
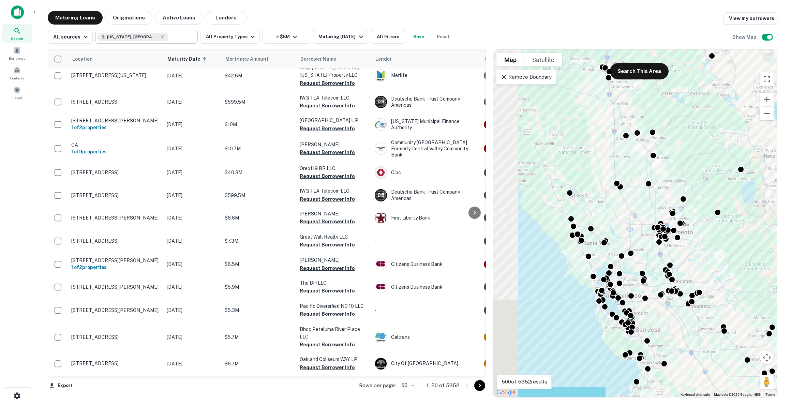
drag, startPoint x: 635, startPoint y: 193, endPoint x: 735, endPoint y: 299, distance: 145.8
click at [735, 299] on div "To activate drag with keyboard, press Alt + Enter. Once in keyboard drag state,…" at bounding box center [635, 223] width 284 height 348
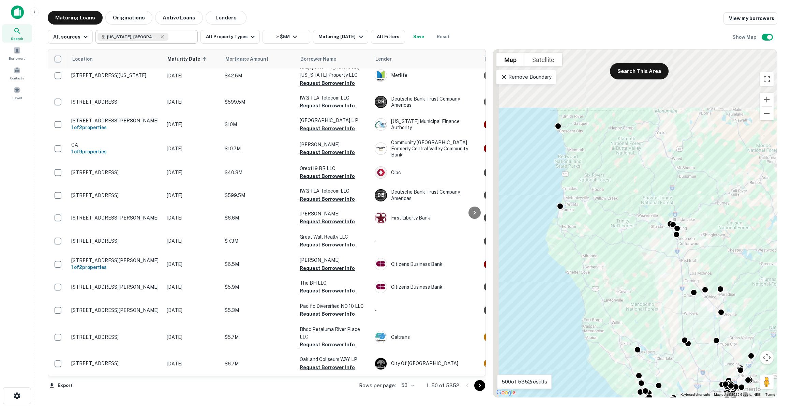
drag, startPoint x: 640, startPoint y: 288, endPoint x: 649, endPoint y: 314, distance: 27.8
click at [650, 319] on div "To activate drag with keyboard, press Alt + Enter. Once in keyboard drag state,…" at bounding box center [635, 223] width 284 height 348
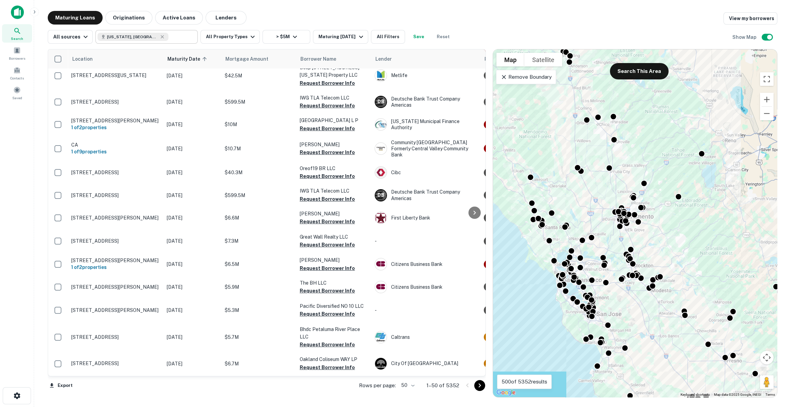
drag, startPoint x: 573, startPoint y: 240, endPoint x: 529, endPoint y: 49, distance: 196.0
click at [529, 49] on div "To activate drag with keyboard, press Alt + Enter. Once in keyboard drag state,…" at bounding box center [635, 223] width 284 height 348
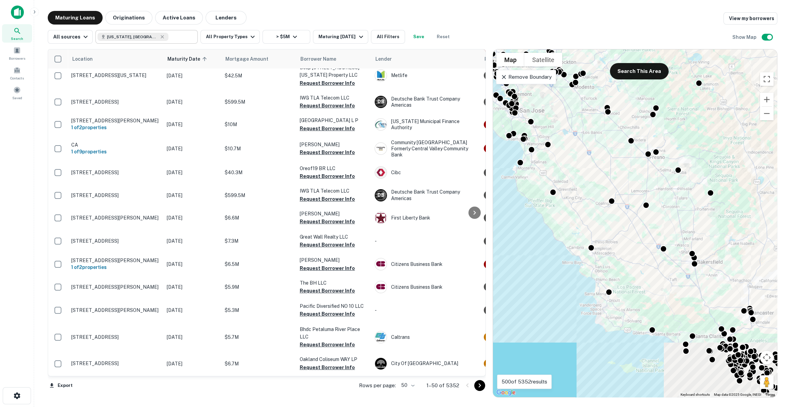
drag, startPoint x: 665, startPoint y: 194, endPoint x: 581, endPoint y: 99, distance: 127.1
click at [581, 99] on div "To activate drag with keyboard, press Alt + Enter. Once in keyboard drag state,…" at bounding box center [635, 223] width 284 height 348
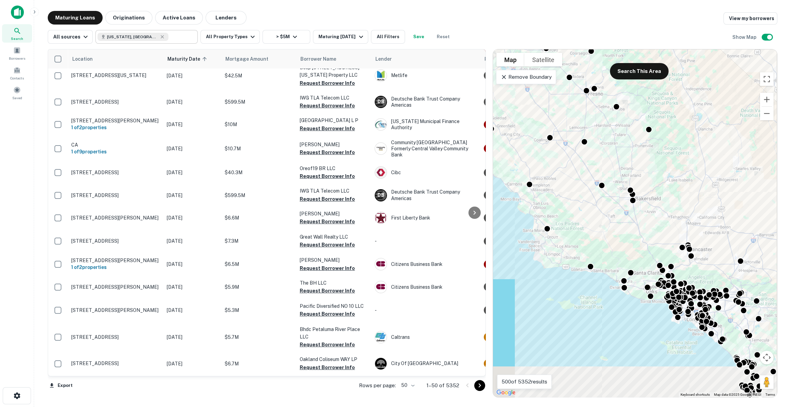
drag, startPoint x: 608, startPoint y: 182, endPoint x: 518, endPoint y: 109, distance: 115.9
click at [518, 109] on div "To activate drag with keyboard, press Alt + Enter. Once in keyboard drag state,…" at bounding box center [635, 223] width 284 height 348
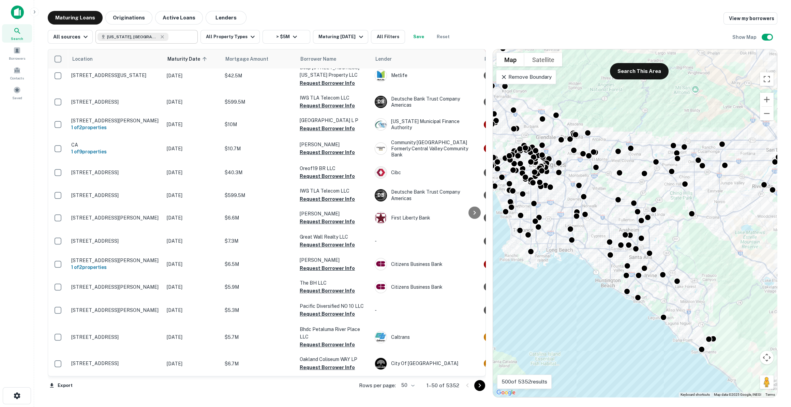
drag, startPoint x: 577, startPoint y: 204, endPoint x: 645, endPoint y: 248, distance: 81.2
click at [645, 248] on div "To activate drag with keyboard, press Alt + Enter. Once in keyboard drag state,…" at bounding box center [635, 223] width 284 height 348
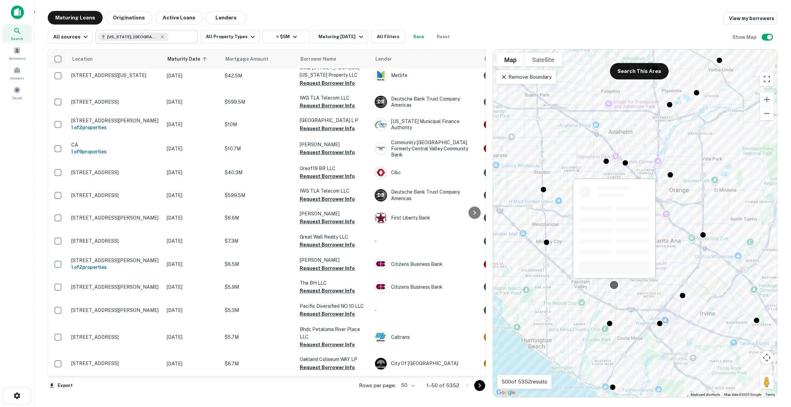
click at [612, 283] on div at bounding box center [614, 285] width 10 height 10
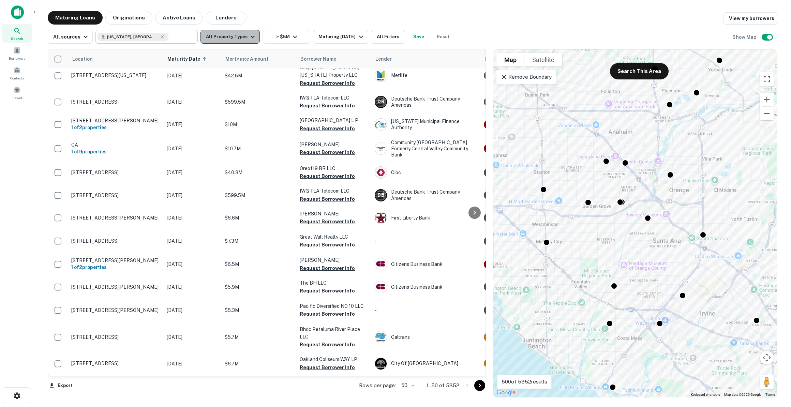
click at [242, 38] on button "All Property Types" at bounding box center [230, 37] width 59 height 14
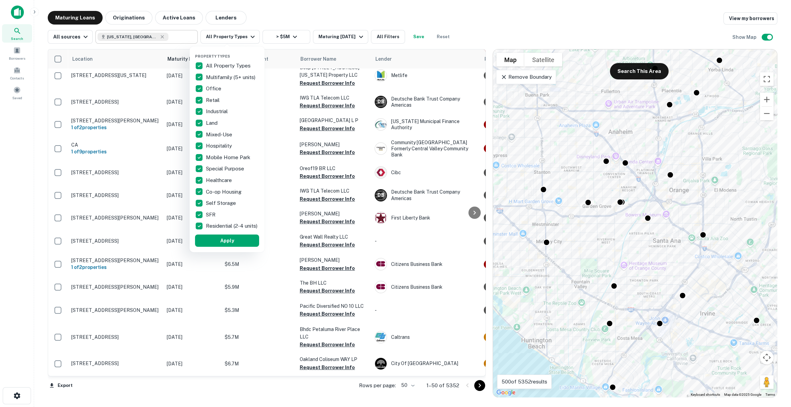
click at [212, 65] on p "All Property Types" at bounding box center [229, 66] width 46 height 8
click at [211, 77] on p "Multifamily (5+ units)" at bounding box center [231, 77] width 51 height 8
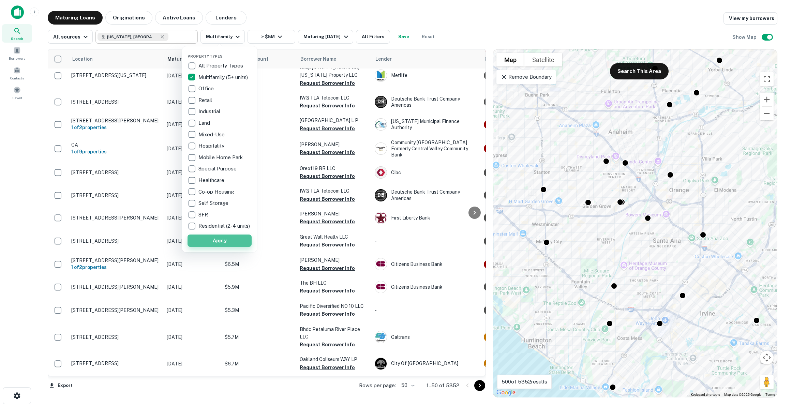
click at [242, 247] on button "Apply" at bounding box center [220, 241] width 64 height 12
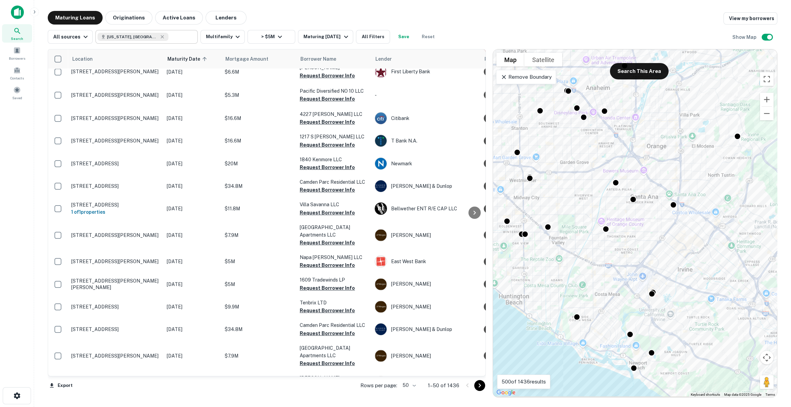
drag, startPoint x: 579, startPoint y: 191, endPoint x: 554, endPoint y: 165, distance: 36.2
click at [554, 165] on div "To activate drag with keyboard, press Alt + Enter. Once in keyboard drag state,…" at bounding box center [635, 223] width 284 height 348
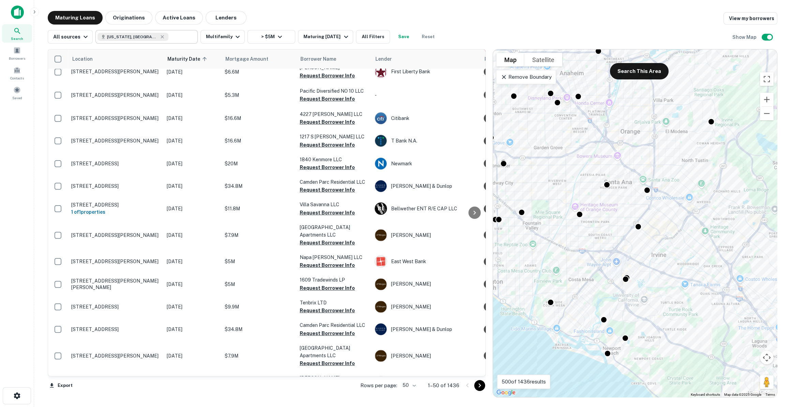
drag, startPoint x: 525, startPoint y: 220, endPoint x: 553, endPoint y: 219, distance: 27.3
click at [553, 219] on div "To activate drag with keyboard, press Alt + Enter. Once in keyboard drag state,…" at bounding box center [635, 223] width 284 height 348
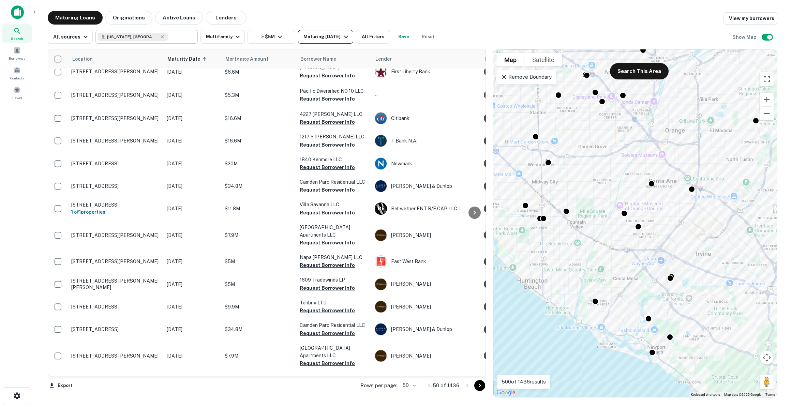
click at [331, 32] on button "Maturing In 1 Year" at bounding box center [325, 37] width 55 height 14
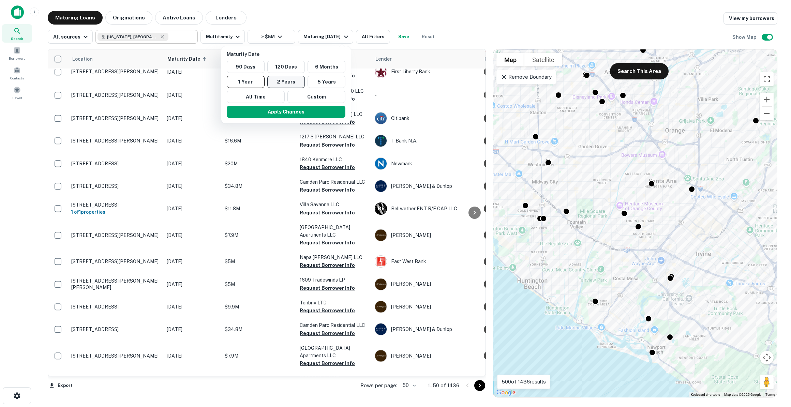
click at [289, 81] on button "2 Years" at bounding box center [286, 82] width 38 height 12
click at [306, 108] on button "Apply Changes" at bounding box center [289, 112] width 119 height 12
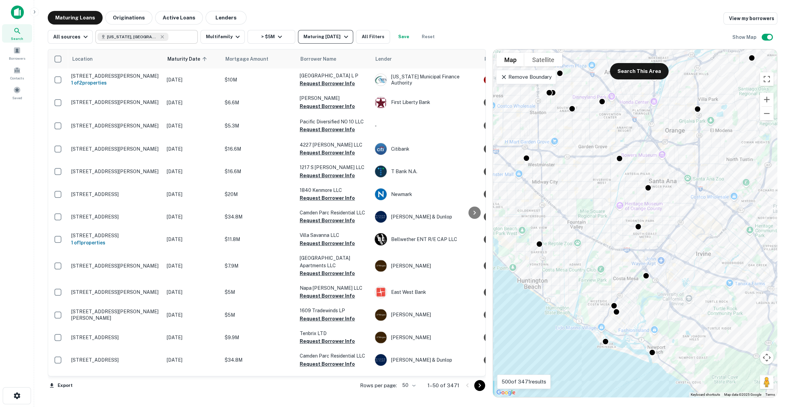
click at [337, 35] on div "Maturing In 2 Years" at bounding box center [327, 37] width 46 height 8
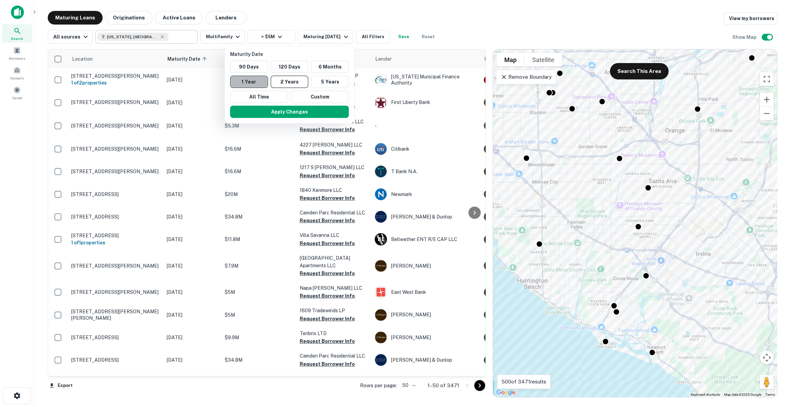
click at [259, 79] on button "1 Year" at bounding box center [249, 82] width 38 height 12
click at [274, 106] on button "Apply Changes" at bounding box center [286, 112] width 119 height 12
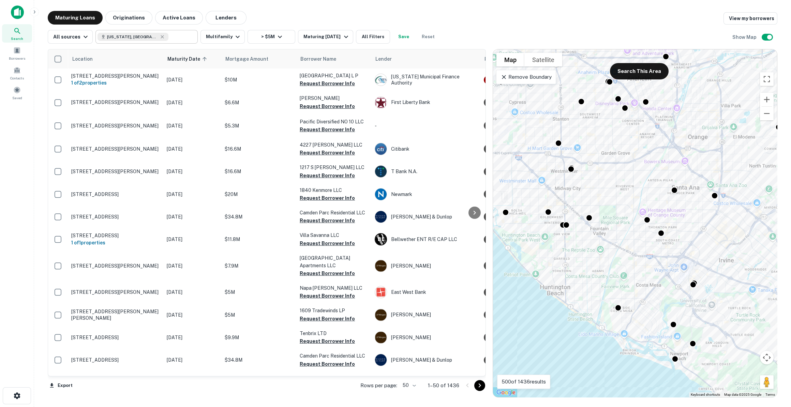
drag, startPoint x: 577, startPoint y: 263, endPoint x: 572, endPoint y: 254, distance: 9.9
click at [577, 263] on div "To activate drag with keyboard, press Alt + Enter. Once in keyboard drag state,…" at bounding box center [635, 223] width 284 height 348
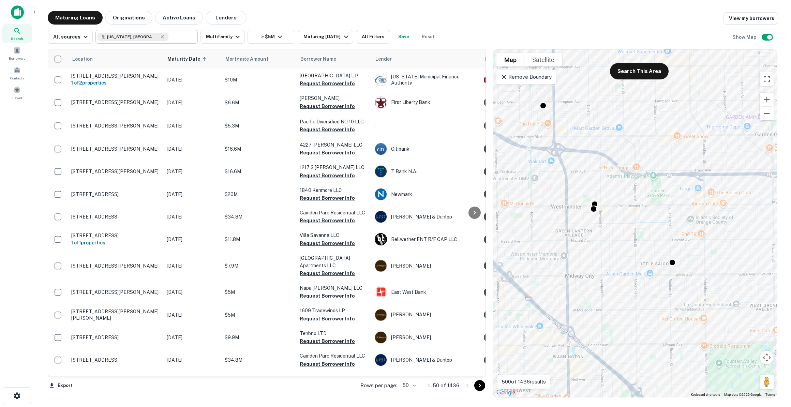
drag, startPoint x: 582, startPoint y: 187, endPoint x: 620, endPoint y: 227, distance: 56.2
click at [620, 227] on div "To activate drag with keyboard, press Alt + Enter. Once in keyboard drag state,…" at bounding box center [635, 223] width 284 height 348
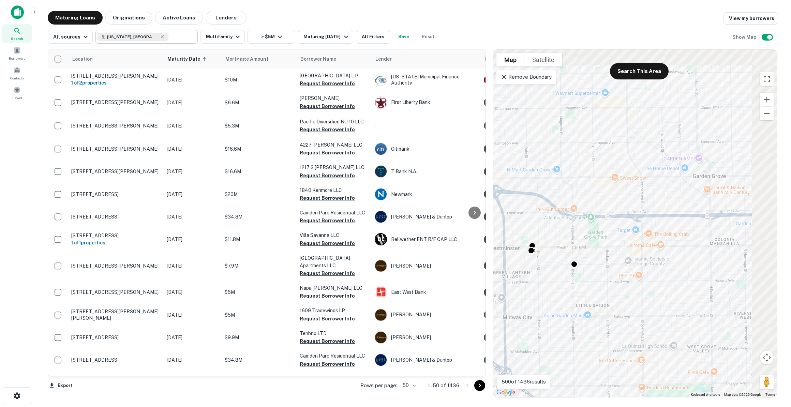
drag, startPoint x: 565, startPoint y: 188, endPoint x: 559, endPoint y: 199, distance: 12.5
click at [560, 196] on div "To activate drag with keyboard, press Alt + Enter. Once in keyboard drag state,…" at bounding box center [635, 223] width 284 height 348
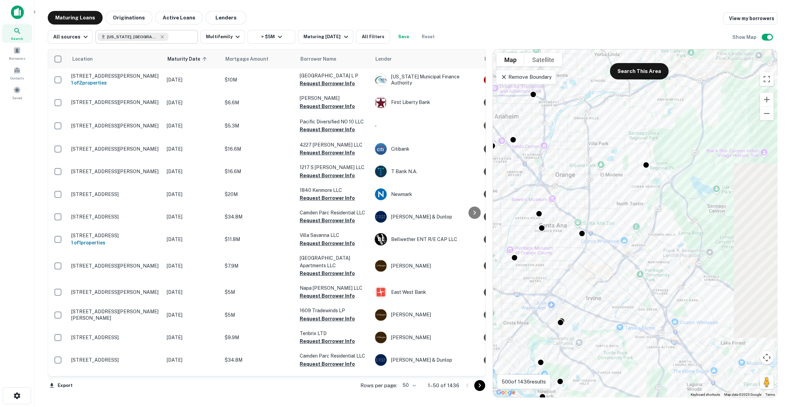
drag, startPoint x: 740, startPoint y: 176, endPoint x: 624, endPoint y: 162, distance: 116.5
click at [624, 162] on div "To navigate, press the arrow keys. To activate drag with keyboard, press Alt + …" at bounding box center [635, 223] width 284 height 348
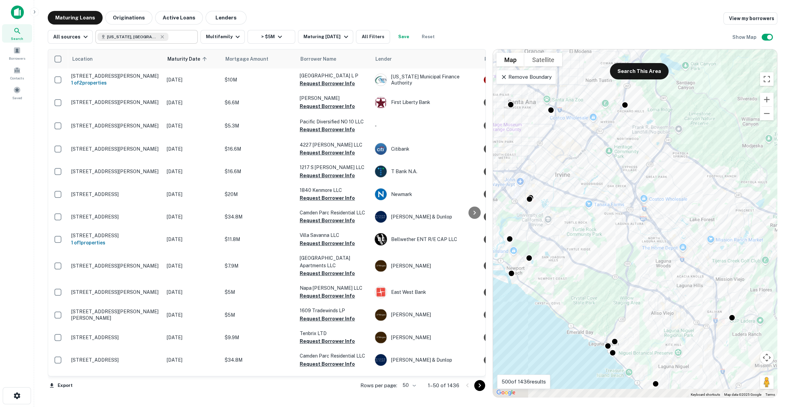
drag, startPoint x: 663, startPoint y: 278, endPoint x: 646, endPoint y: 186, distance: 93.6
click at [646, 186] on div "To activate drag with keyboard, press Alt + Enter. Once in keyboard drag state,…" at bounding box center [635, 223] width 284 height 348
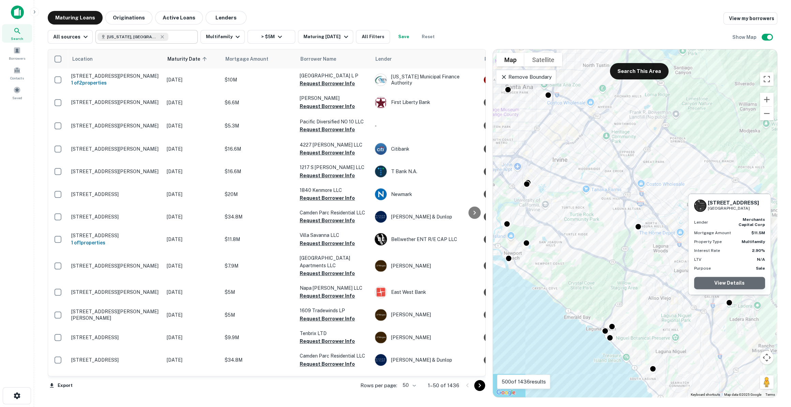
click at [737, 285] on link "View Details" at bounding box center [729, 283] width 71 height 12
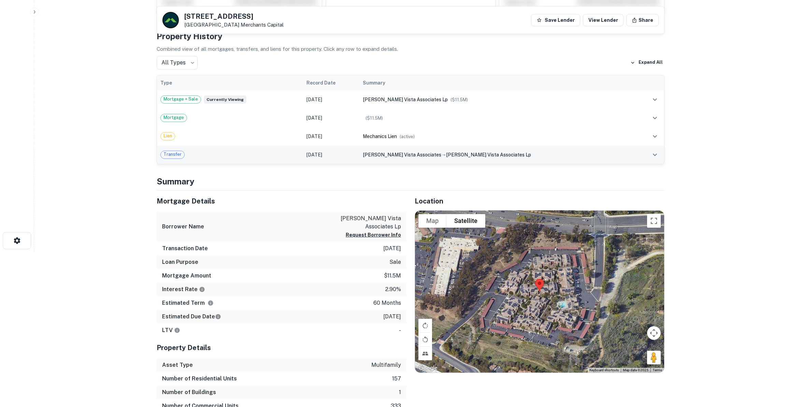
scroll to position [155, 0]
click at [381, 273] on div "Mortgage Amount $11.5m" at bounding box center [282, 276] width 250 height 14
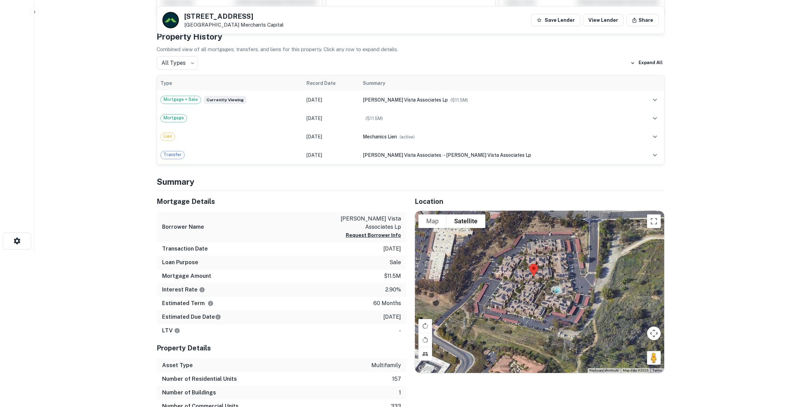
drag, startPoint x: 572, startPoint y: 277, endPoint x: 565, endPoint y: 262, distance: 17.1
click at [565, 262] on div at bounding box center [539, 292] width 249 height 162
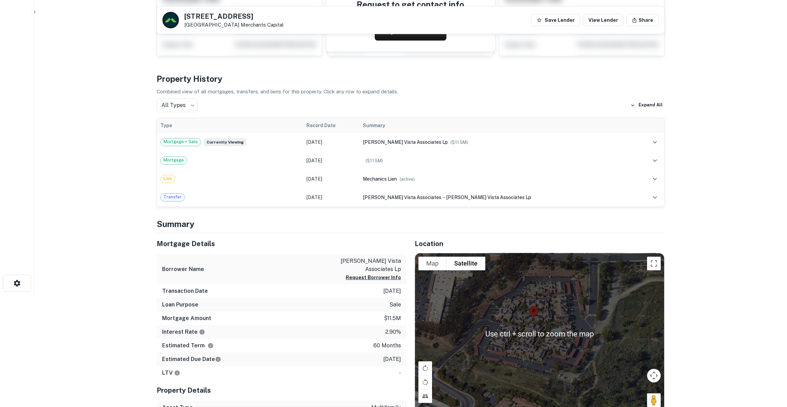
scroll to position [93, 0]
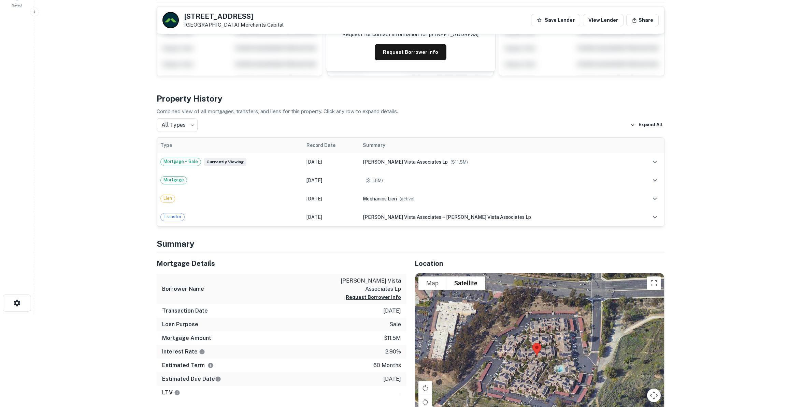
drag, startPoint x: 537, startPoint y: 277, endPoint x: 540, endPoint y: 293, distance: 16.1
click at [540, 293] on div at bounding box center [539, 354] width 249 height 162
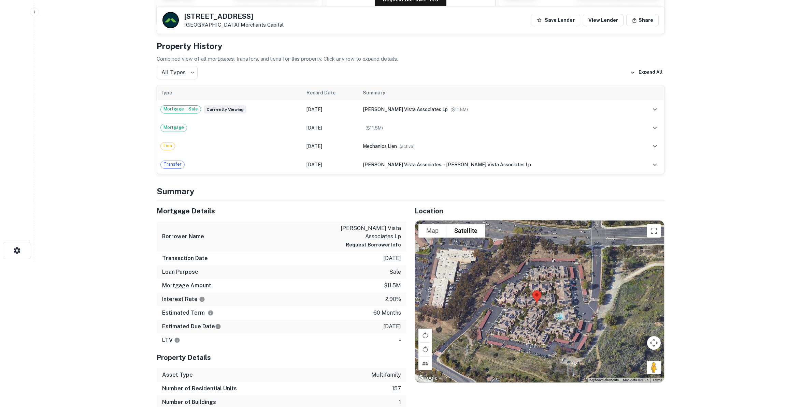
scroll to position [155, 0]
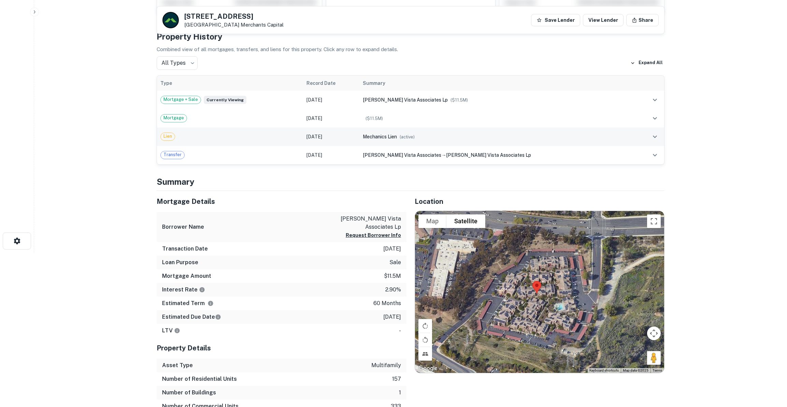
click at [655, 135] on icon "expand row" at bounding box center [654, 137] width 8 height 8
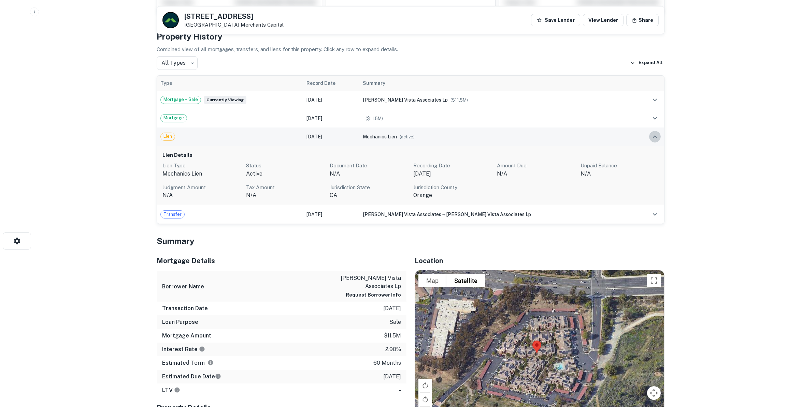
click at [655, 134] on icon "expand row" at bounding box center [654, 137] width 8 height 8
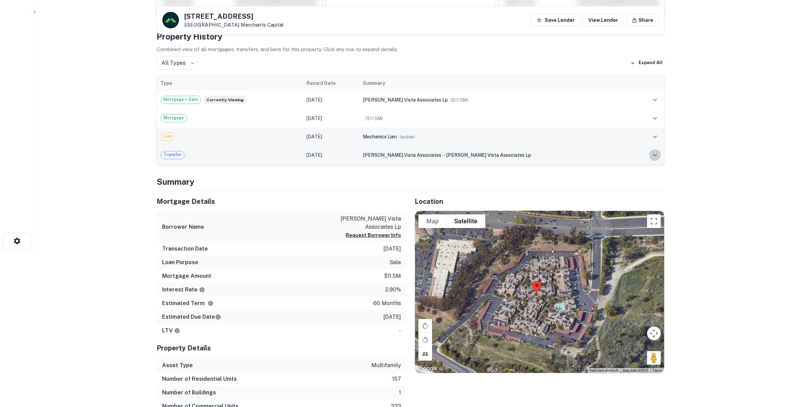
click at [654, 154] on icon "expand row" at bounding box center [654, 155] width 4 height 2
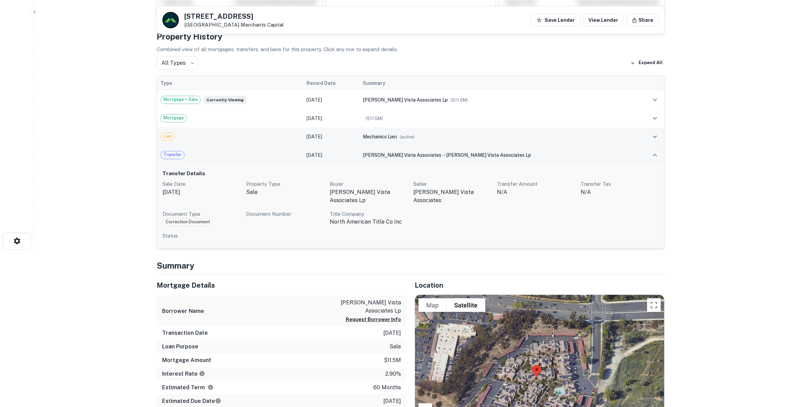
click at [653, 154] on icon "expand row" at bounding box center [654, 155] width 4 height 2
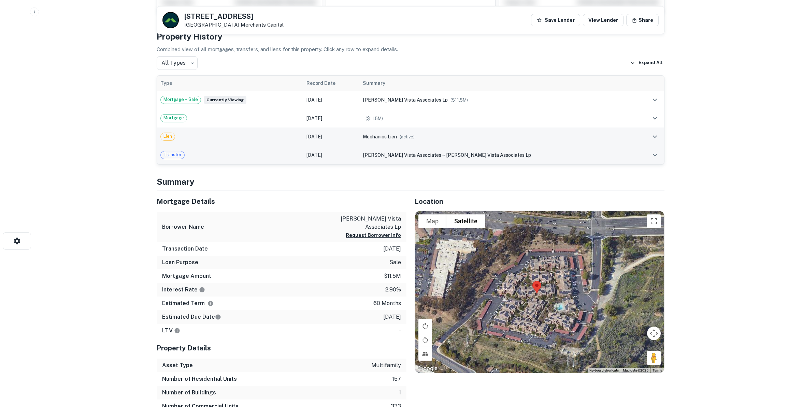
click at [172, 156] on span "Transfer" at bounding box center [173, 154] width 24 height 7
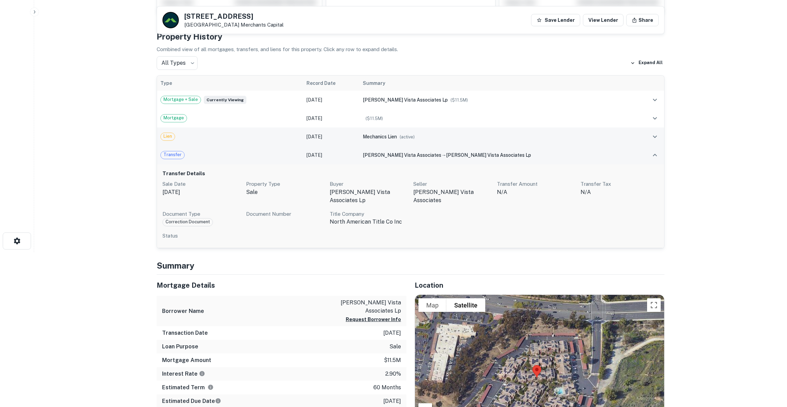
click at [202, 151] on div "Transfer" at bounding box center [229, 155] width 139 height 8
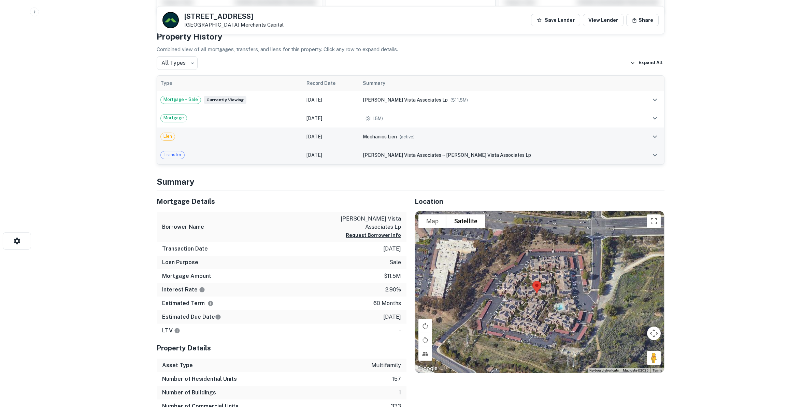
click at [202, 151] on div "Transfer" at bounding box center [229, 155] width 139 height 8
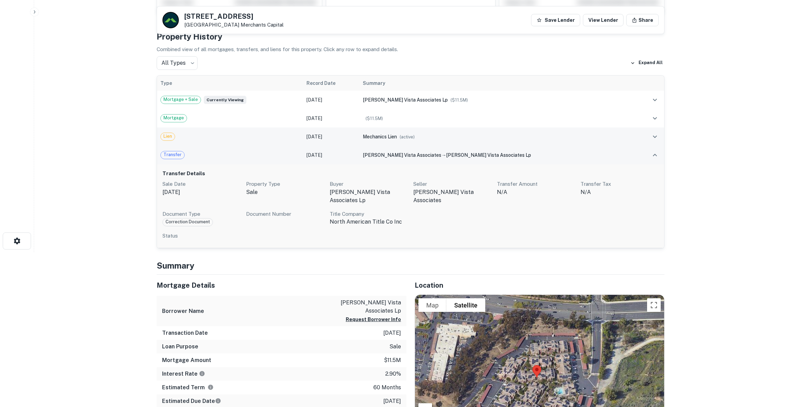
click at [202, 151] on div "Transfer" at bounding box center [229, 155] width 139 height 8
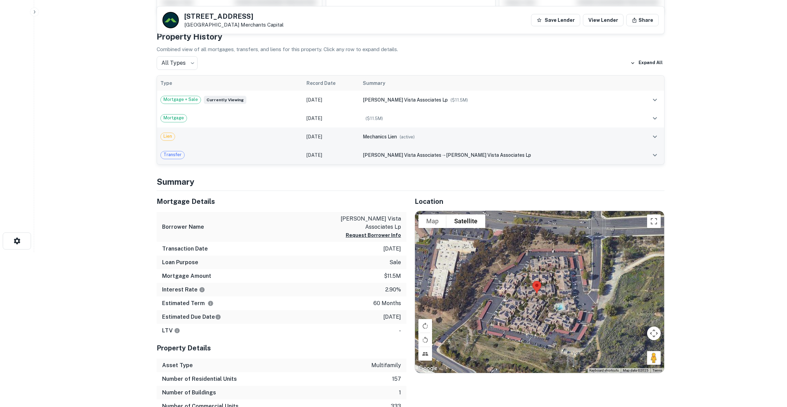
click at [202, 151] on div "Transfer" at bounding box center [229, 155] width 139 height 8
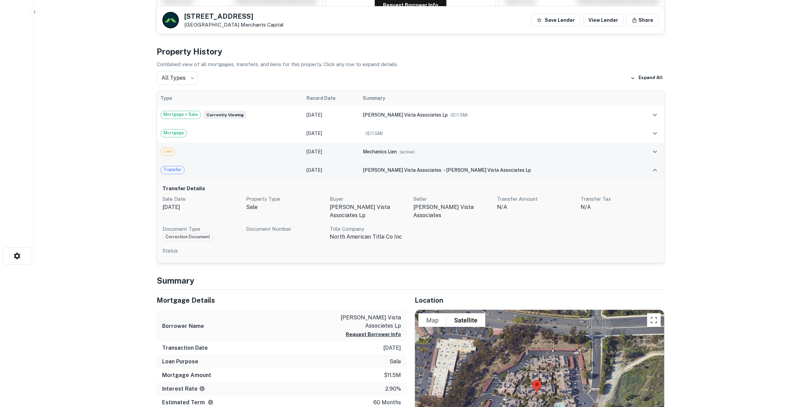
click at [202, 151] on tbody "Mortgage + Sale Currently viewing Aug 01, 2021 eden arroyo vista associates lp …" at bounding box center [410, 185] width 507 height 158
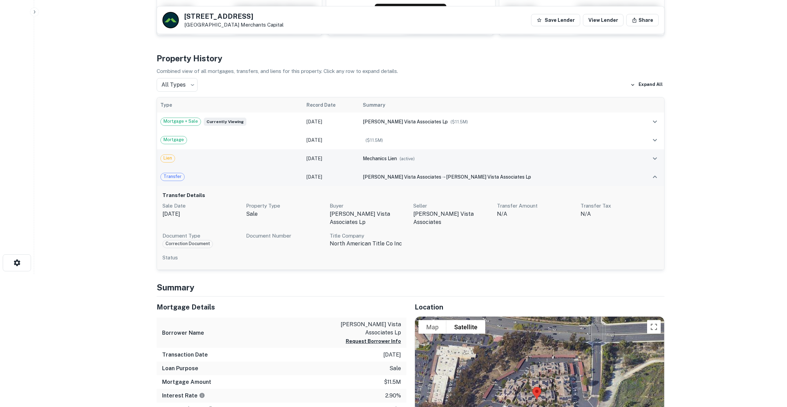
scroll to position [124, 0]
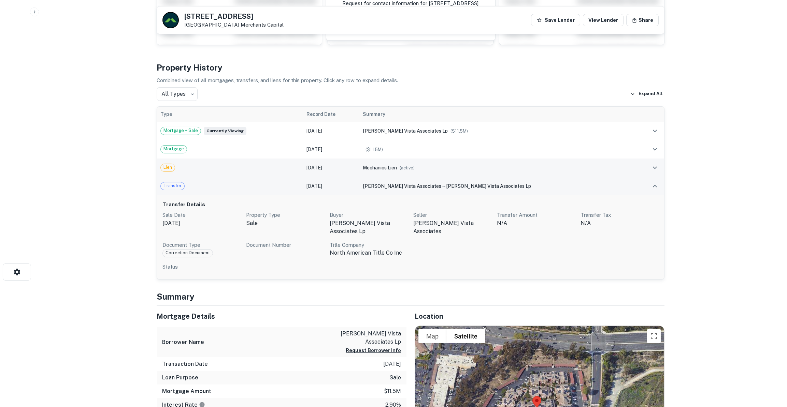
click at [204, 186] on div "Transfer" at bounding box center [229, 186] width 139 height 8
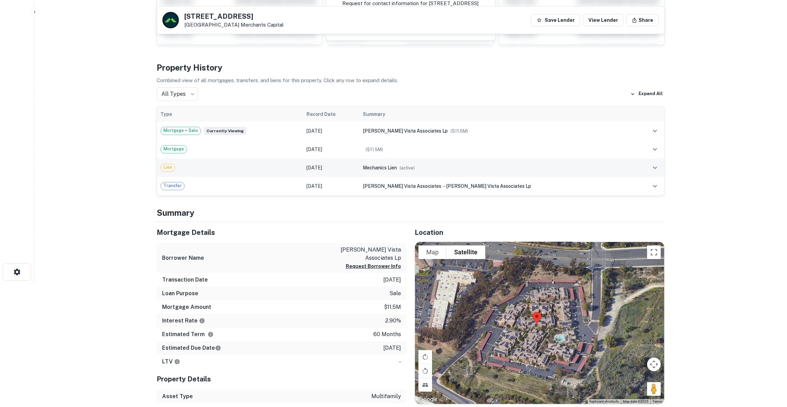
click at [272, 172] on td "Lien" at bounding box center [230, 168] width 146 height 18
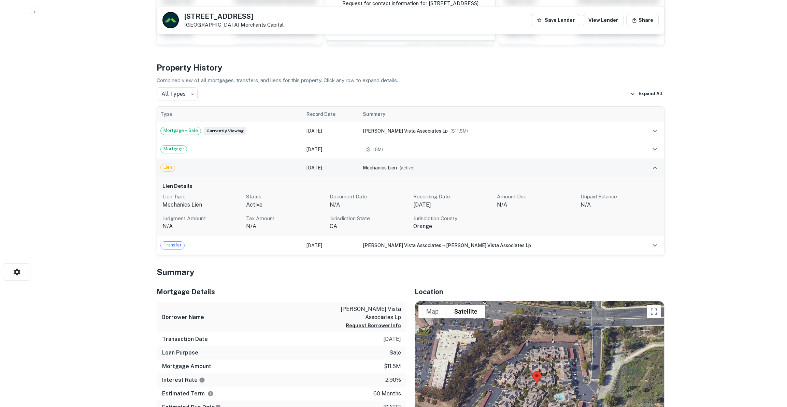
click at [272, 172] on td "Lien" at bounding box center [230, 168] width 146 height 18
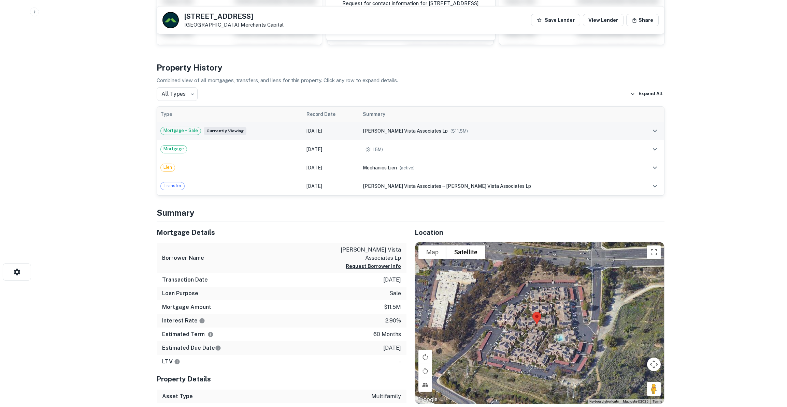
click at [274, 133] on div "Mortgage + Sale Currently viewing" at bounding box center [229, 131] width 139 height 8
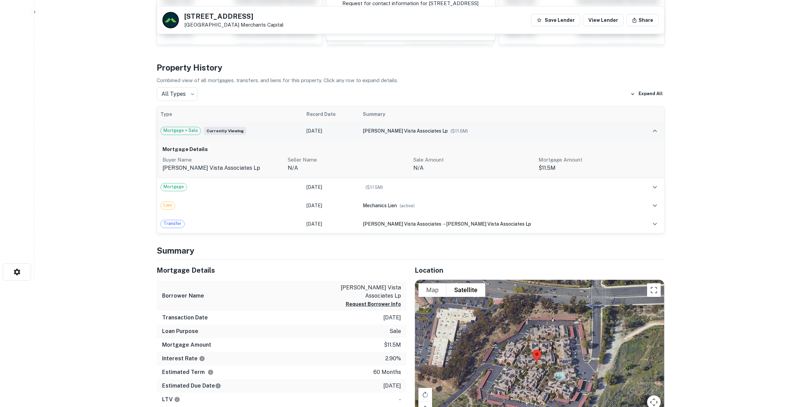
click at [274, 133] on div "Mortgage + Sale Currently viewing" at bounding box center [229, 131] width 139 height 8
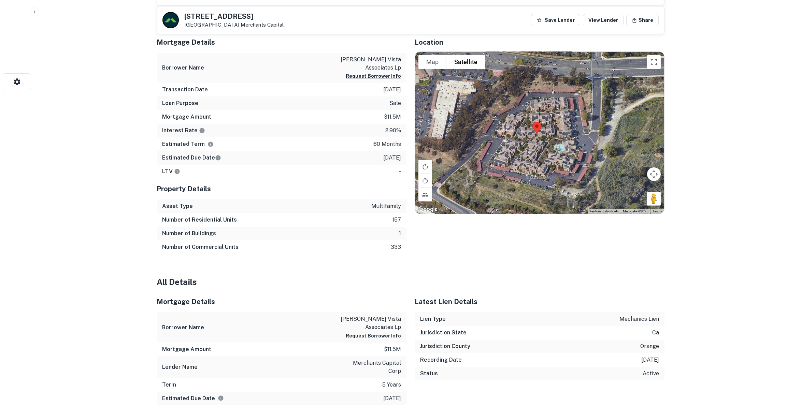
scroll to position [240, 0]
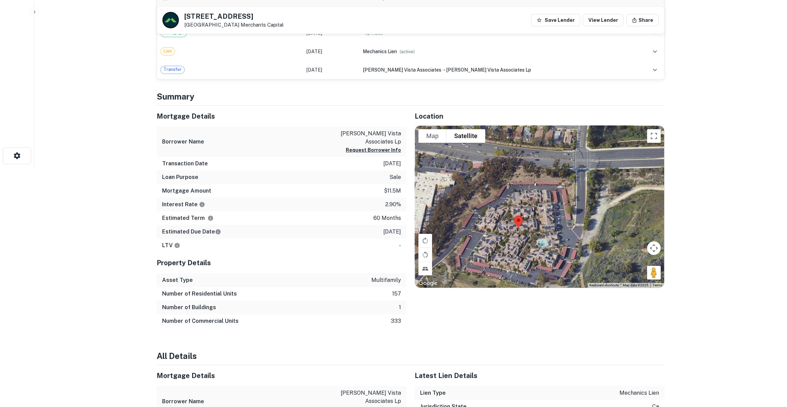
drag, startPoint x: 553, startPoint y: 220, endPoint x: 542, endPoint y: 227, distance: 13.4
click at [542, 227] on div at bounding box center [539, 207] width 249 height 162
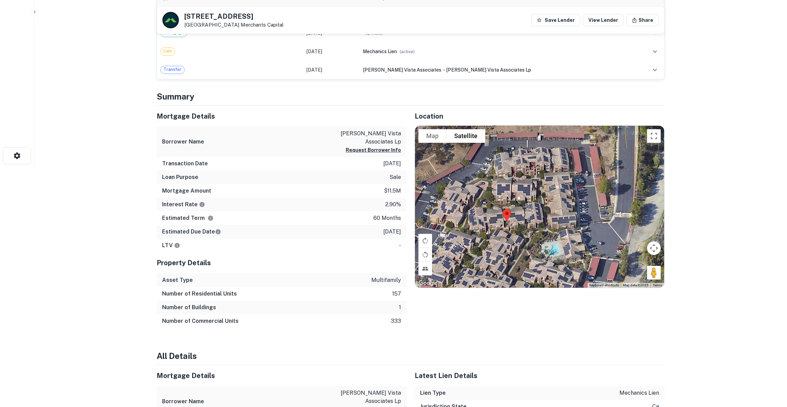
drag, startPoint x: 542, startPoint y: 227, endPoint x: 555, endPoint y: 220, distance: 15.1
click at [555, 220] on div at bounding box center [539, 207] width 249 height 162
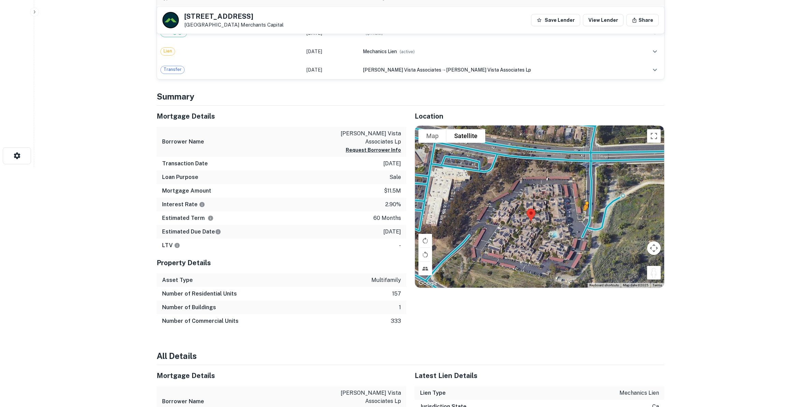
drag, startPoint x: 652, startPoint y: 274, endPoint x: 585, endPoint y: 217, distance: 88.6
click at [585, 217] on div "To activate drag with keyboard, press Alt + Enter. Once in keyboard drag state,…" at bounding box center [539, 207] width 249 height 162
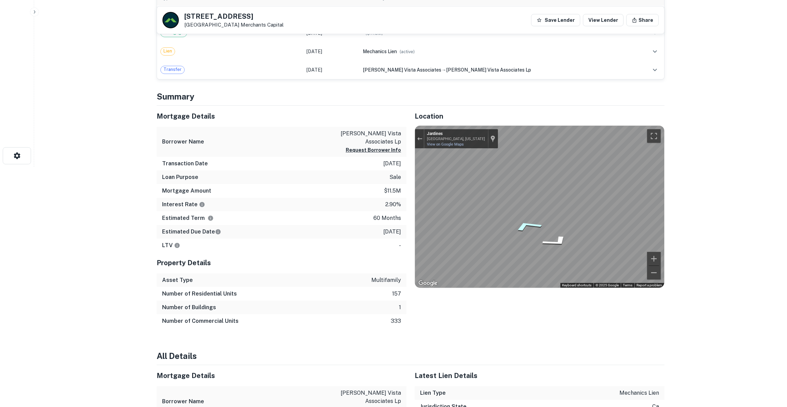
click at [516, 225] on icon "Go South, Jardines" at bounding box center [527, 225] width 51 height 17
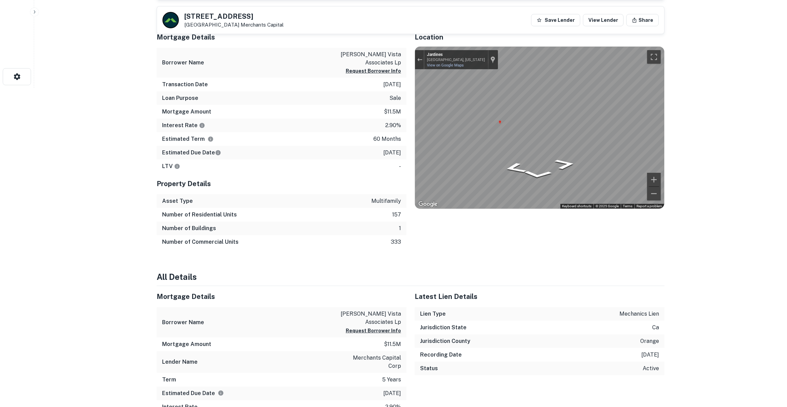
scroll to position [333, 0]
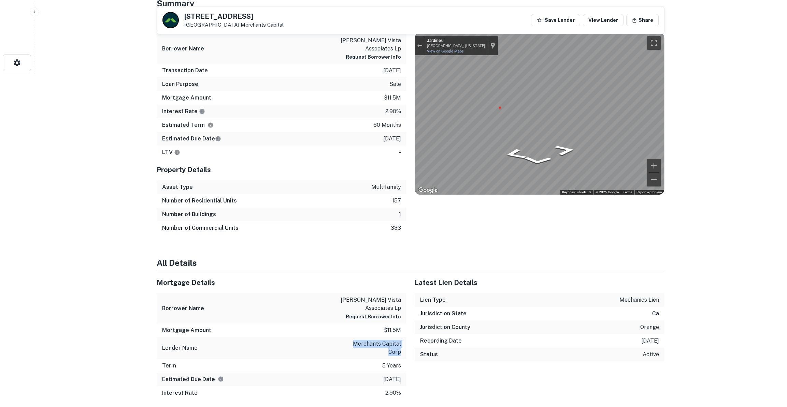
drag, startPoint x: 337, startPoint y: 342, endPoint x: 403, endPoint y: 340, distance: 66.2
click at [403, 340] on div "Lender Name merchants capital corp" at bounding box center [282, 348] width 250 height 22
click at [389, 340] on p "merchants capital corp" at bounding box center [369, 348] width 61 height 16
drag, startPoint x: 396, startPoint y: 344, endPoint x: 346, endPoint y: 344, distance: 50.5
click at [346, 344] on p "merchants capital corp" at bounding box center [369, 348] width 61 height 16
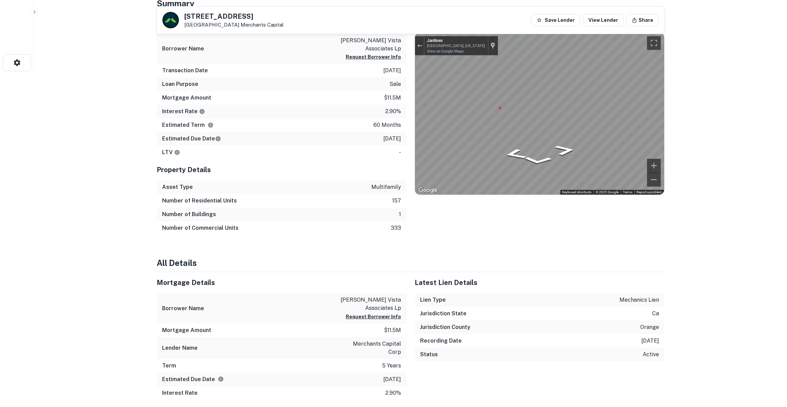
click at [340, 344] on p "merchants capital corp" at bounding box center [369, 348] width 61 height 16
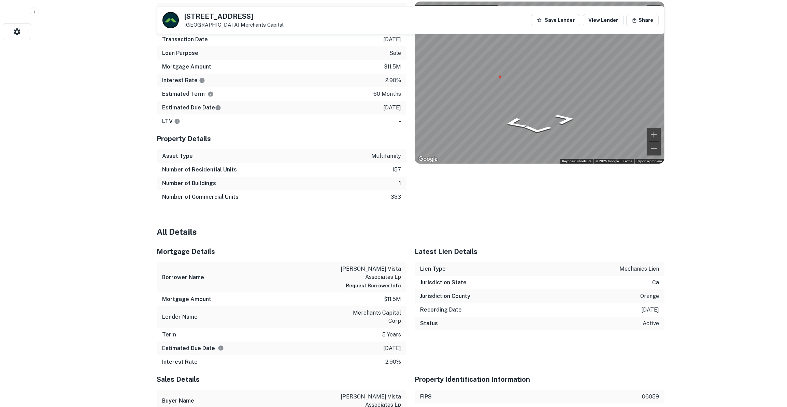
drag, startPoint x: 339, startPoint y: 344, endPoint x: 355, endPoint y: 344, distance: 15.7
click at [355, 344] on div "Mortgage Details Borrower Name eden arroyo vista associates lp Request Borrower…" at bounding box center [282, 305] width 250 height 128
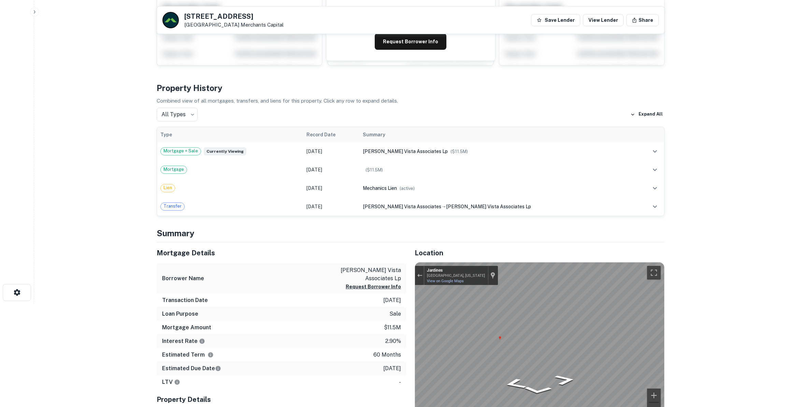
scroll to position [0, 0]
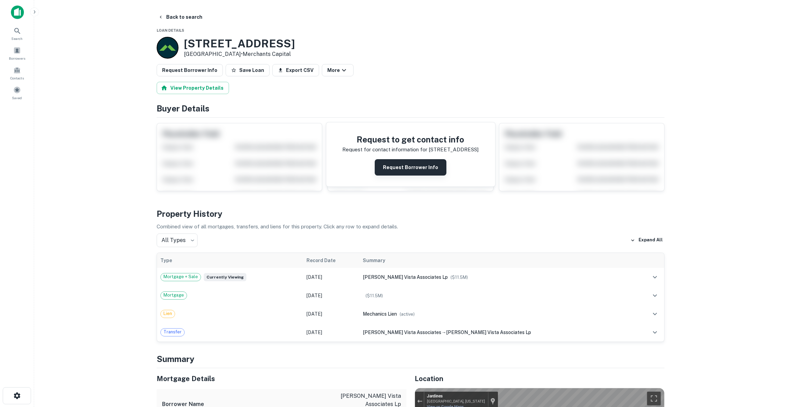
click at [413, 172] on button "Request Borrower Info" at bounding box center [410, 167] width 72 height 16
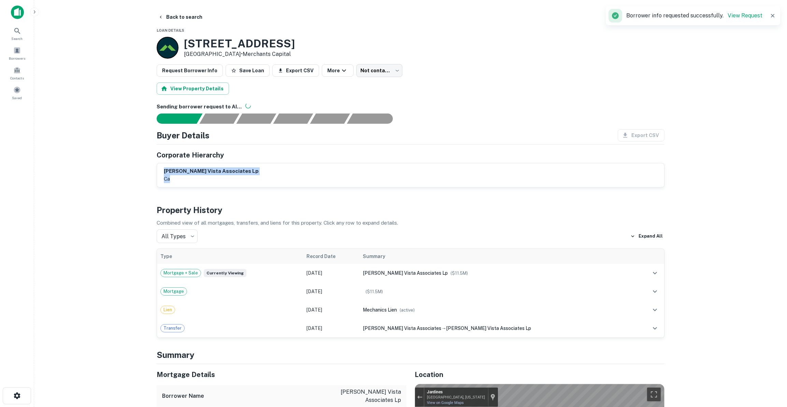
drag, startPoint x: 160, startPoint y: 168, endPoint x: 194, endPoint y: 181, distance: 36.5
click at [192, 178] on div "eden arroyo vista associates lp ca" at bounding box center [410, 175] width 507 height 24
click at [196, 184] on div "eden arroyo vista associates lp ca" at bounding box center [410, 175] width 507 height 24
drag, startPoint x: 170, startPoint y: 171, endPoint x: 188, endPoint y: 181, distance: 20.3
click at [188, 181] on div "eden arroyo vista associates lp ca" at bounding box center [211, 175] width 95 height 16
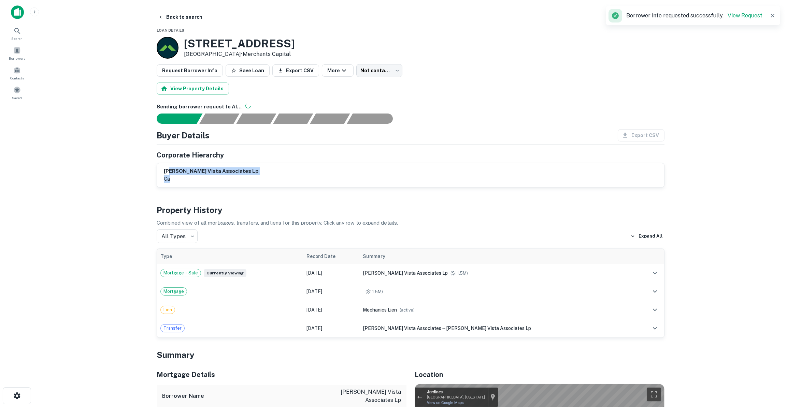
click at [188, 181] on p "ca" at bounding box center [211, 179] width 95 height 8
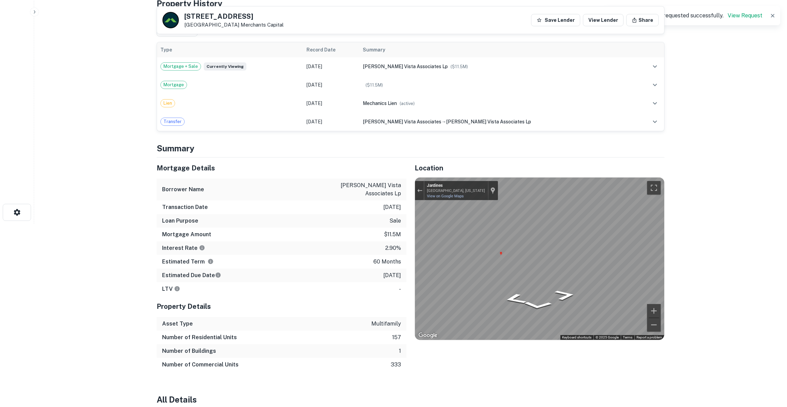
scroll to position [186, 0]
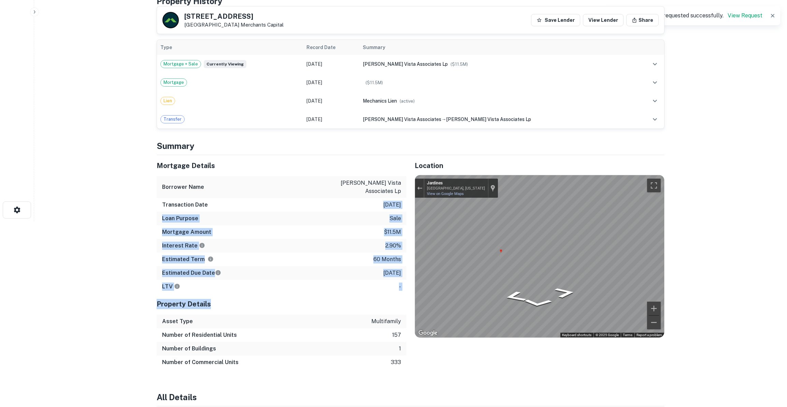
drag, startPoint x: 265, startPoint y: 212, endPoint x: 320, endPoint y: 300, distance: 103.3
click at [320, 300] on div "Mortgage Details Borrower Name eden arroyo vista associates lp Transaction Date…" at bounding box center [282, 262] width 250 height 214
click at [350, 307] on h5 "Property Details" at bounding box center [282, 304] width 250 height 10
click at [314, 294] on div "Property Details" at bounding box center [282, 304] width 250 height 21
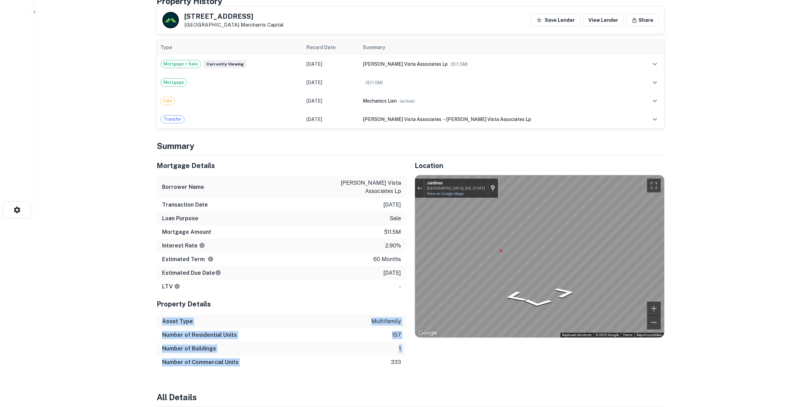
drag, startPoint x: 288, startPoint y: 314, endPoint x: 332, endPoint y: 357, distance: 61.5
click at [332, 357] on div "Property Details Asset Type multifamily Number of Residential Units 157 Number …" at bounding box center [282, 332] width 250 height 76
click at [323, 350] on div "Number of Buildings 1" at bounding box center [282, 349] width 250 height 14
drag, startPoint x: 302, startPoint y: 317, endPoint x: 338, endPoint y: 369, distance: 63.3
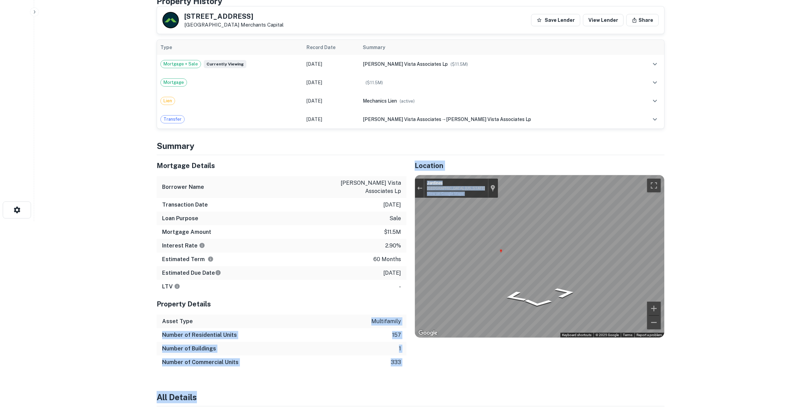
drag, startPoint x: 224, startPoint y: 318, endPoint x: 282, endPoint y: 363, distance: 73.5
click at [282, 363] on div "Property Details Asset Type multifamily Number of Residential Units 157 Number …" at bounding box center [282, 332] width 250 height 76
click at [295, 365] on div "Number of Commercial Units 333" at bounding box center [282, 363] width 250 height 14
drag, startPoint x: 201, startPoint y: 317, endPoint x: 287, endPoint y: 357, distance: 95.4
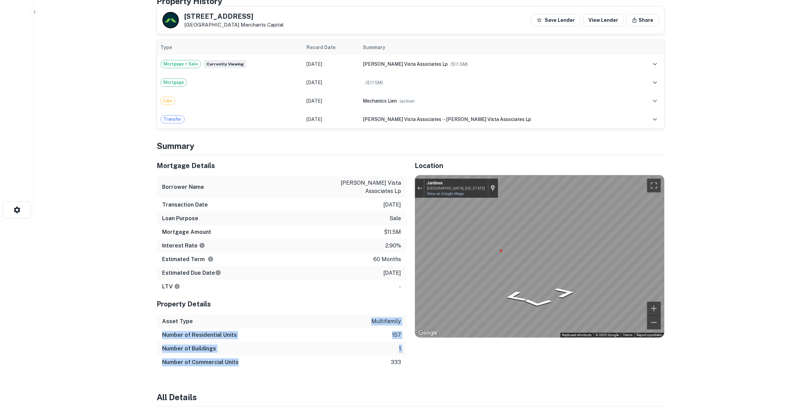
click at [286, 355] on div "Property Details Asset Type multifamily Number of Residential Units 157 Number …" at bounding box center [282, 332] width 250 height 76
click at [287, 357] on div "Number of Commercial Units 333" at bounding box center [282, 363] width 250 height 14
drag, startPoint x: 158, startPoint y: 321, endPoint x: 273, endPoint y: 366, distance: 123.1
click at [273, 366] on div "Property Details Asset Type multifamily Number of Residential Units 157 Number …" at bounding box center [282, 332] width 250 height 76
drag, startPoint x: 275, startPoint y: 366, endPoint x: 284, endPoint y: 365, distance: 9.0
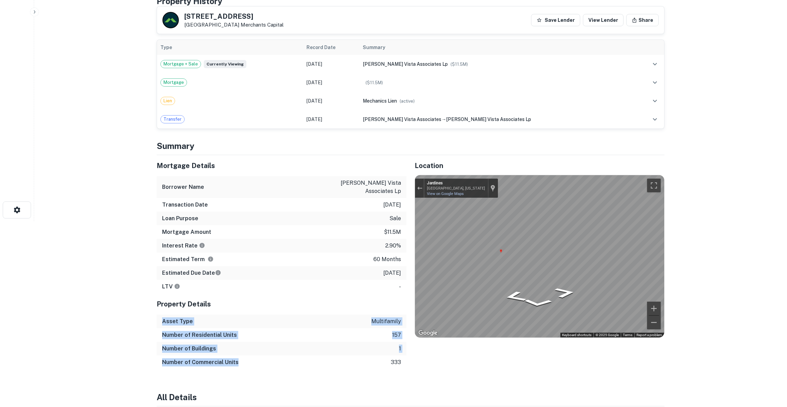
click at [275, 366] on div "Number of Commercial Units 333" at bounding box center [282, 363] width 250 height 14
click at [221, 331] on h6 "Number of Residential Units" at bounding box center [199, 335] width 75 height 8
drag, startPoint x: 176, startPoint y: 320, endPoint x: 323, endPoint y: 362, distance: 153.6
click at [323, 362] on div "Property Details Asset Type multifamily Number of Residential Units 157 Number …" at bounding box center [282, 332] width 250 height 76
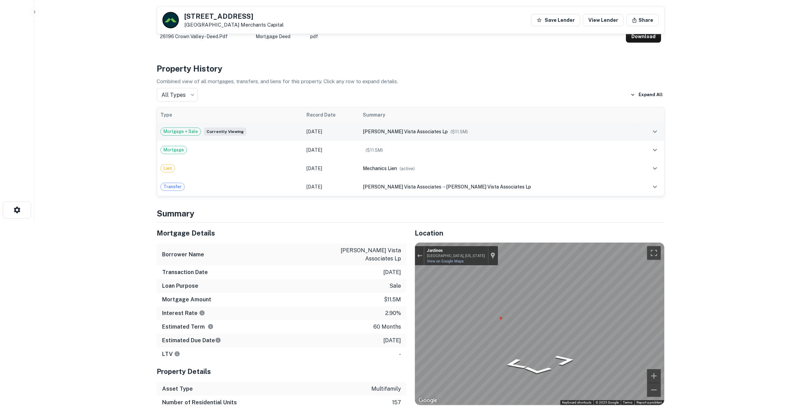
click at [575, 133] on div "eden arroyo vista associates lp ($ 11.5M )" at bounding box center [497, 132] width 269 height 8
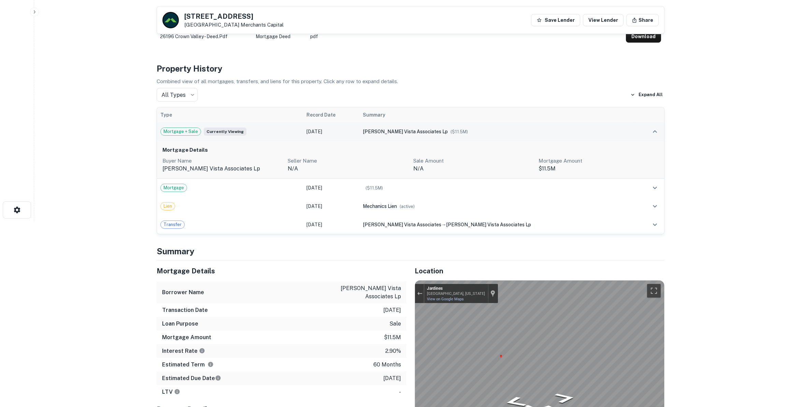
click at [578, 133] on div "eden arroyo vista associates lp ($ 11.5M )" at bounding box center [497, 132] width 269 height 8
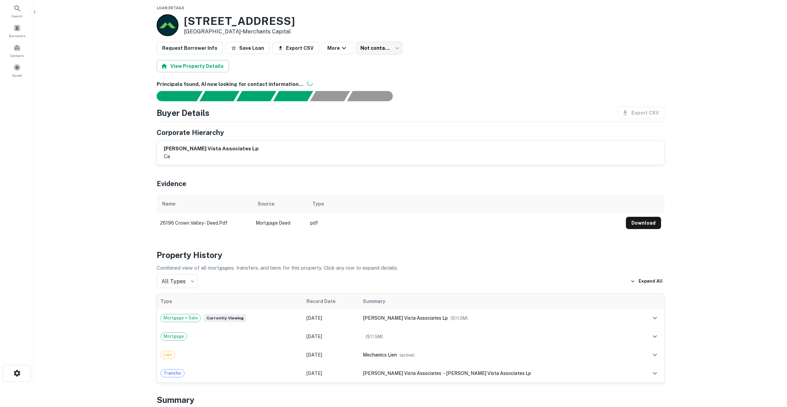
scroll to position [0, 0]
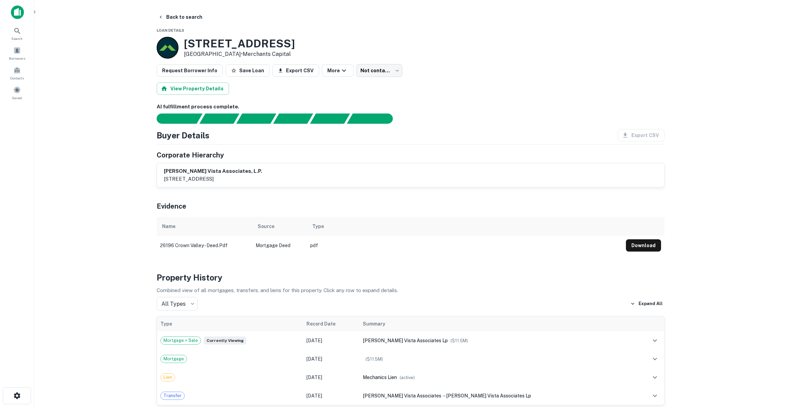
click at [285, 173] on div "eden arroyo vista associates, l.p. 22645 grand street, hayward, ca, 94541" at bounding box center [410, 175] width 493 height 16
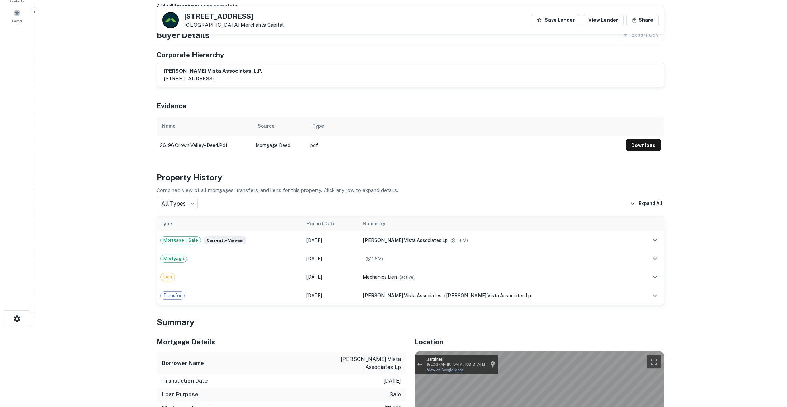
scroll to position [62, 0]
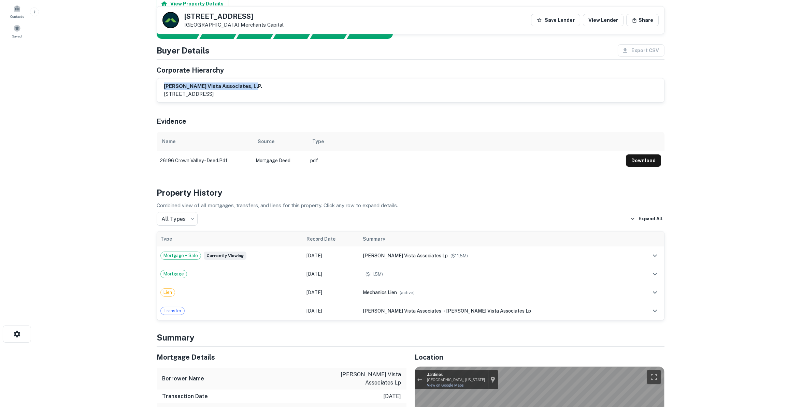
drag, startPoint x: 162, startPoint y: 82, endPoint x: 255, endPoint y: 88, distance: 93.6
click at [255, 88] on div "eden arroyo vista associates, l.p. 22645 grand street, hayward, ca, 94541" at bounding box center [410, 90] width 507 height 24
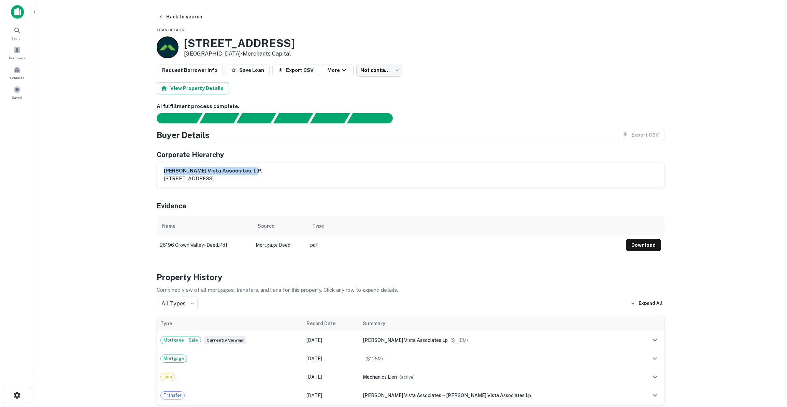
scroll to position [0, 0]
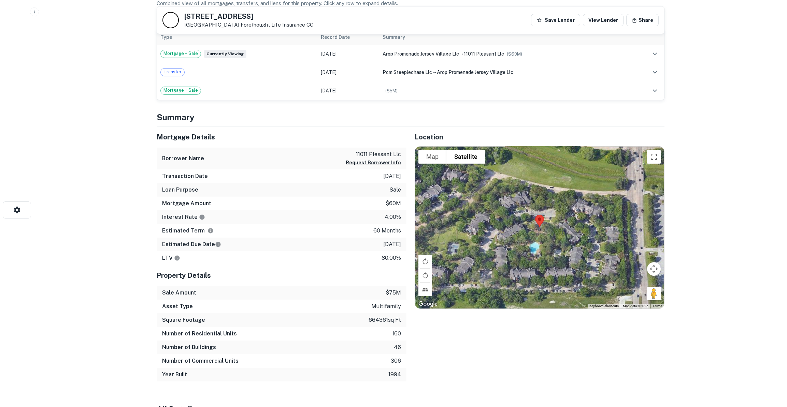
scroll to position [155, 0]
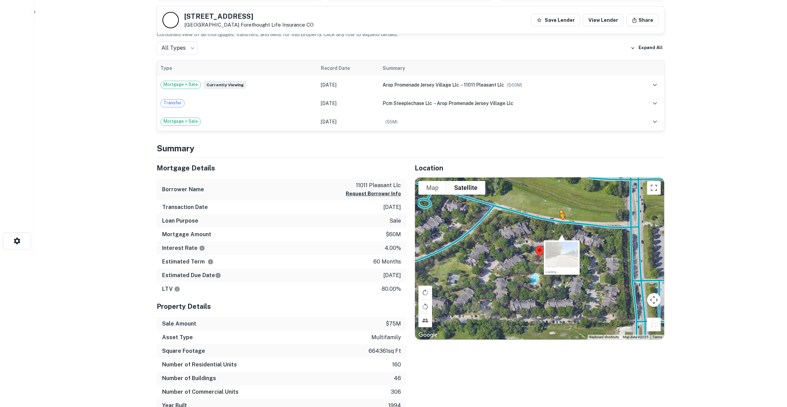
drag, startPoint x: 648, startPoint y: 321, endPoint x: 557, endPoint y: 225, distance: 132.0
click at [557, 225] on div "To activate drag with keyboard, press Alt + Enter. Once in keyboard drag state,…" at bounding box center [539, 259] width 249 height 162
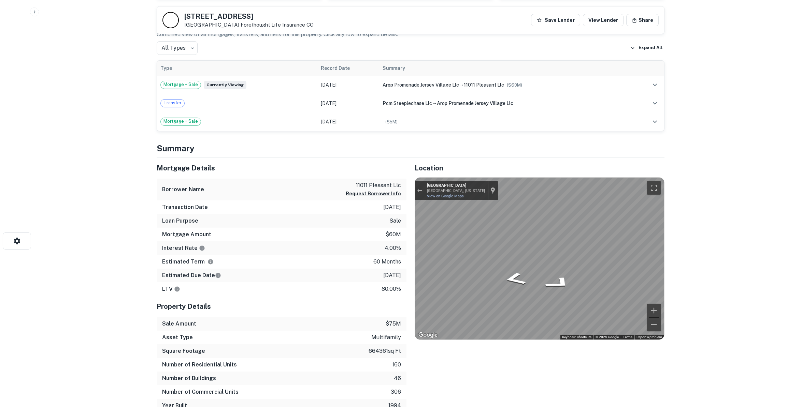
click at [677, 248] on main "[STREET_ADDRESS] Forethought Life Insurance CO Save Lender View Lender Share Vi…" at bounding box center [410, 48] width 752 height 407
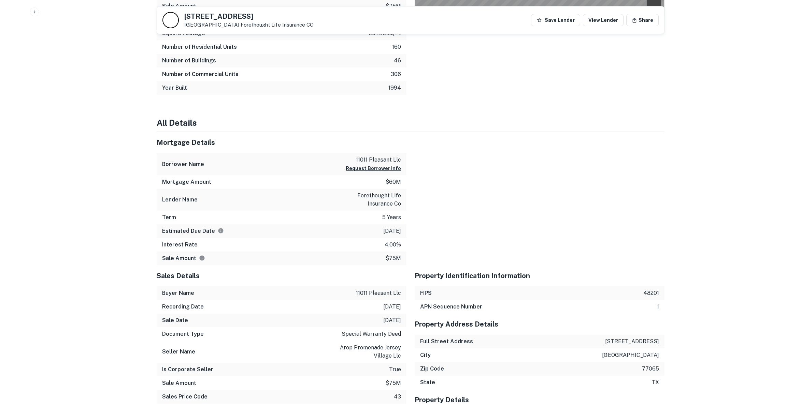
scroll to position [496, 0]
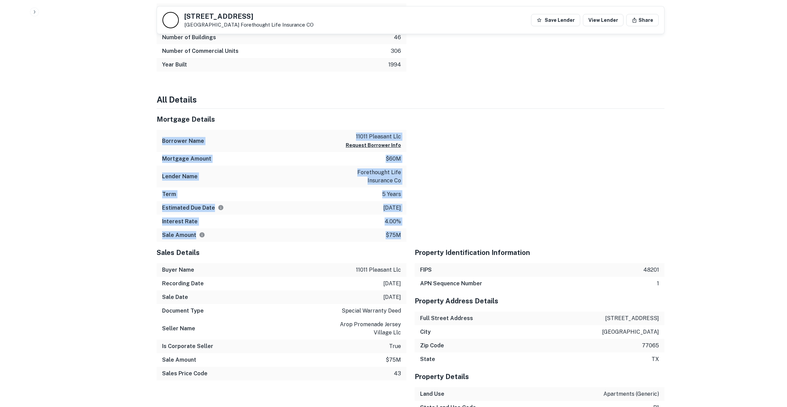
drag, startPoint x: 328, startPoint y: 125, endPoint x: 427, endPoint y: 240, distance: 151.4
click at [439, 204] on div at bounding box center [535, 175] width 258 height 133
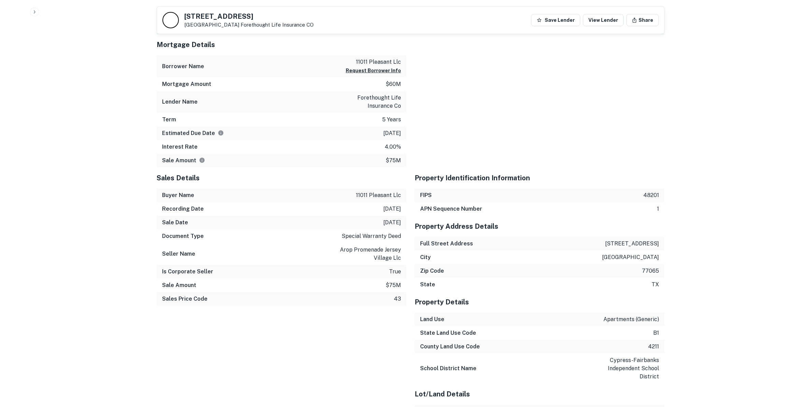
scroll to position [0, 0]
